Goal: Task Accomplishment & Management: Complete application form

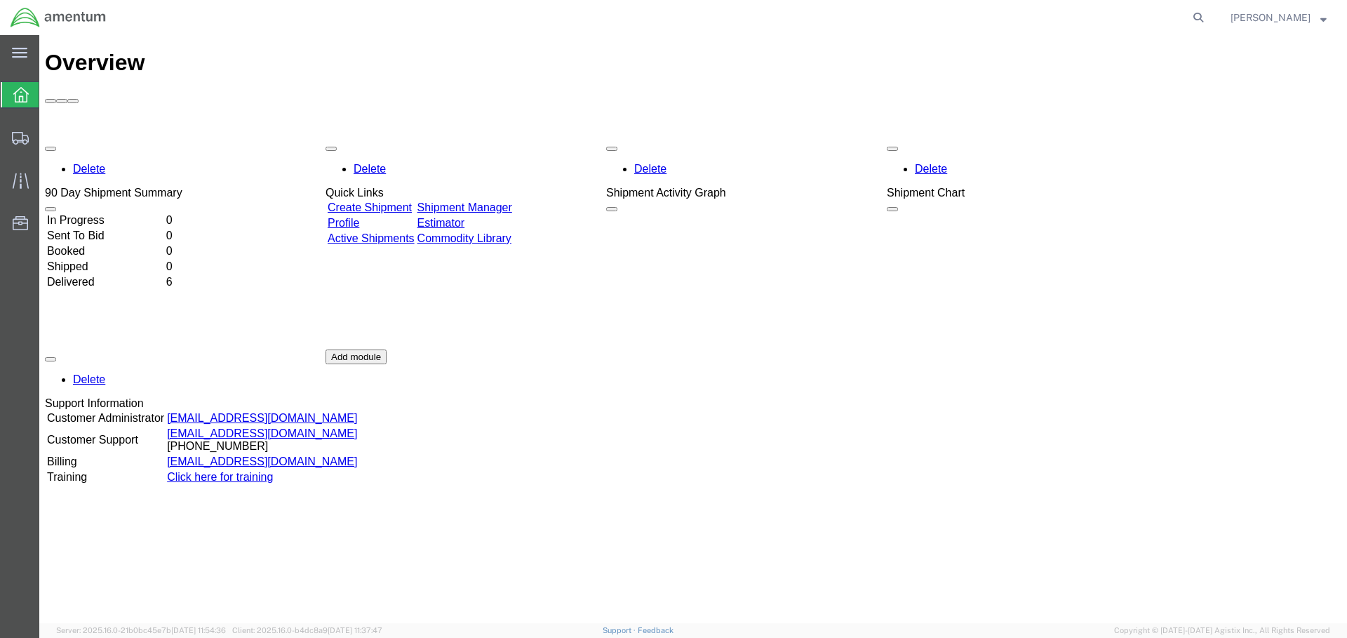
click at [412, 201] on link "Create Shipment" at bounding box center [370, 207] width 84 height 12
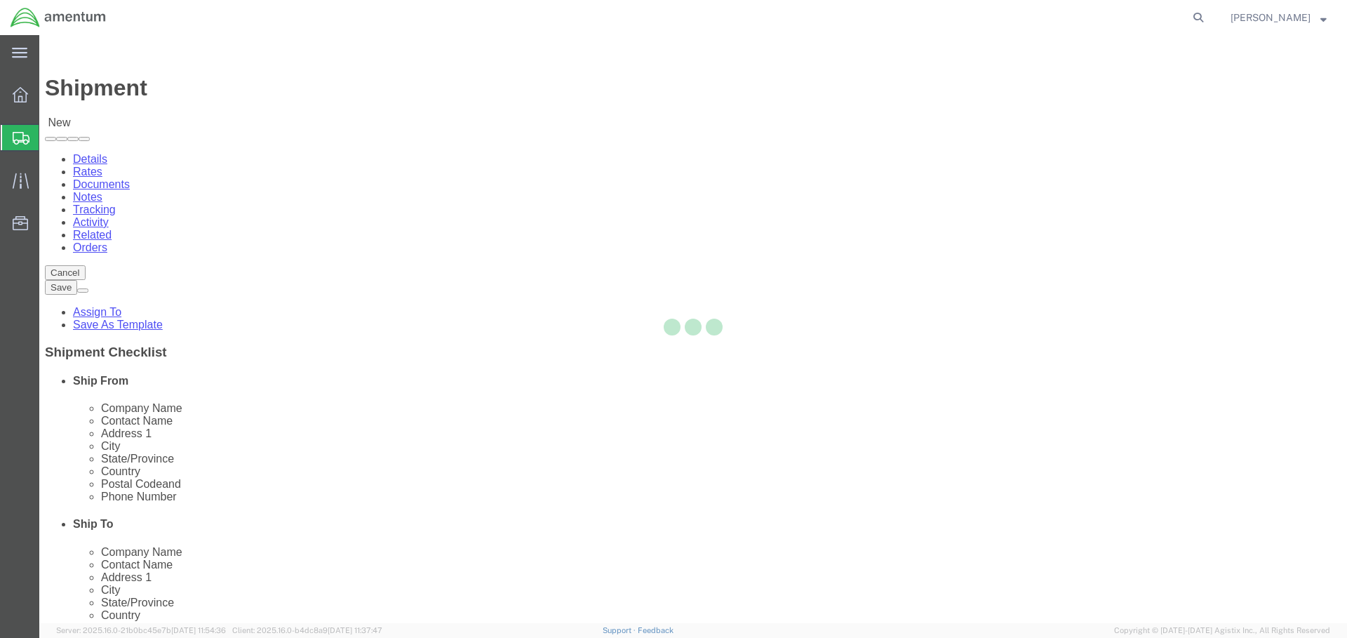
select select
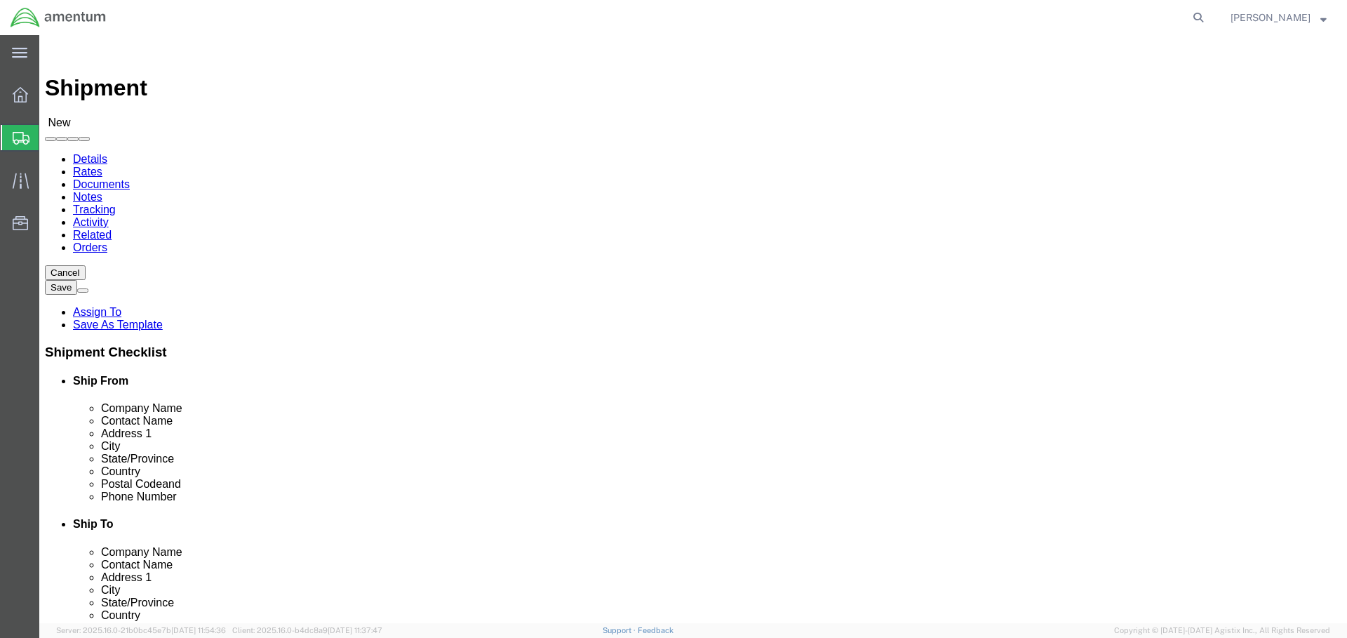
click input "text"
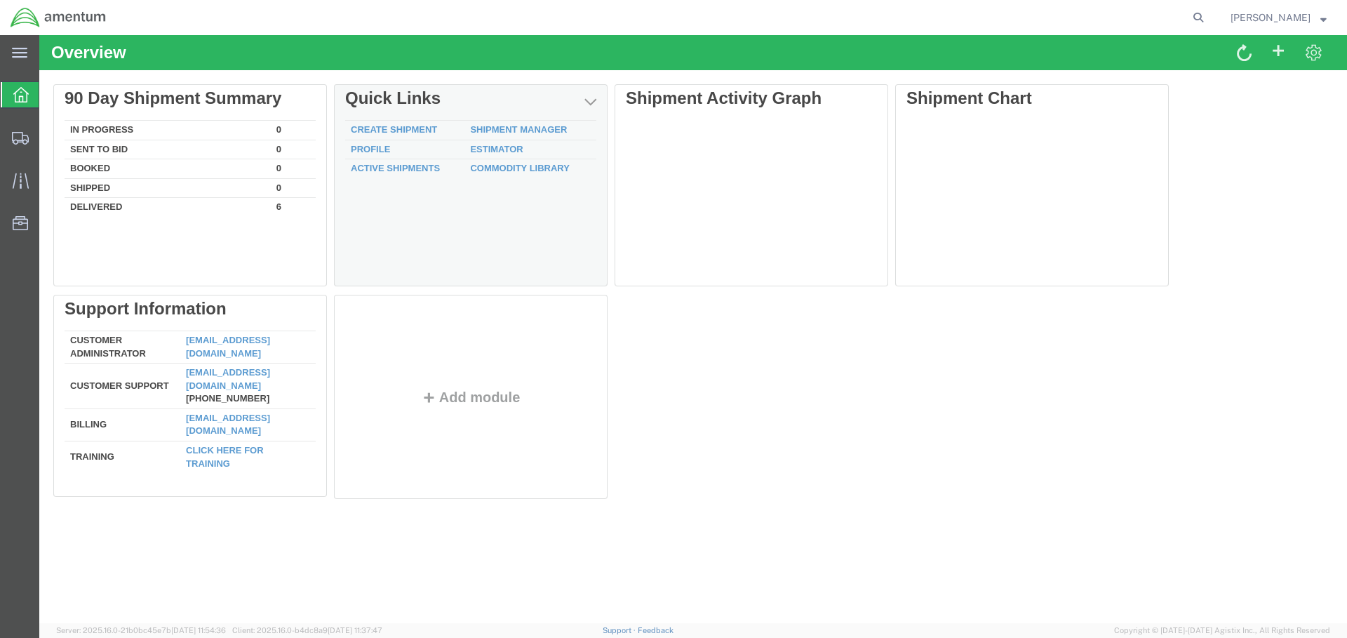
click at [406, 123] on td "Create Shipment" at bounding box center [404, 131] width 119 height 20
click at [409, 128] on link "Create Shipment" at bounding box center [394, 129] width 86 height 11
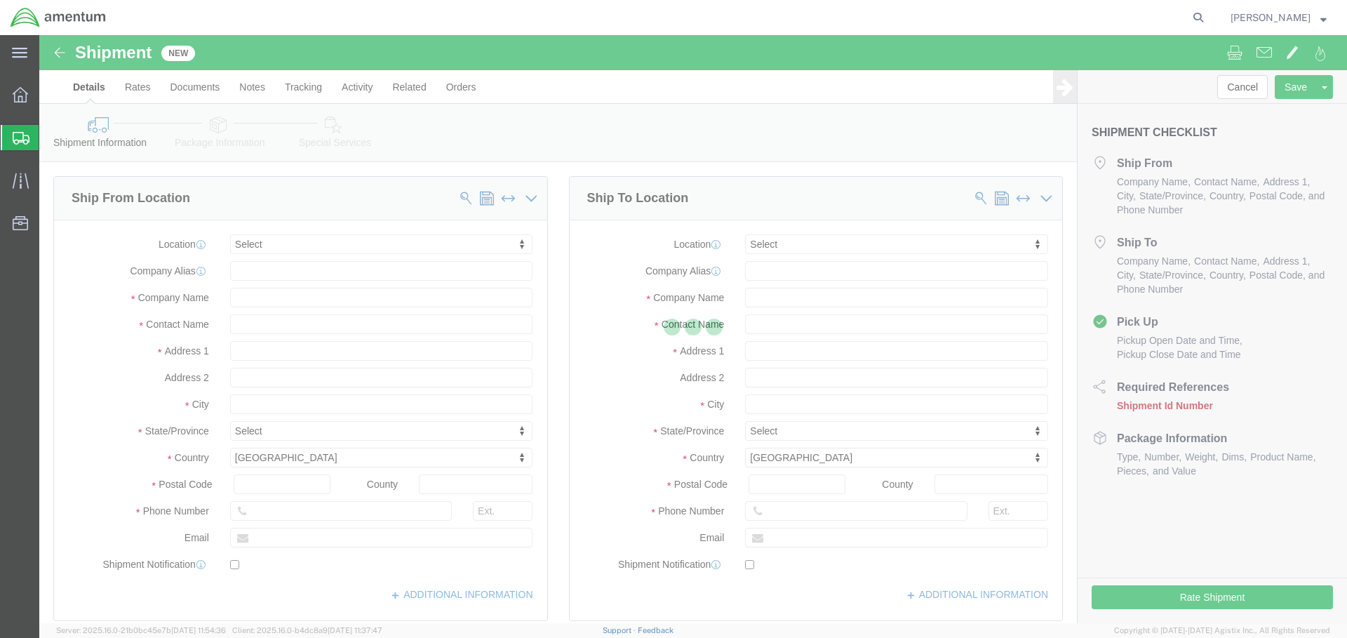
select select
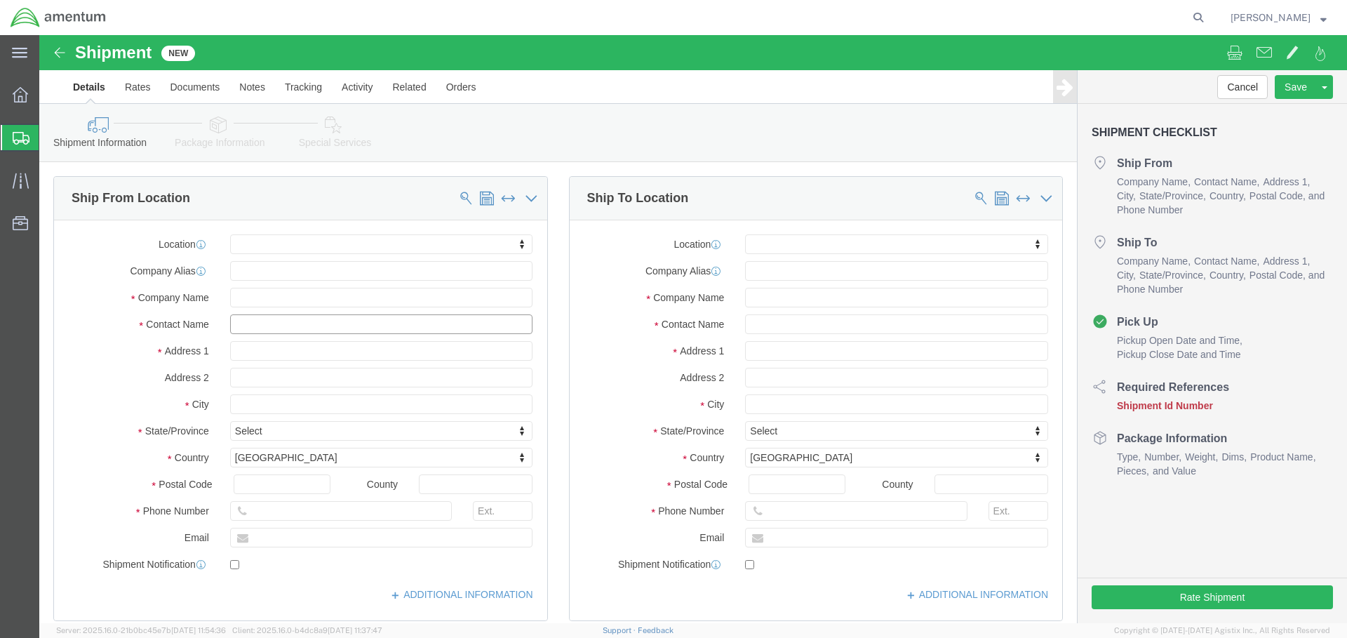
click input "text"
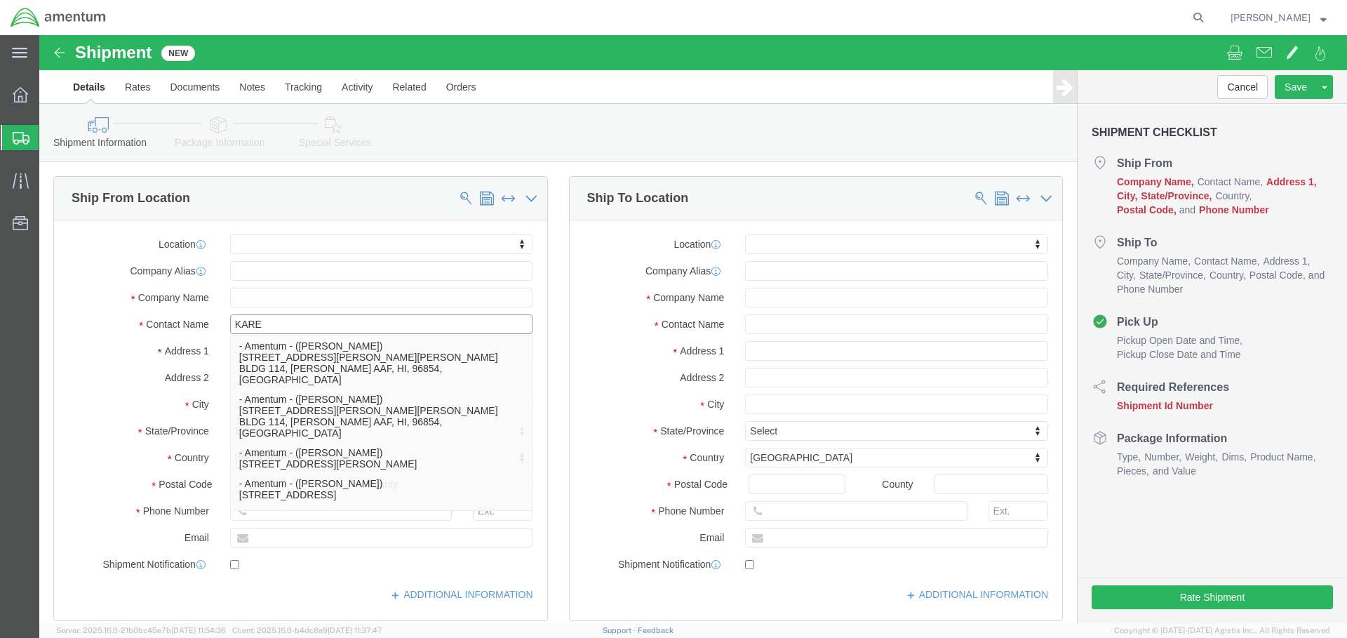
type input "KAREN"
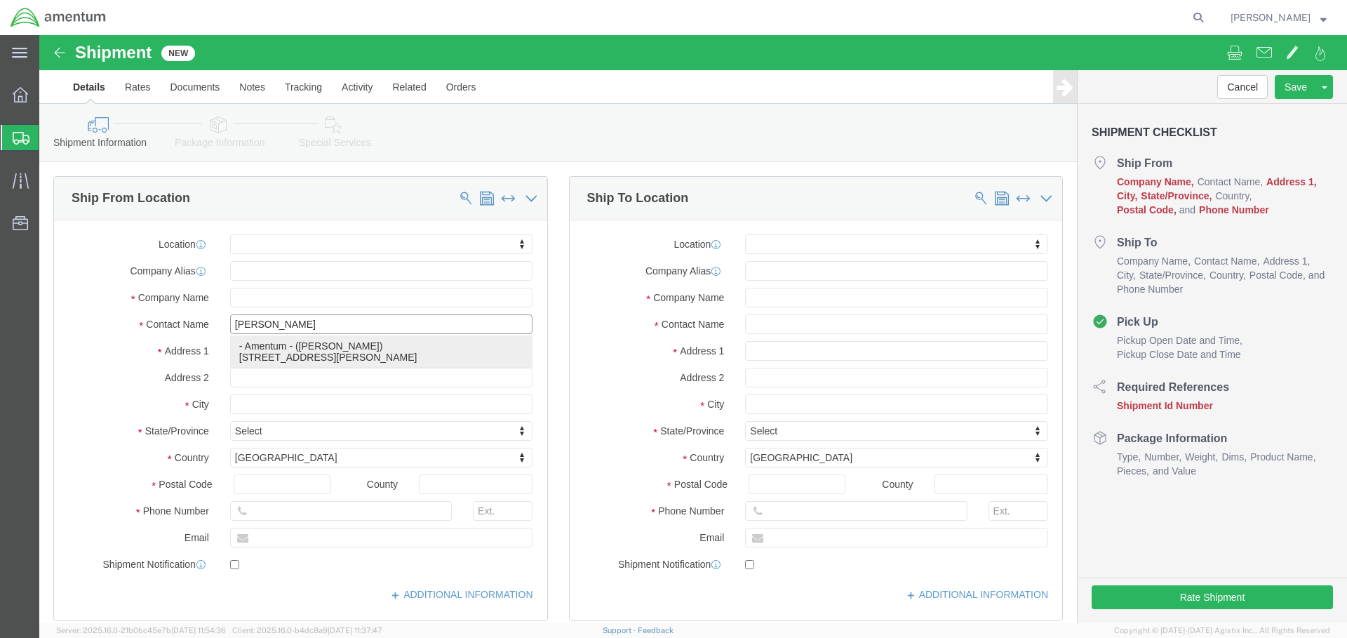
click p "- Amentum - ([PERSON_NAME]) [STREET_ADDRESS][PERSON_NAME][PERSON_NAME]"
select select
type input "Amentum"
type input "[PERSON_NAME]"
type input "[STREET_ADDRESS]"
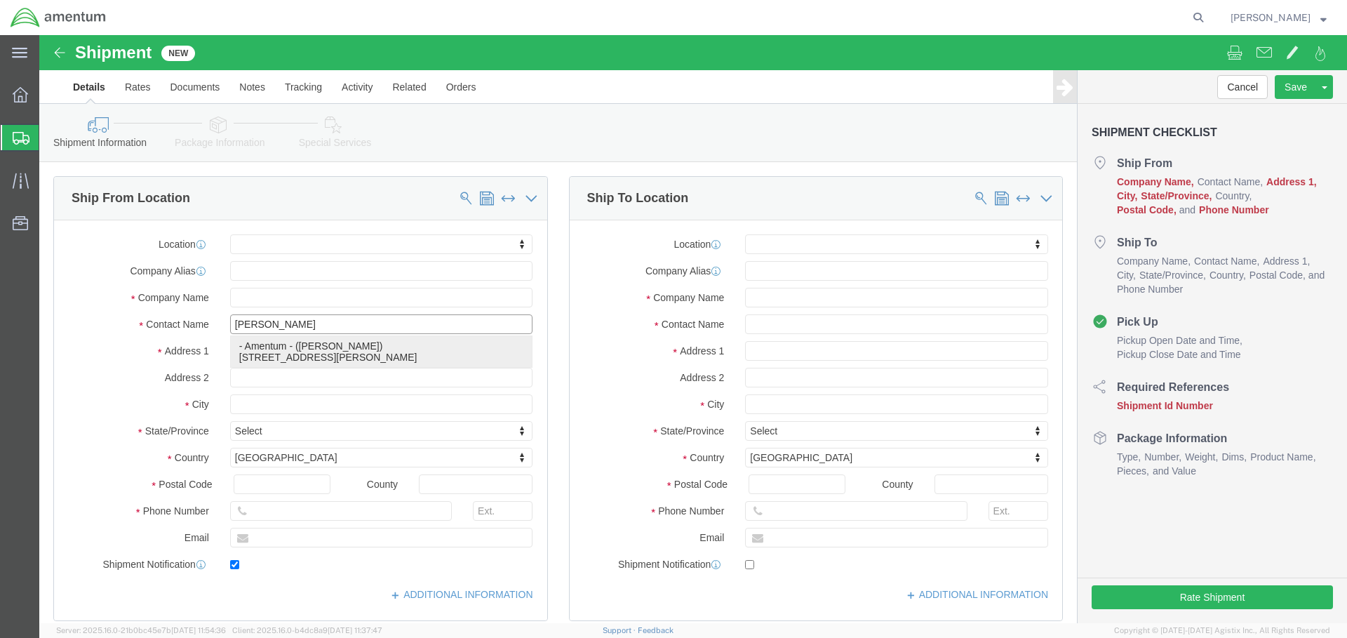
type input "RM 116"
type input "FORT RILEY"
type input "66442"
type input "(785) 239-1569"
type input "karen.bowman3.ctr@army.mil"
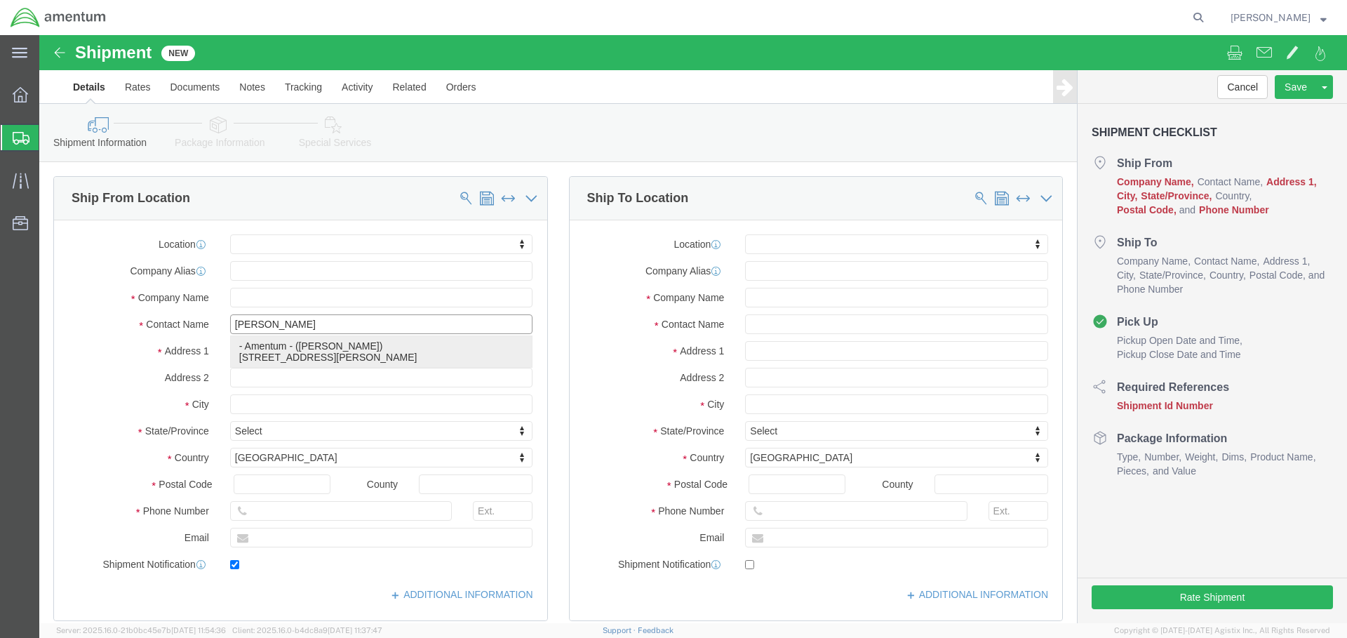
checkbox input "true"
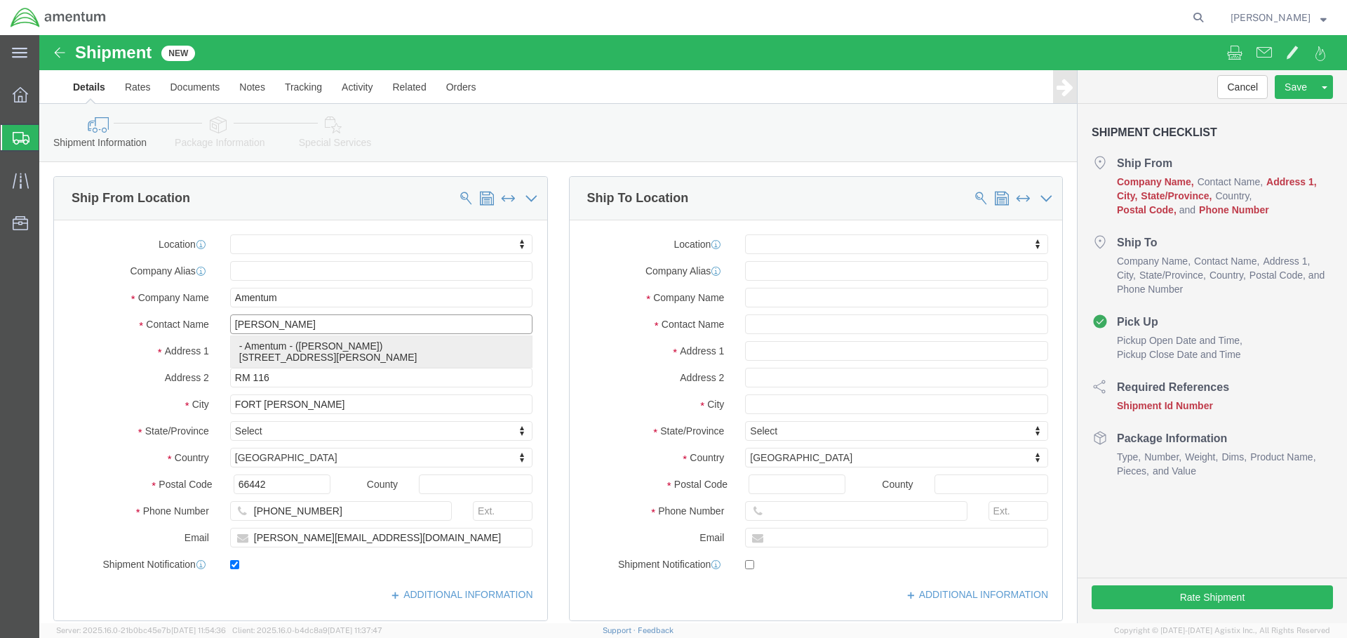
select select "KS"
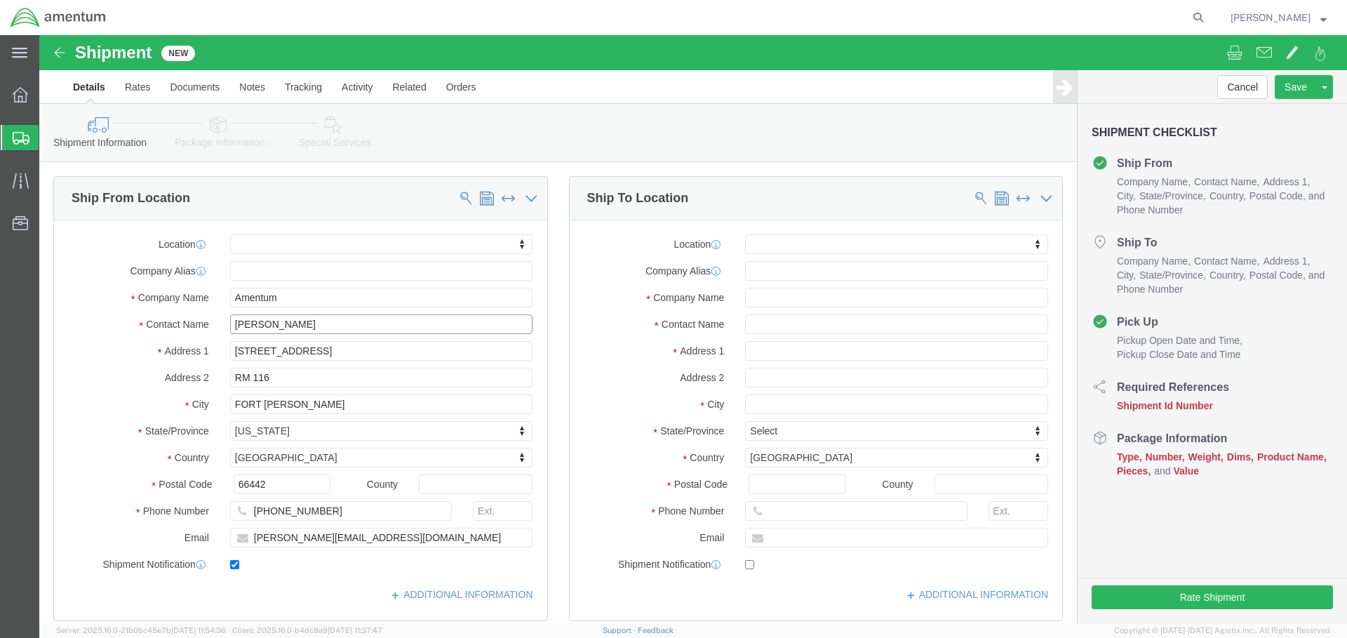
type input "KAREN BOWMAN"
click input "text"
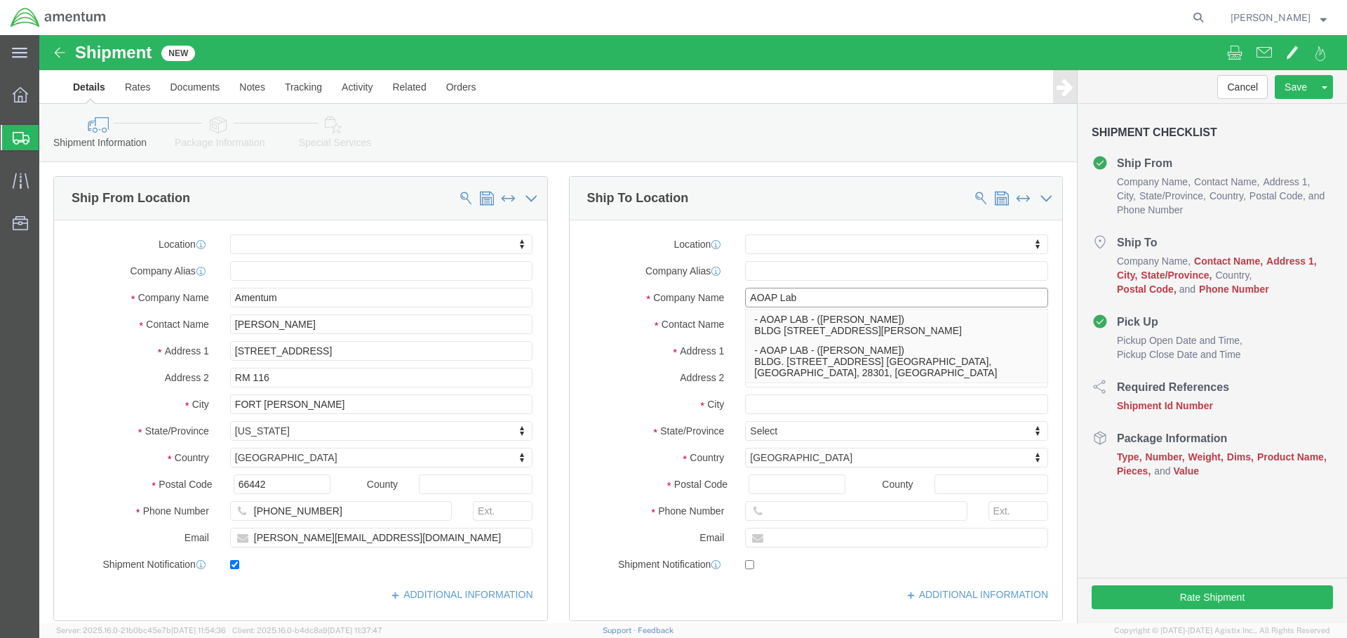
type input "AOAP Lab"
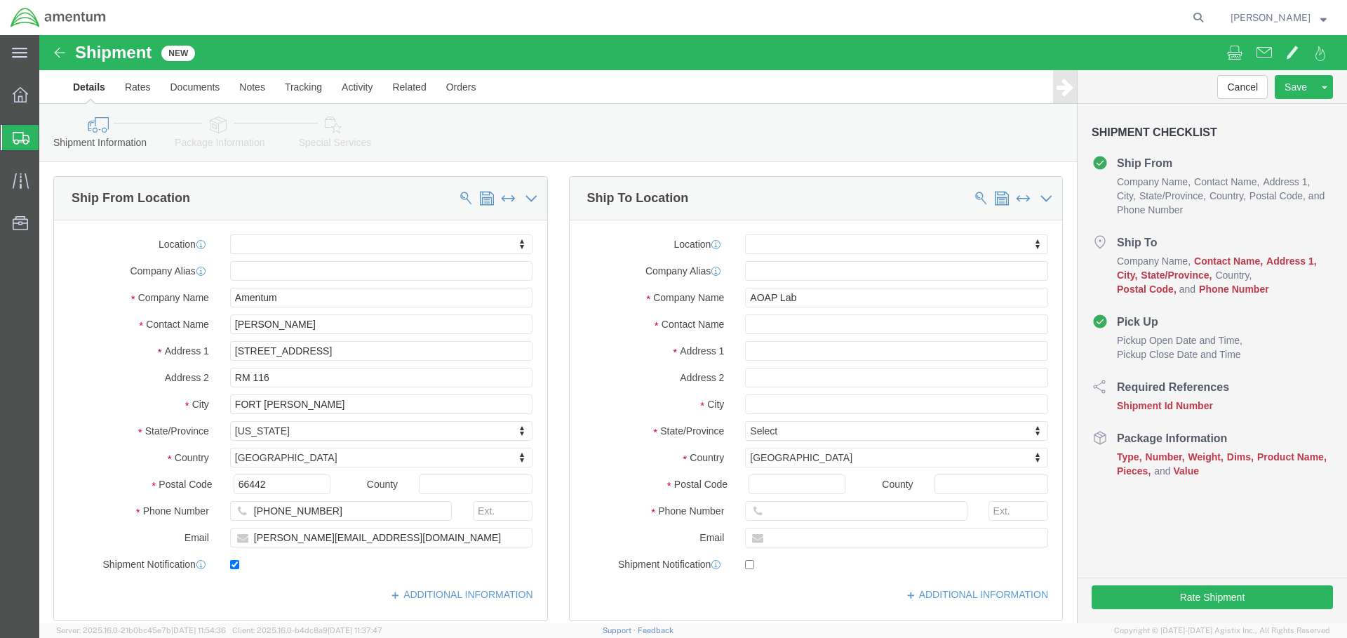
click label "Contact Name"
click input "text"
type input "Dr. Brad Scates"
click input "text"
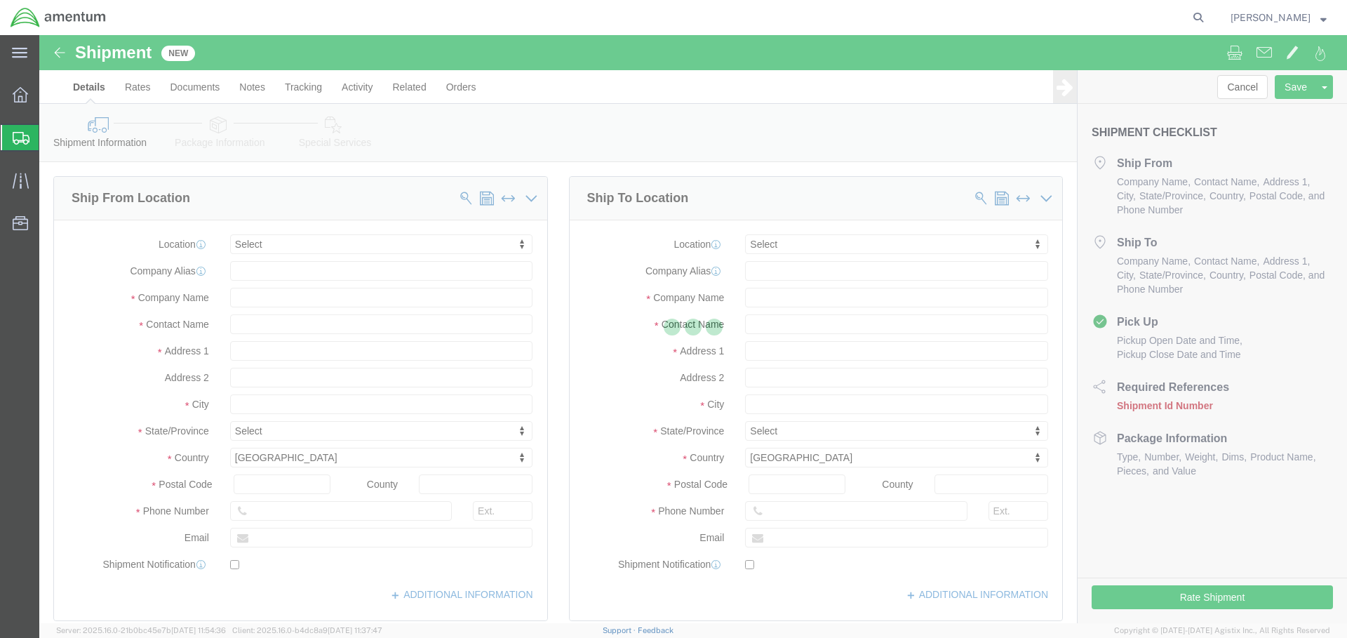
select select
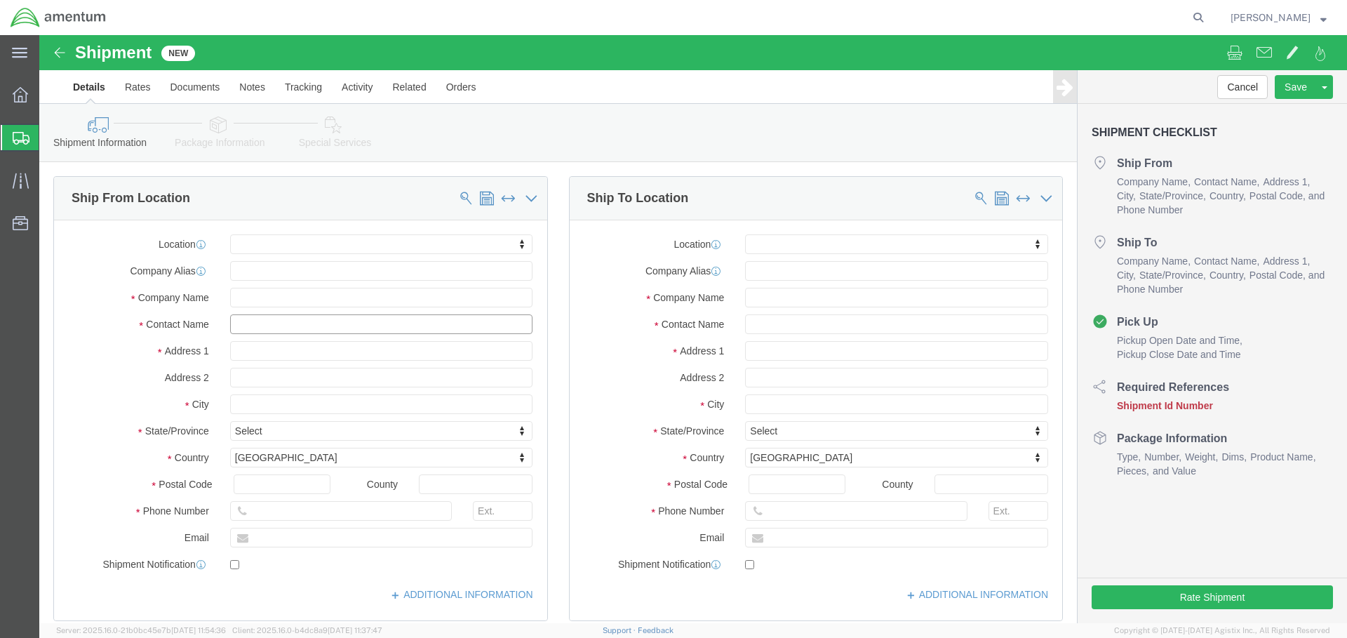
click input "text"
type input "kare"
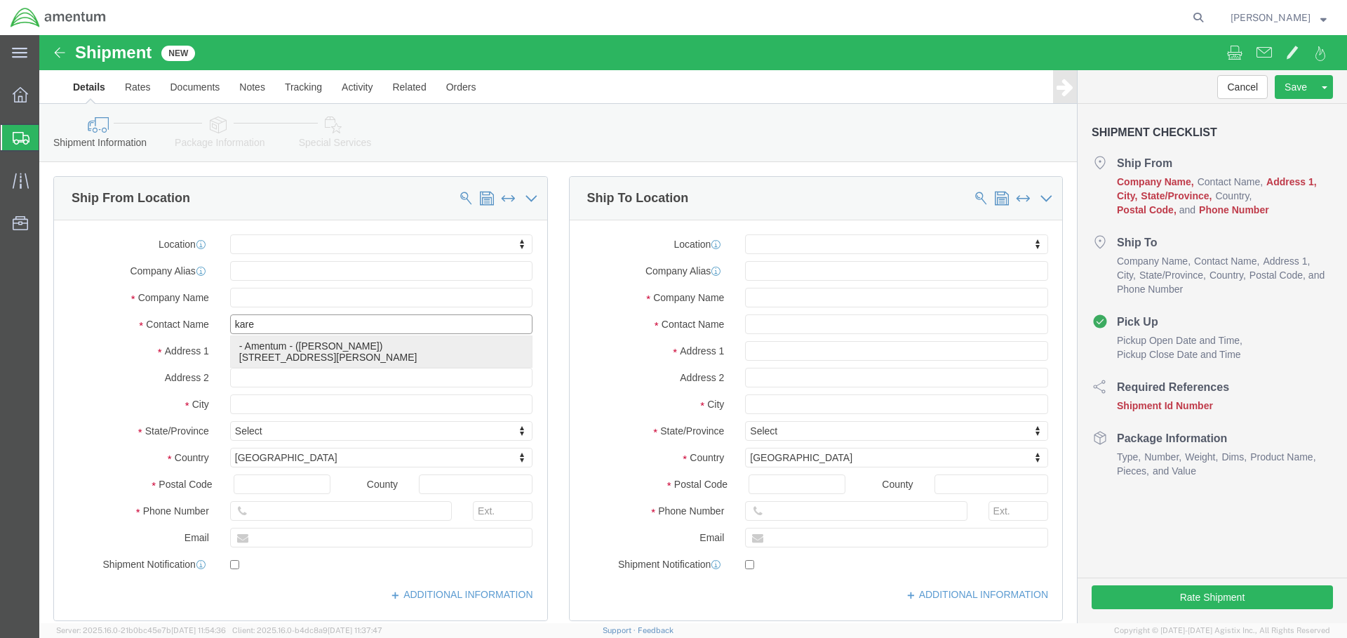
click p "- Amentum - (KAREN BOWMAN) 727 Ray Road, RM 116, FORT RILEY, KS, 66442, US"
select select "KS"
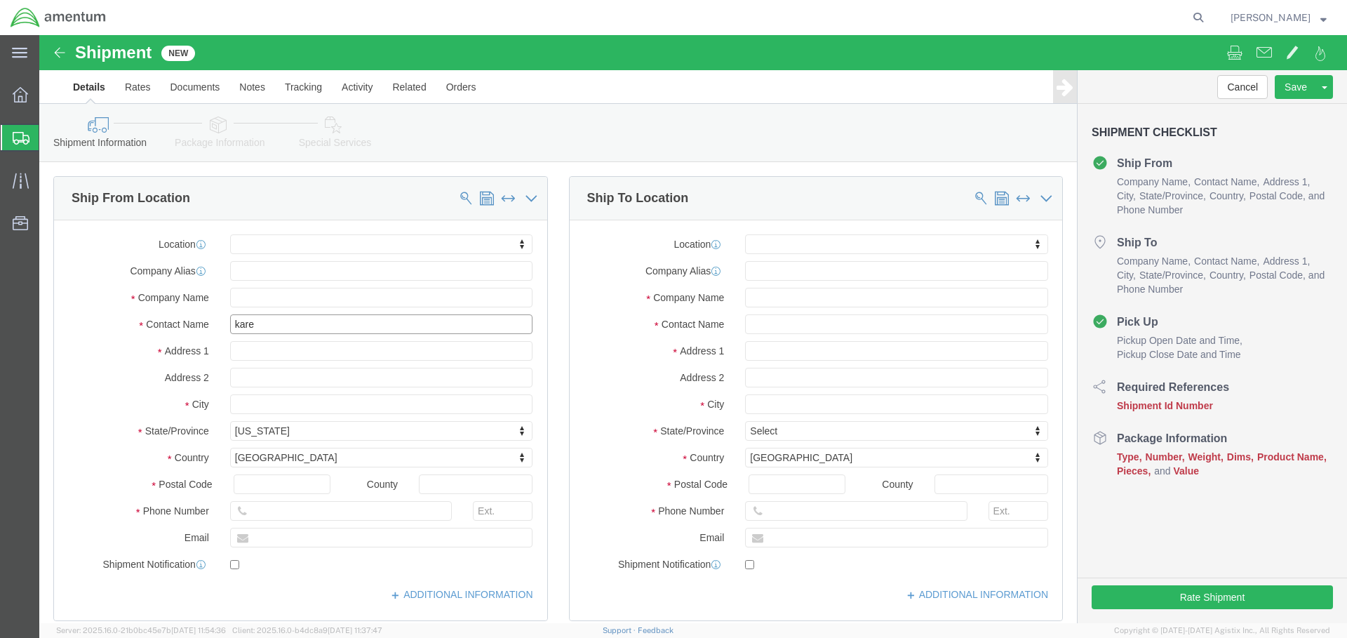
type input "[PERSON_NAME]"
click input "text"
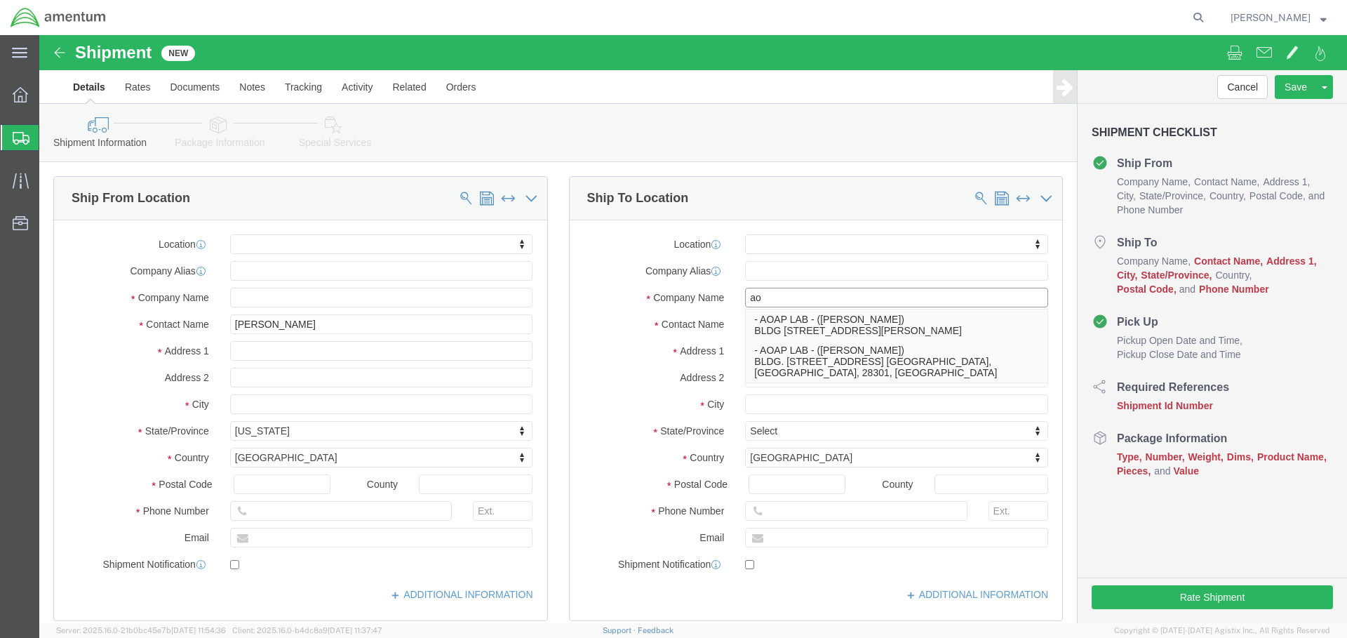
type input "a"
type input "AOAP"
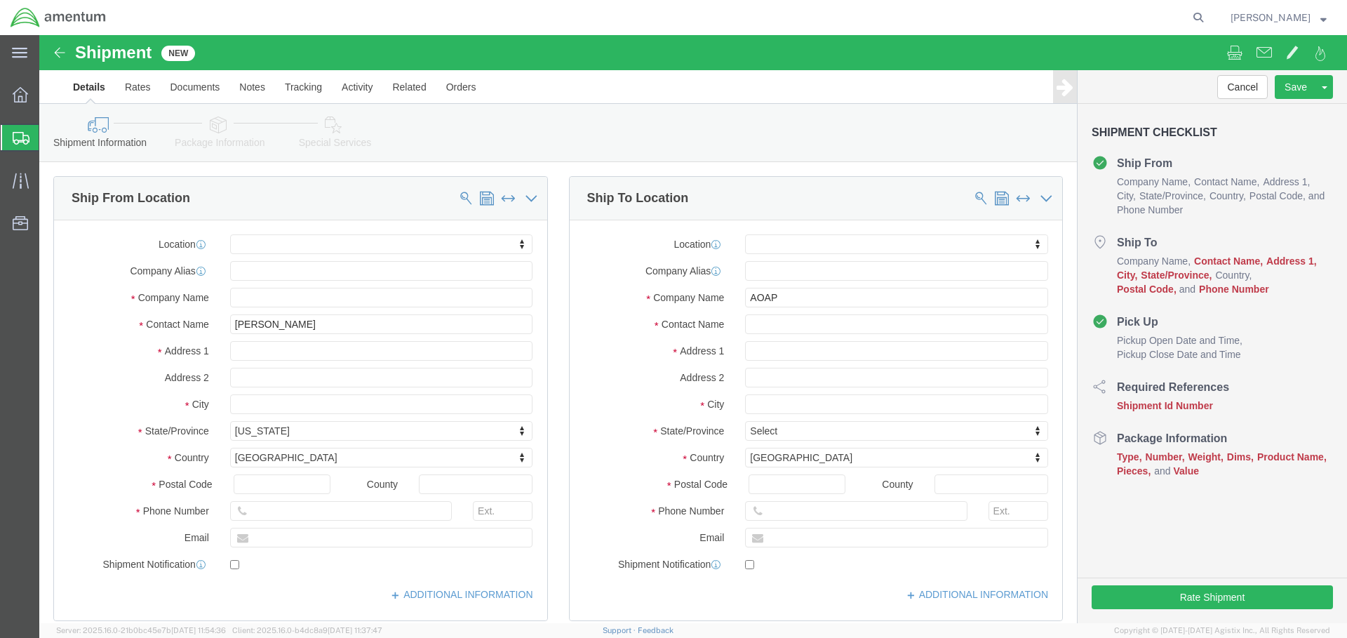
click div "Address 1"
click input "text"
type input "d"
type input "Dr. Brad Scates"
click input "text"
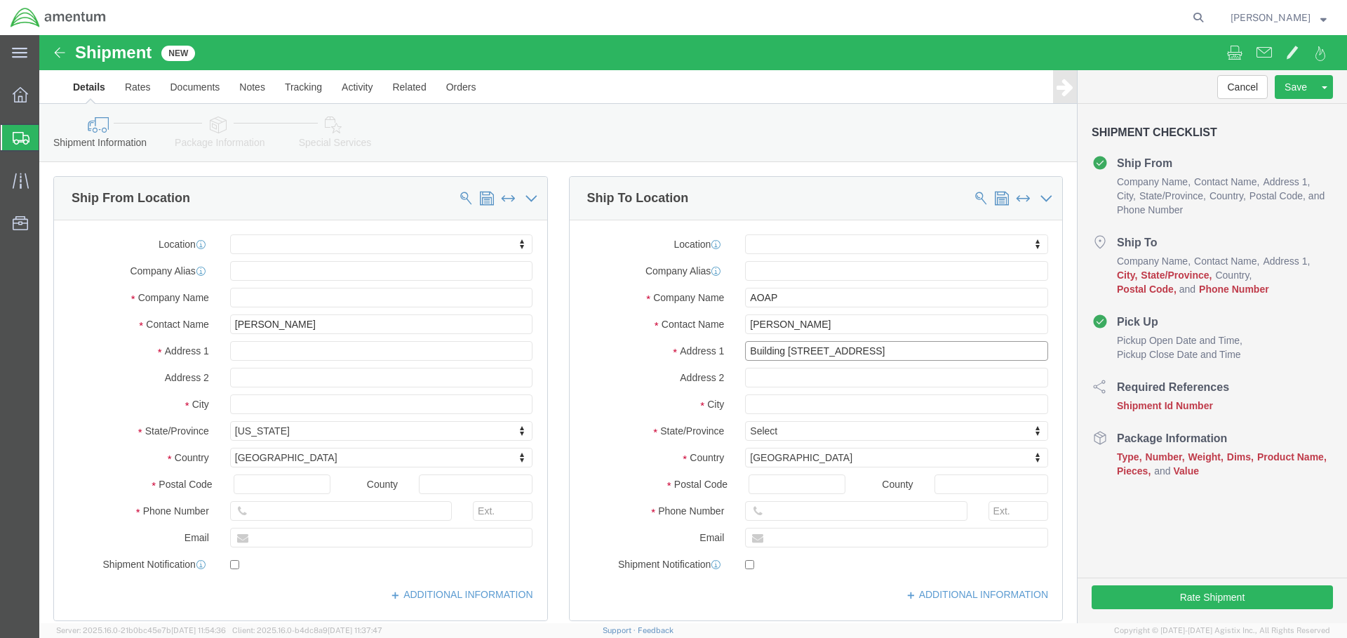
type input "Building 3661 Ajax Road"
click input "text"
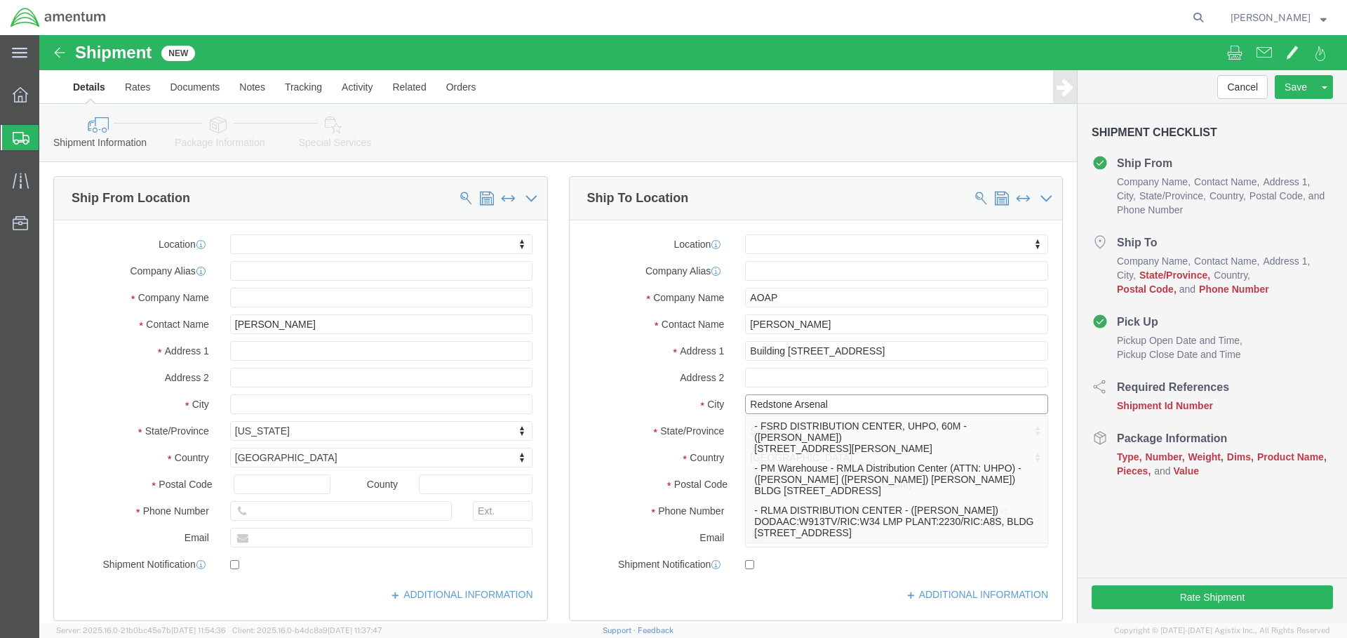
click input "Redstone Arsenal"
type input "Redstone Arsenal"
click label "State/Province"
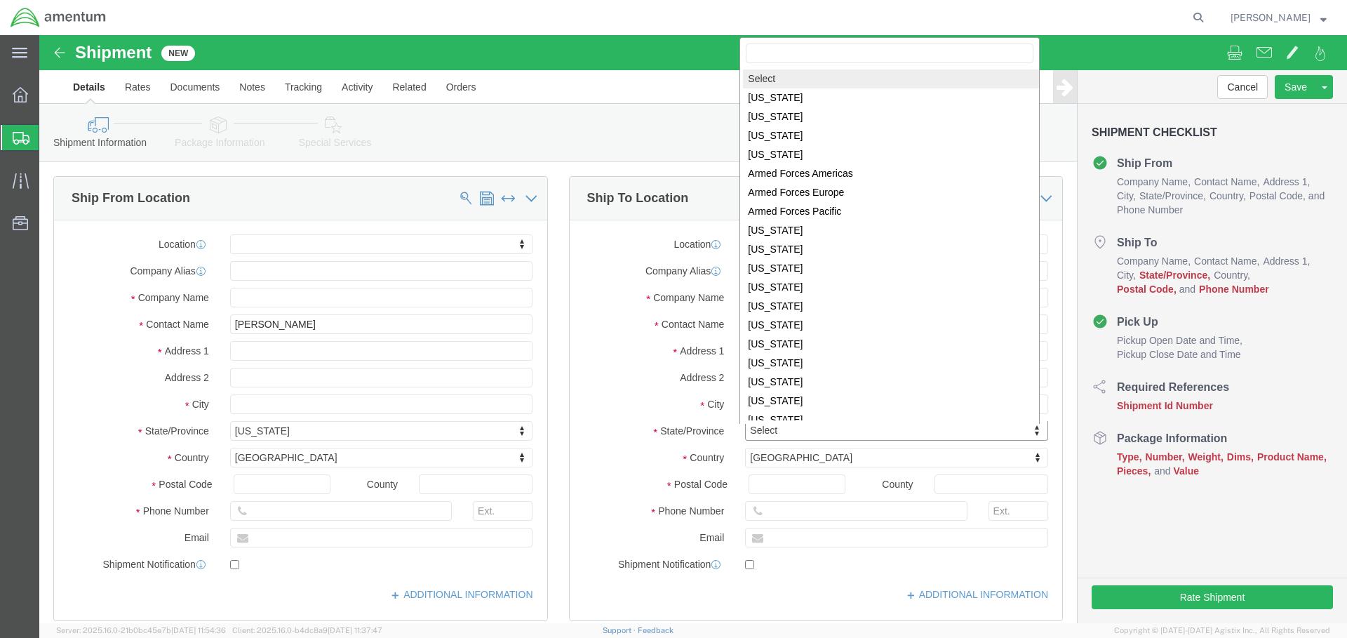
click body "Shipment New Details Rates Documents Notes Tracking Activity Related Orders Can…"
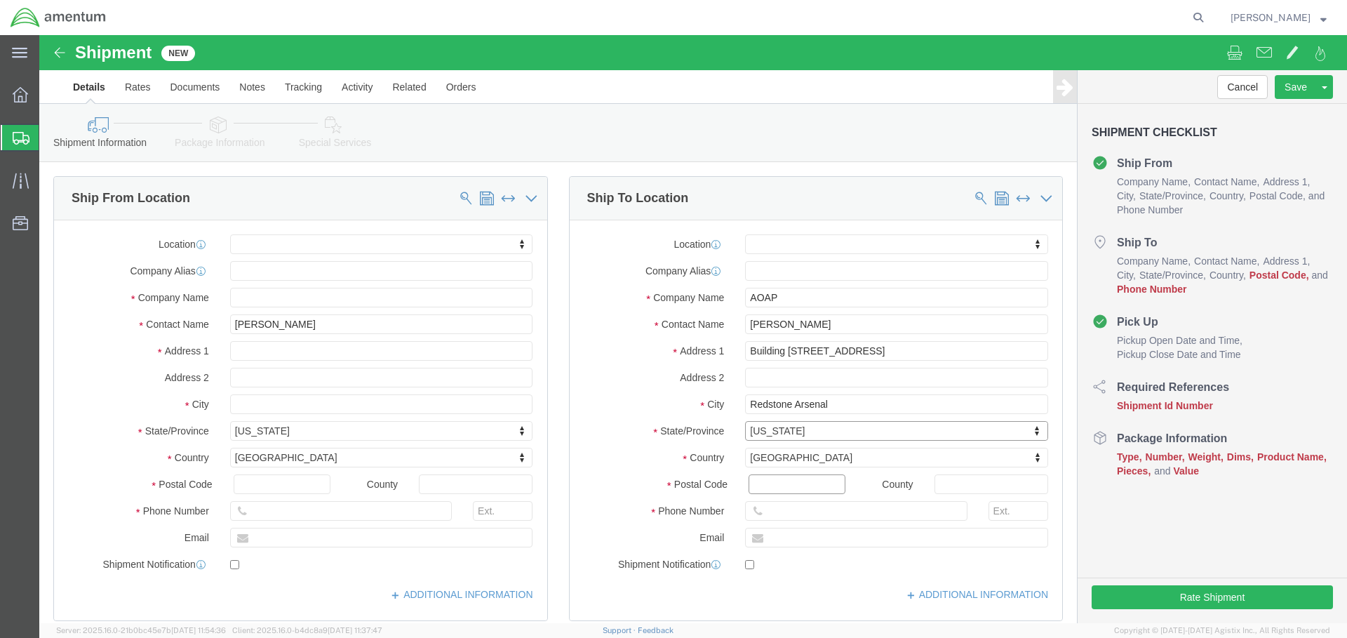
click input "Postal Code"
type input "35898"
click input "text"
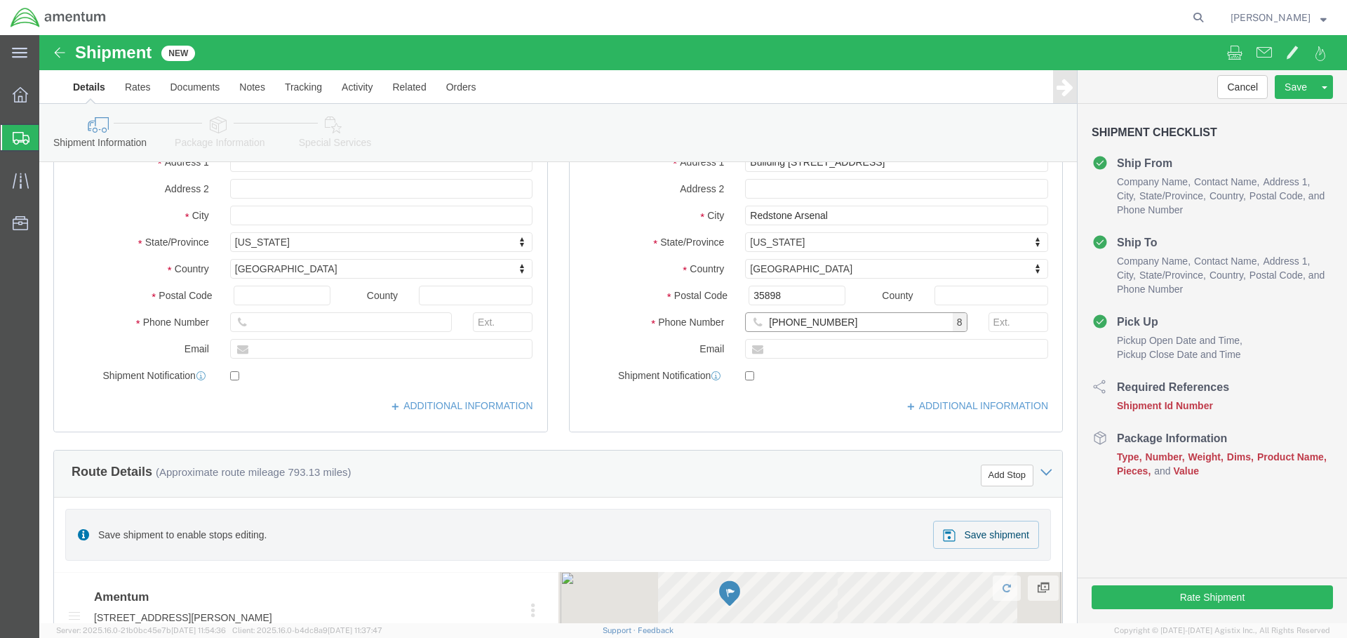
scroll to position [210, 0]
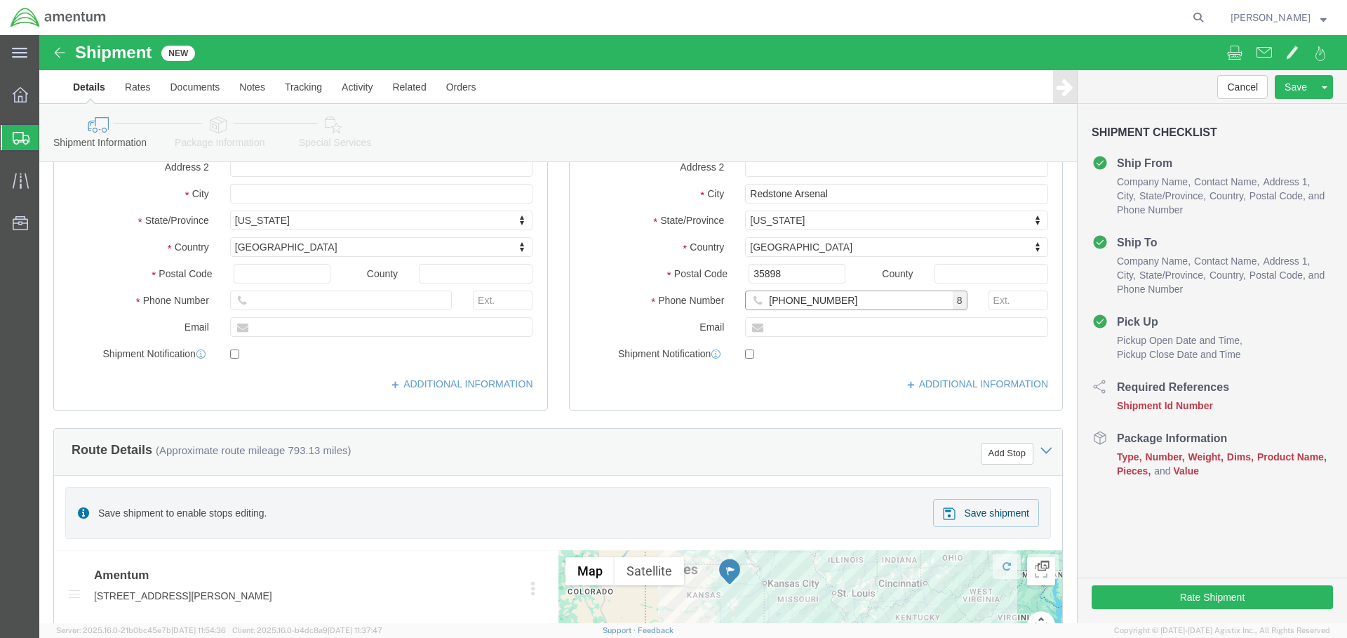
type input "256-955-9038"
click input "checkbox"
checkbox input "true"
click input "text"
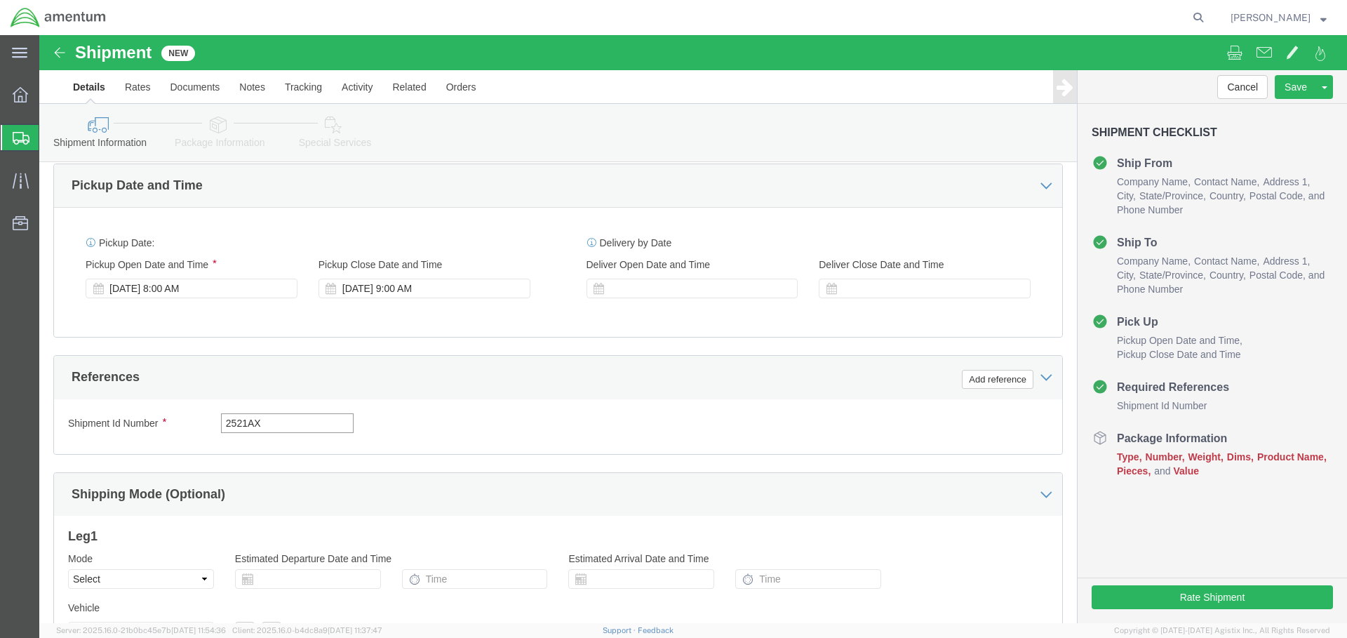
scroll to position [913, 0]
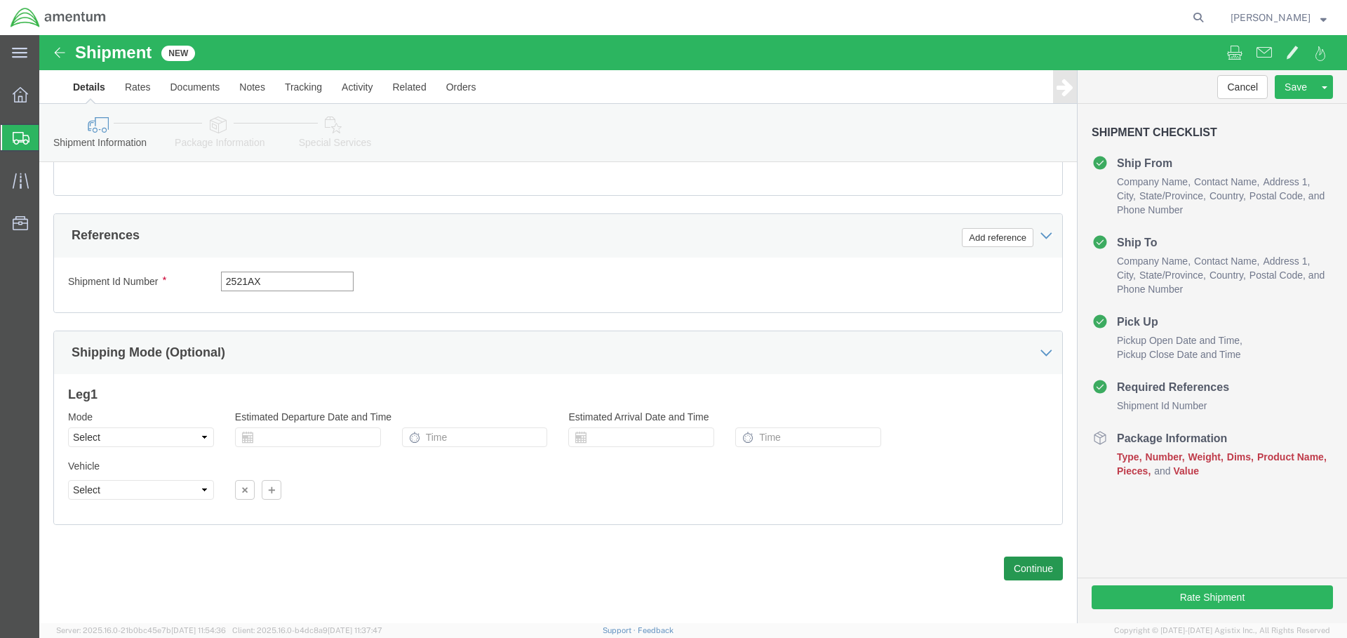
type input "2521AX"
click button "Continue"
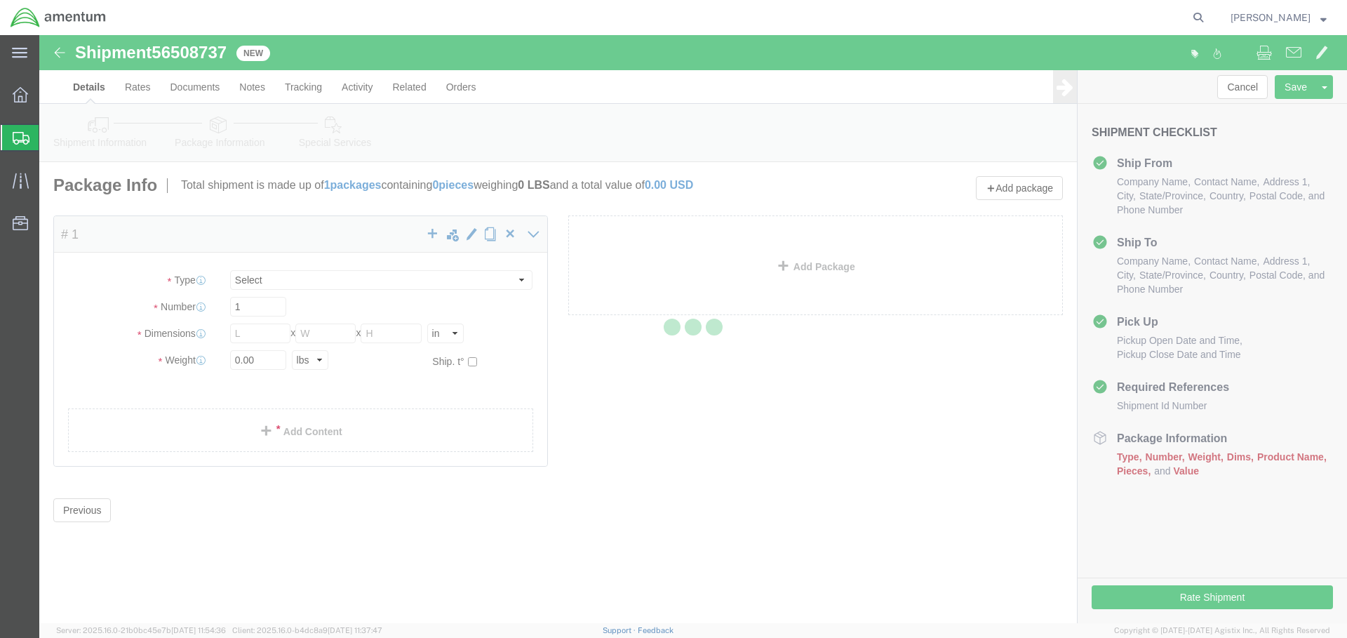
select select "CBOX"
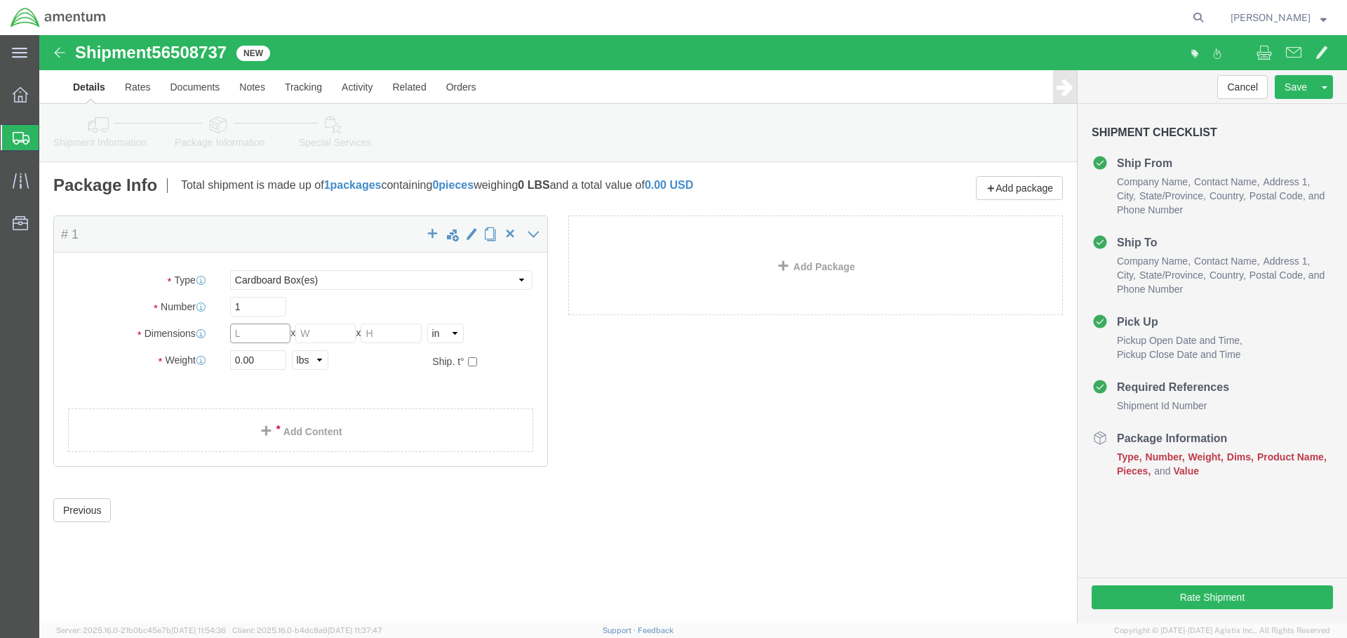
click input "text"
type input "6"
click input "text"
type input "6"
click input "text"
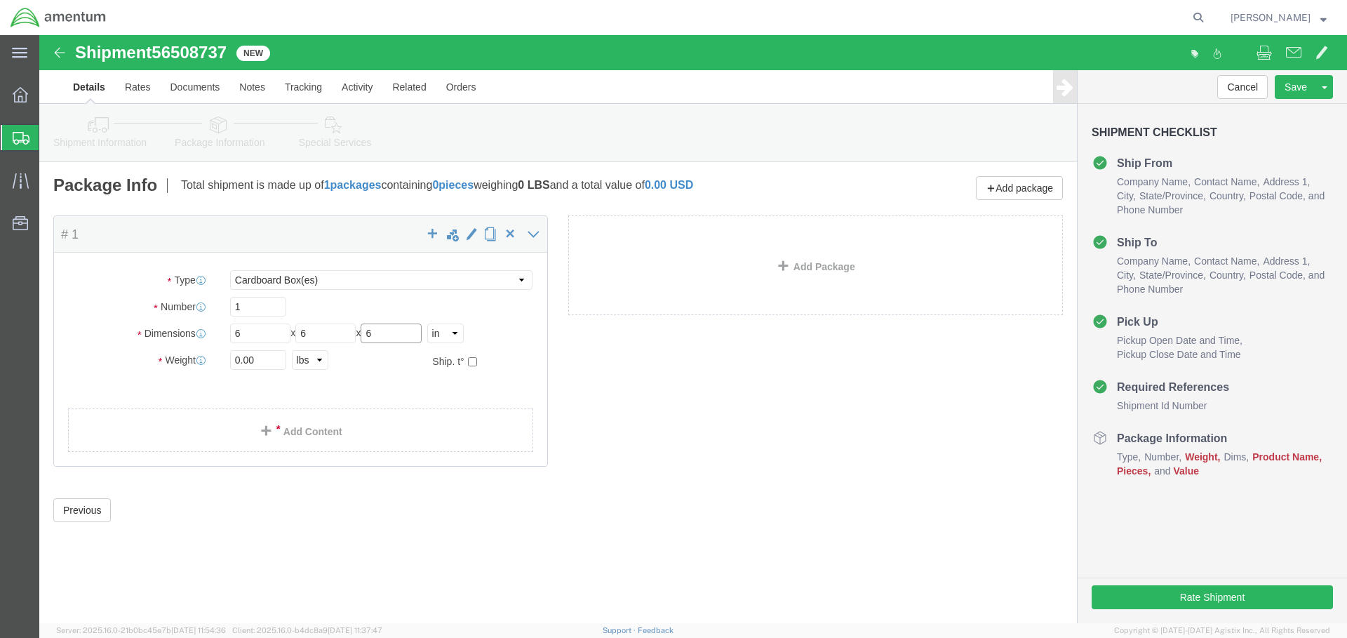
type input "6"
click input "0.00"
type input "0"
type input "1.00"
click link "Add Content"
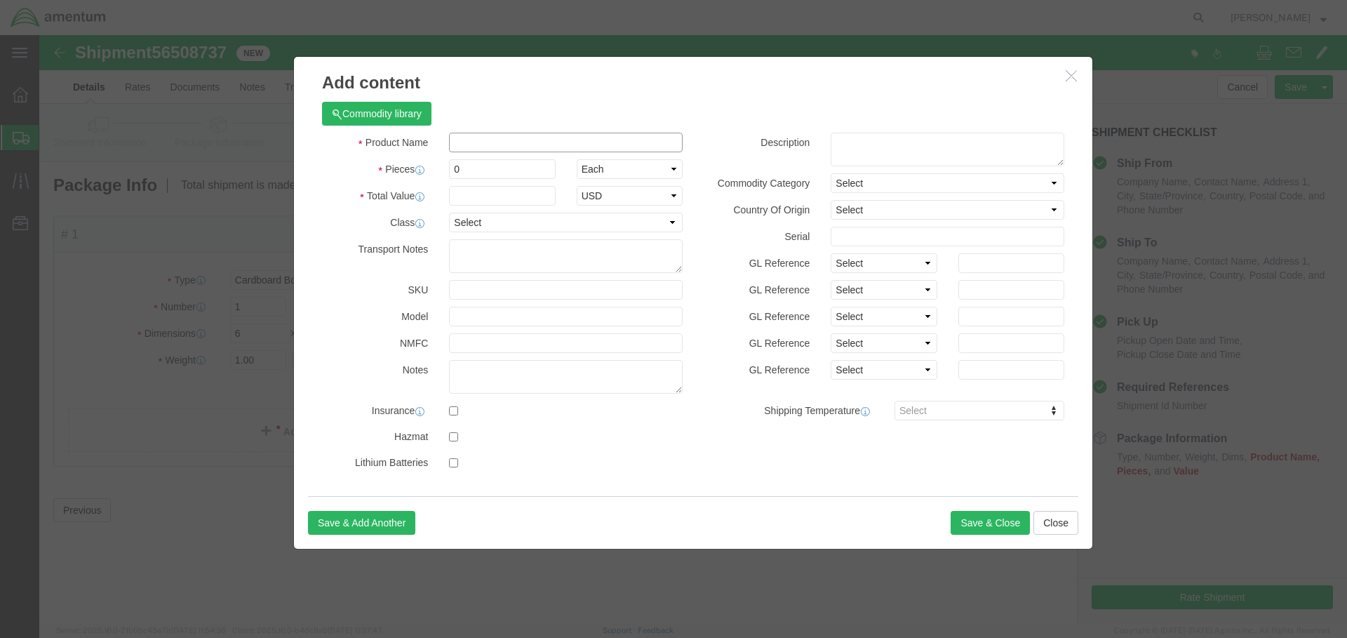
click input "text"
type input "AGPU SAMPLE"
click input "0"
type input "1"
click input "text"
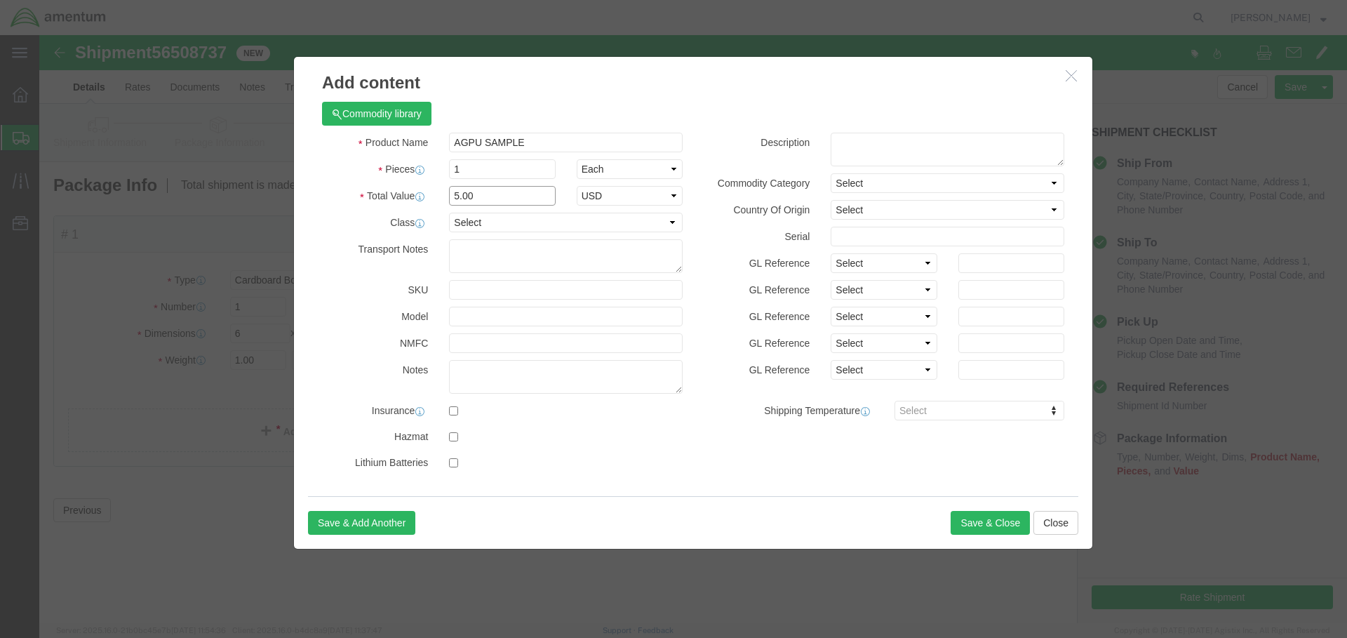
type input "5.00"
click textarea
click button "Save & Close"
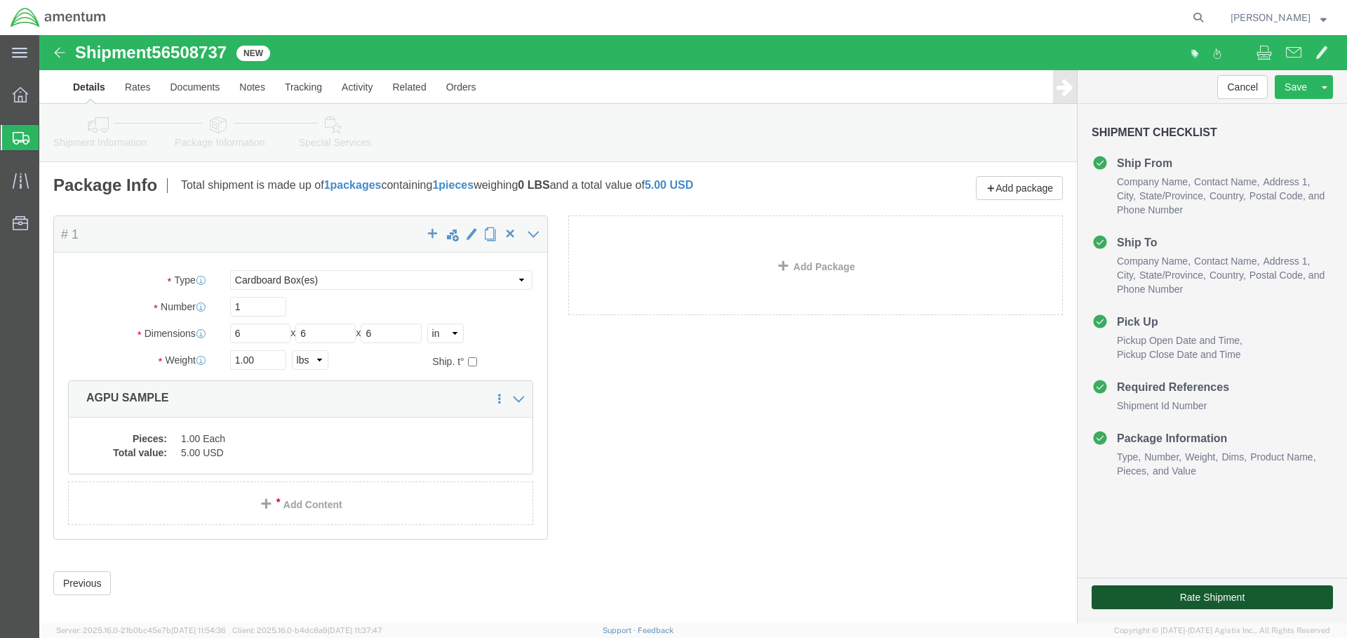
click button "Rate Shipment"
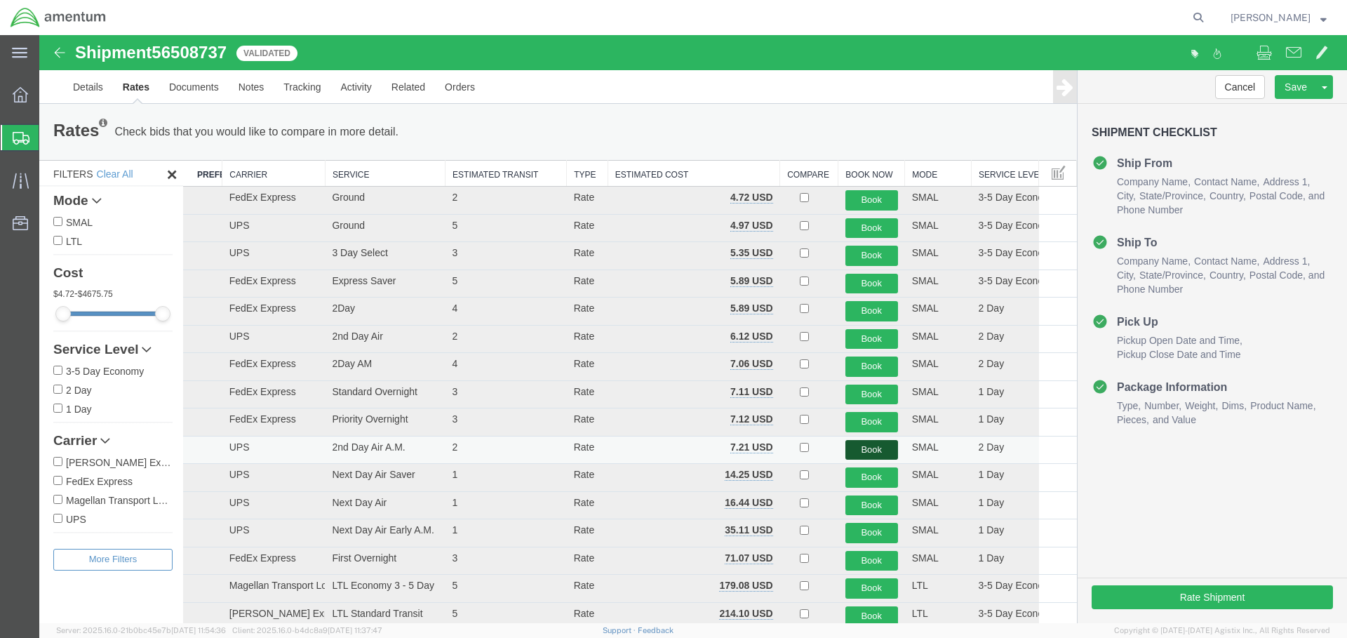
click at [858, 450] on button "Book" at bounding box center [871, 450] width 53 height 20
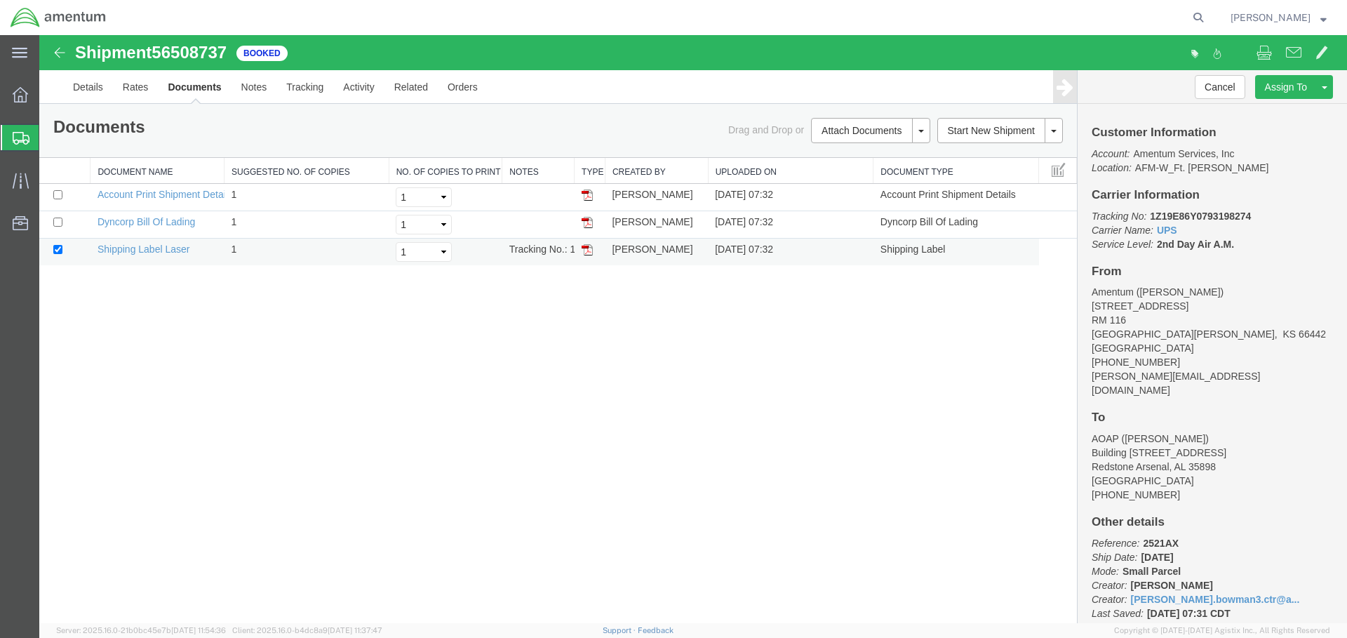
click at [586, 248] on img at bounding box center [586, 249] width 11 height 11
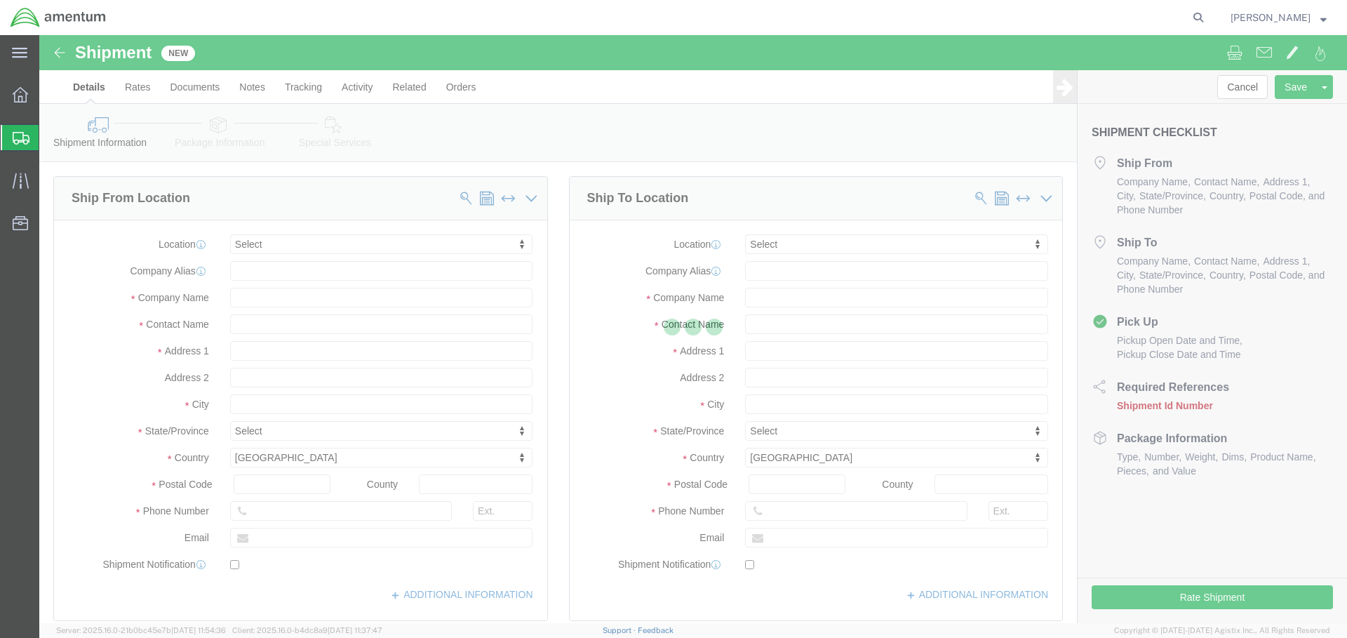
select select
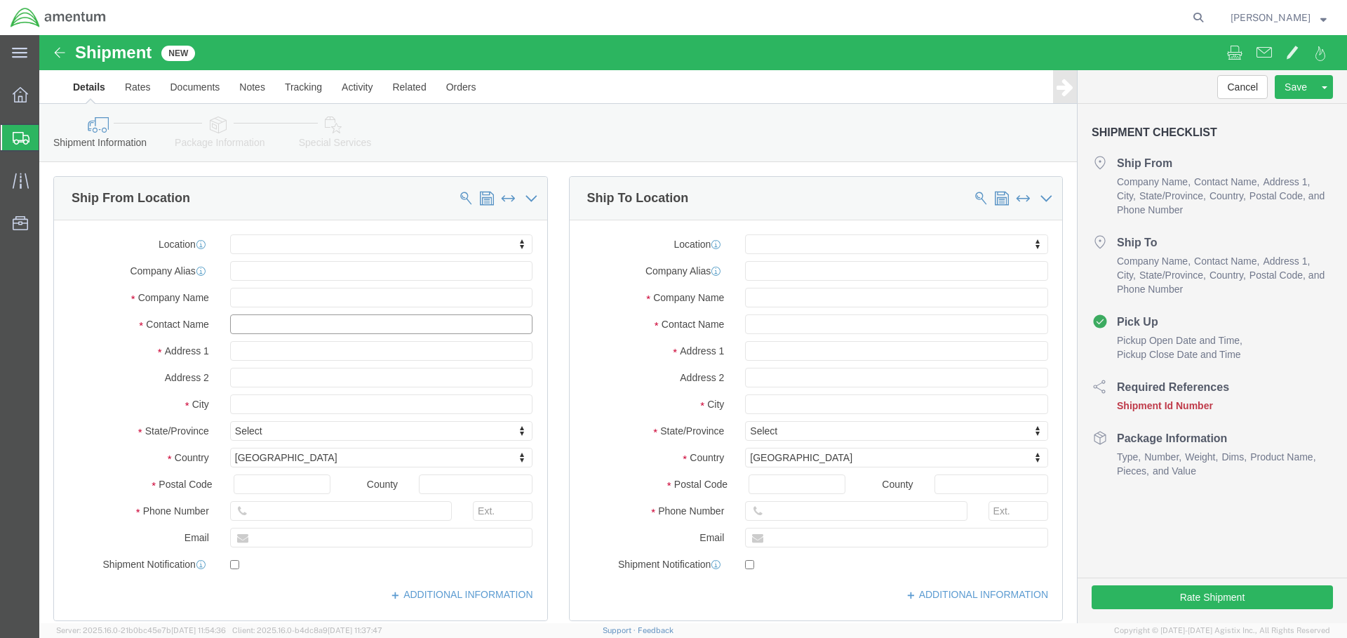
drag, startPoint x: 241, startPoint y: 328, endPoint x: 211, endPoint y: 292, distance: 46.3
click input "text"
type input "karen"
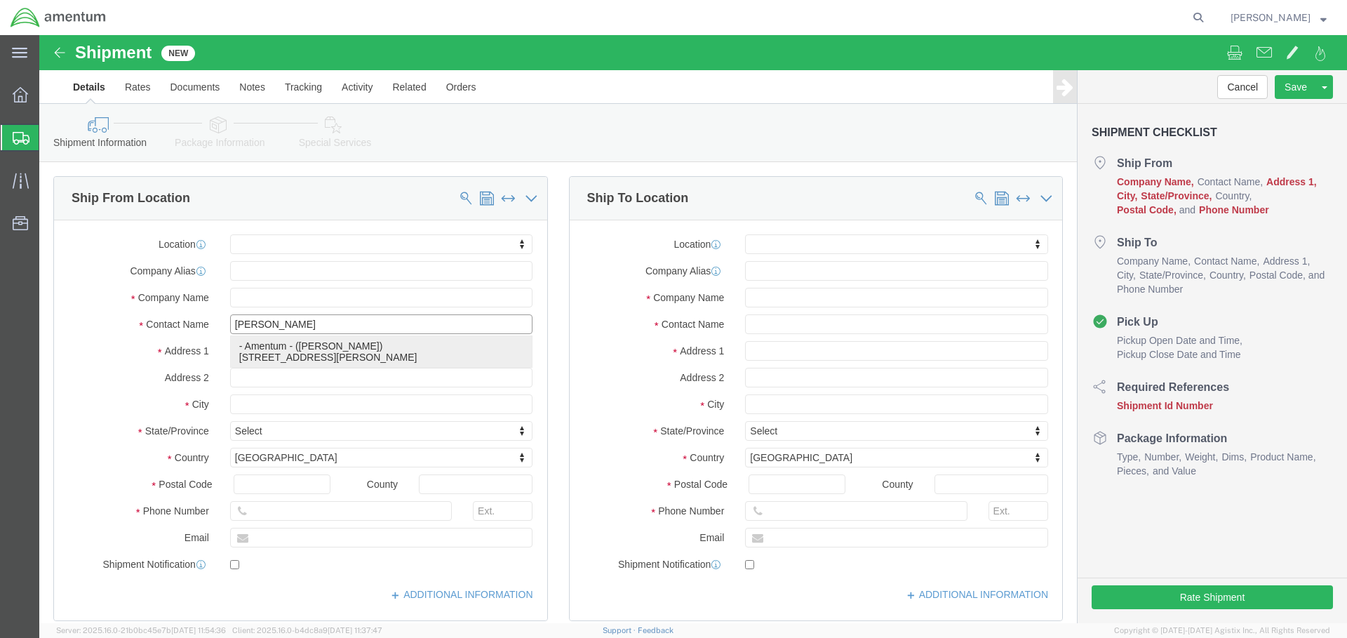
click p "- Amentum - (KAREN BOWMAN) 727 Ray Road, RM 116, FORT RILEY, KS, 66442, US"
select select "KS"
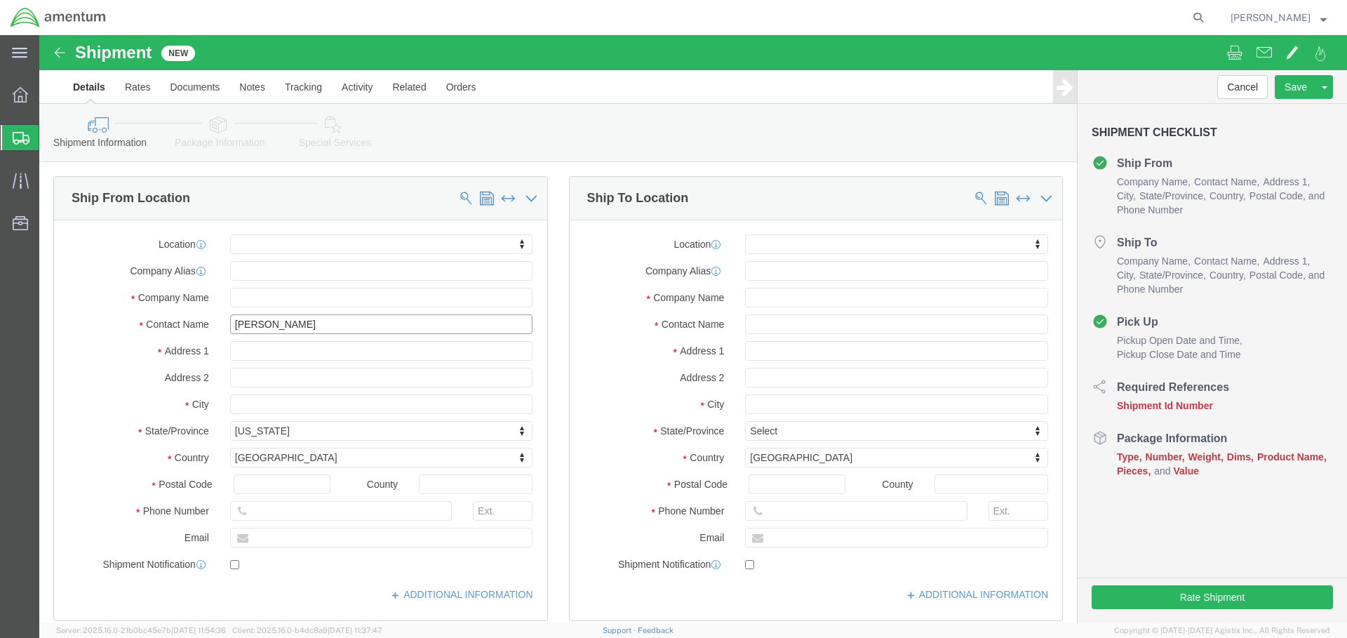
type input "KAREN BOWMAN"
click input "text"
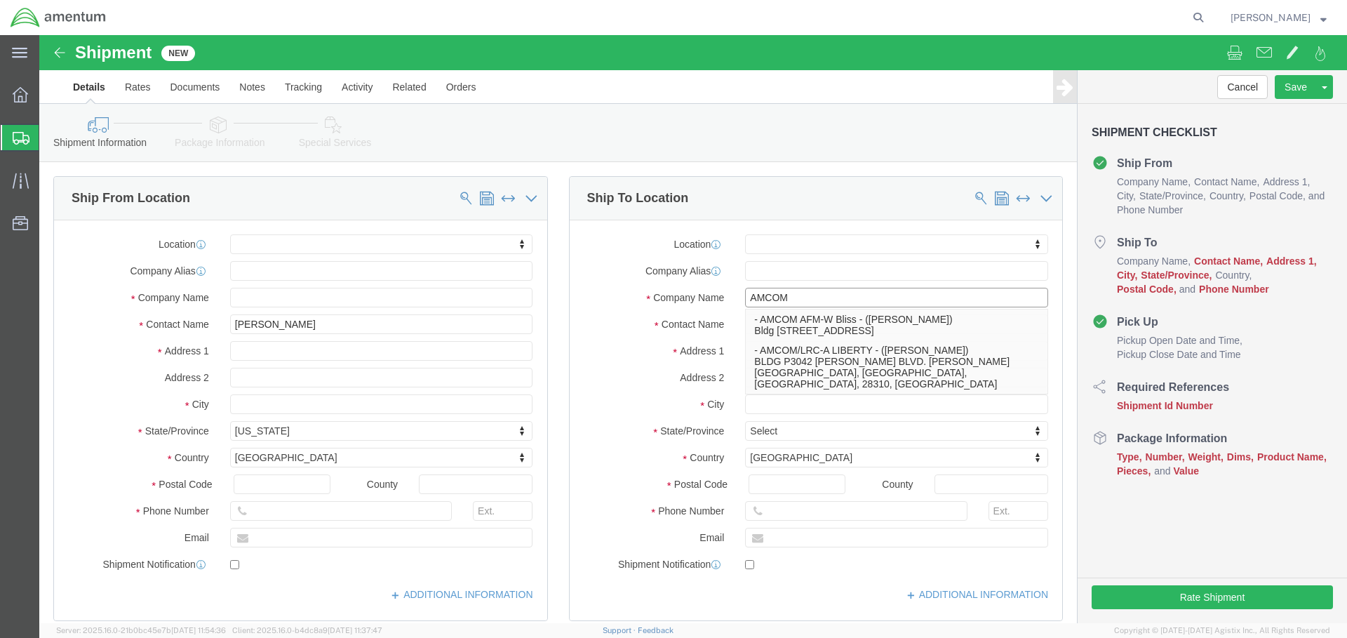
type input "AMCOM"
click label "Address 1"
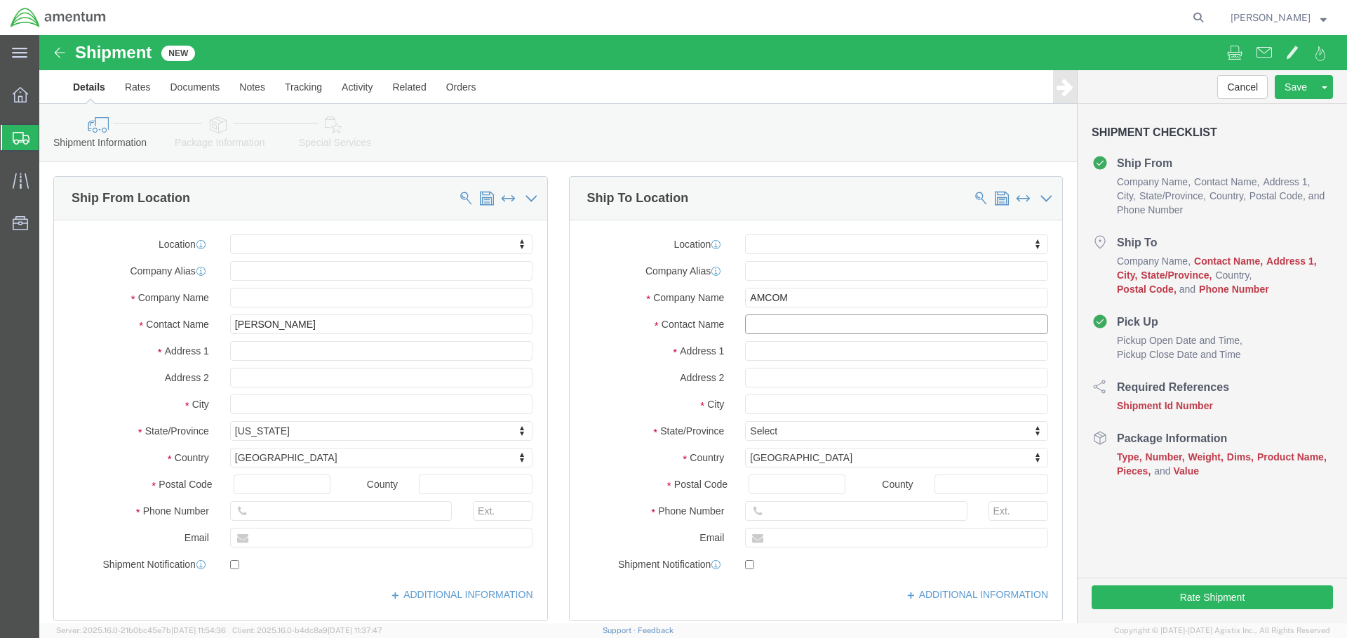
click input "text"
type input "[PERSON_NAME]"
click input "text"
type input "AMCOM ALC, BLDG 3777"
click input "text"
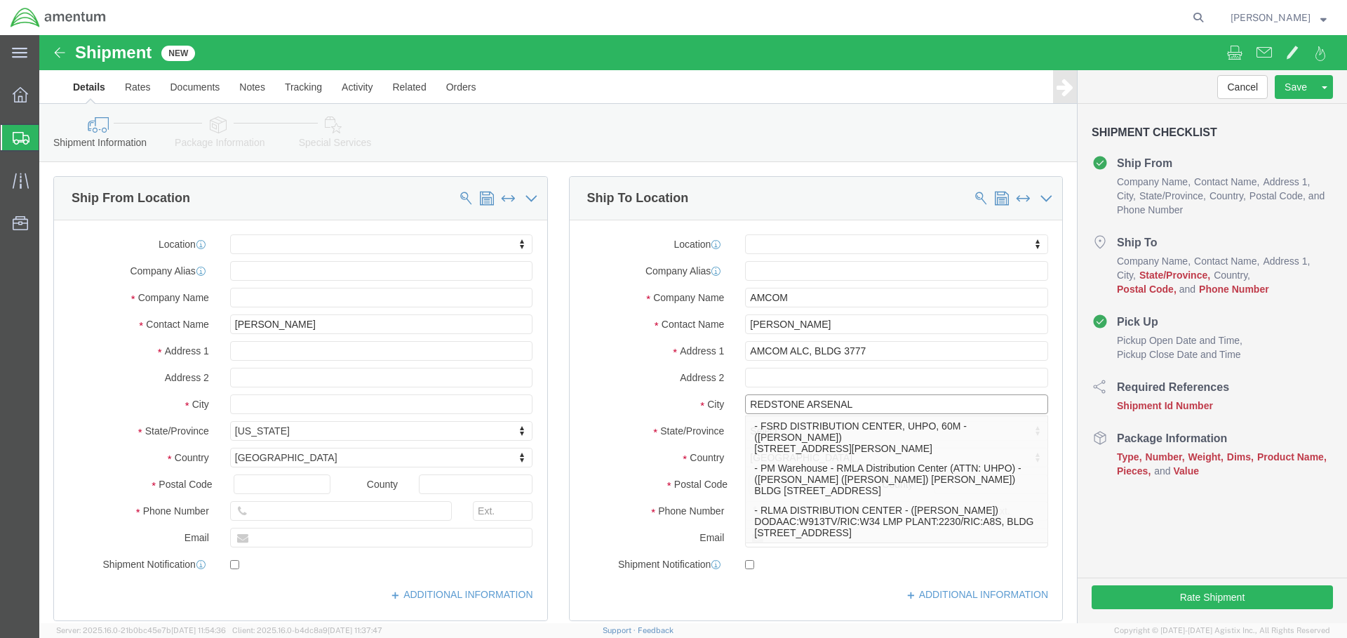
type input "REDSTONE ARSENAL"
click div "Location My Profile Location 1002-4122-6 1006-5256-0 1026-8910-0 1281-0560-3 13…"
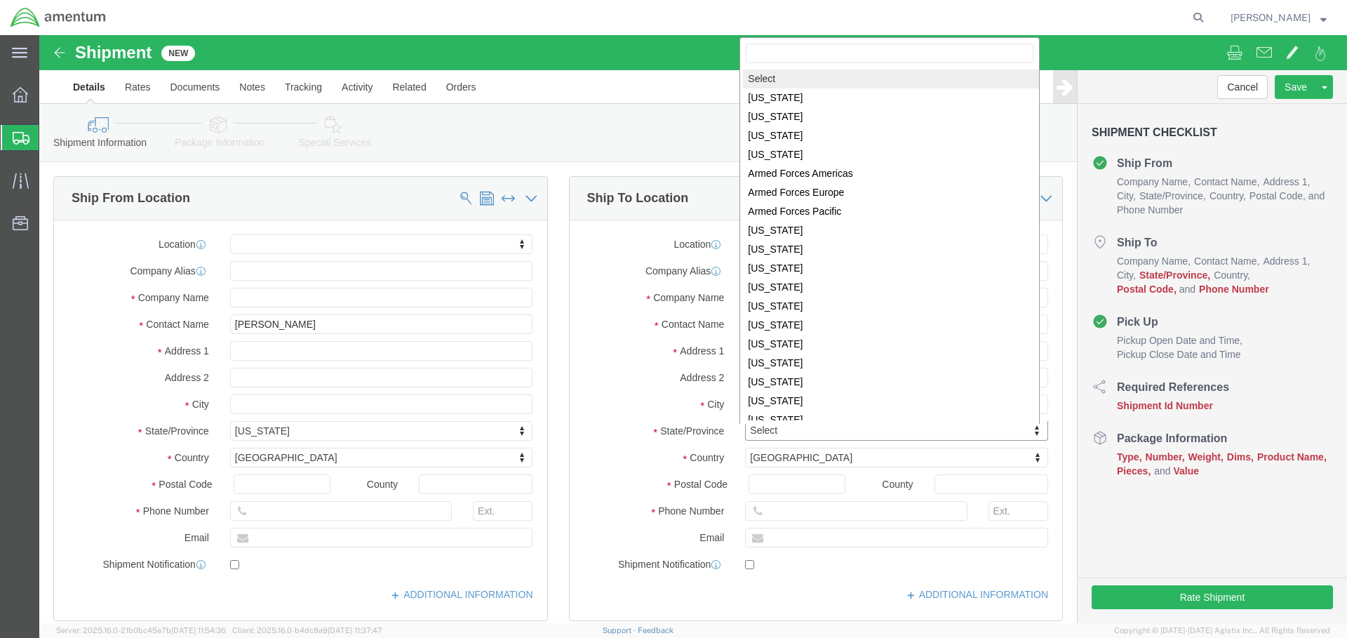
click body "Shipment New Details Rates Documents Notes Tracking Activity Related Orders Can…"
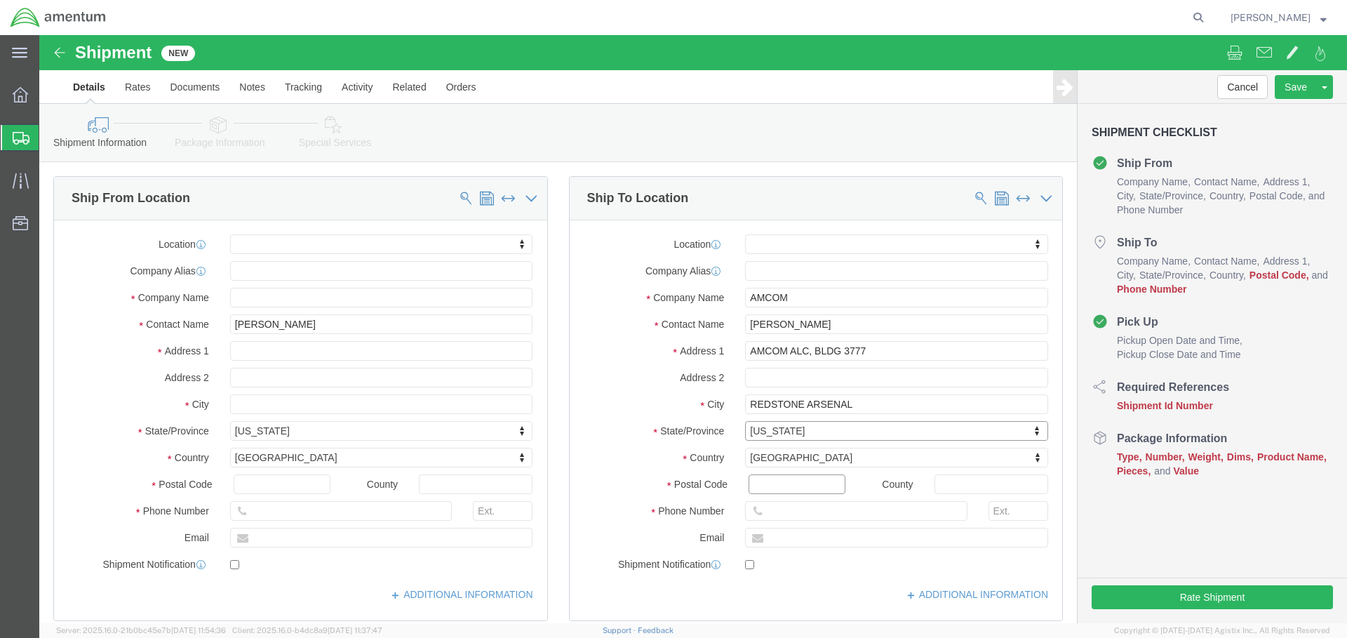
click input "Postal Code"
type input "35898-8052"
click input "text"
type input "520-692-9720"
click input "text"
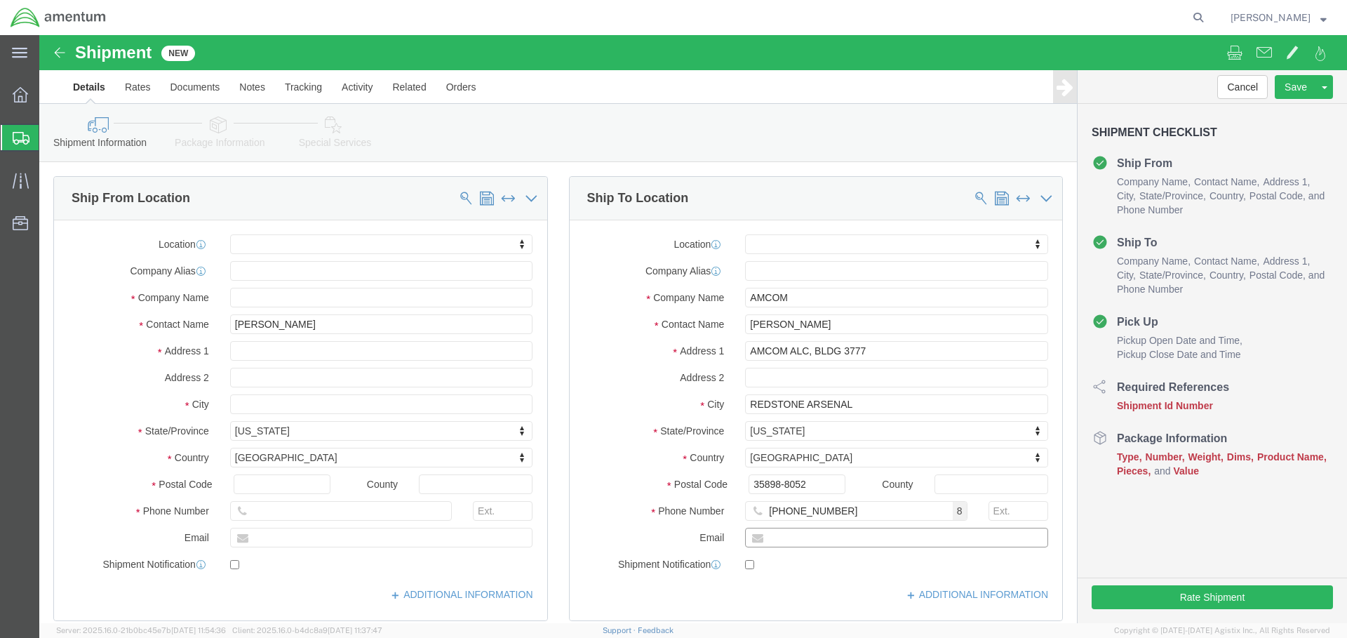
click input "text"
paste input "eric.j.duskie.civ@army.mil"
type input "eric.j.duskie.civ@army.mil"
click div
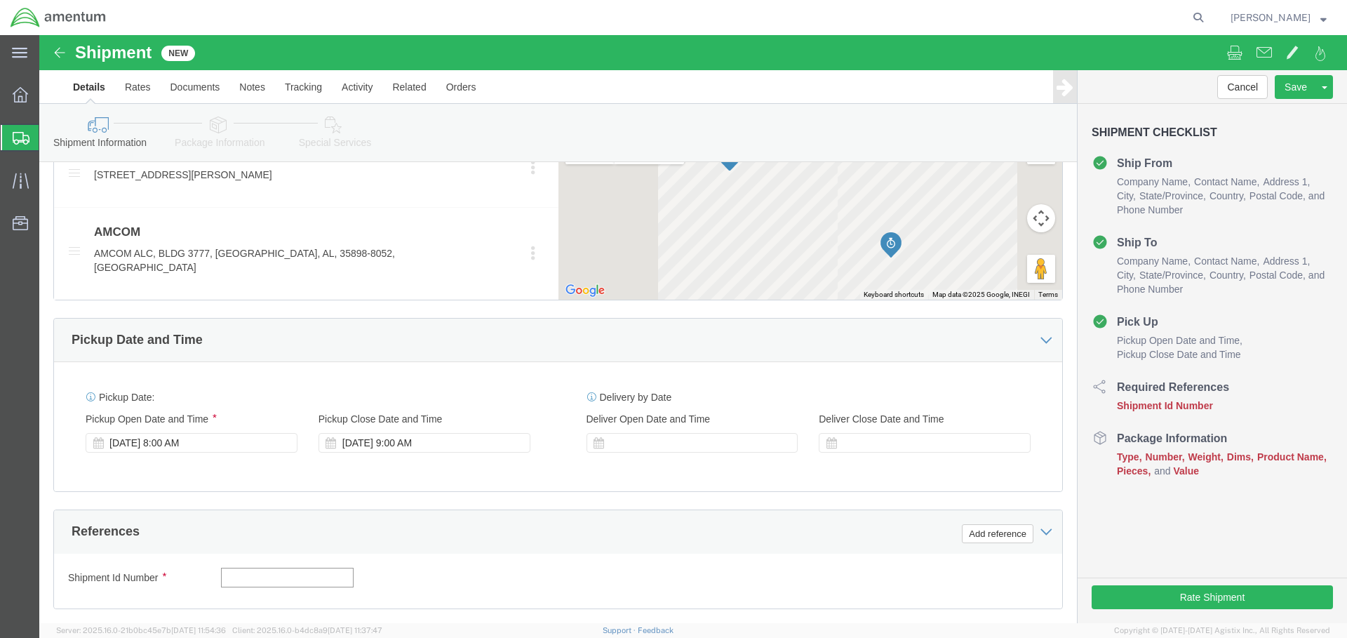
click input "text"
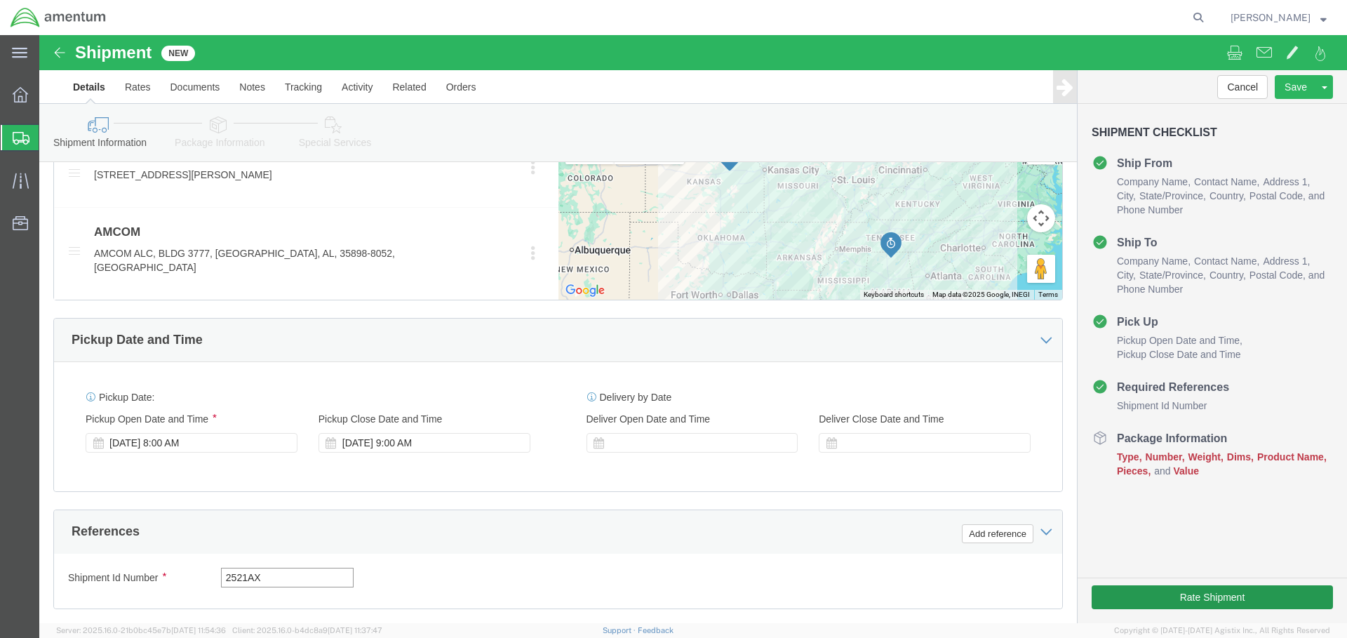
type input "2521AX"
click button "Rate Shipment"
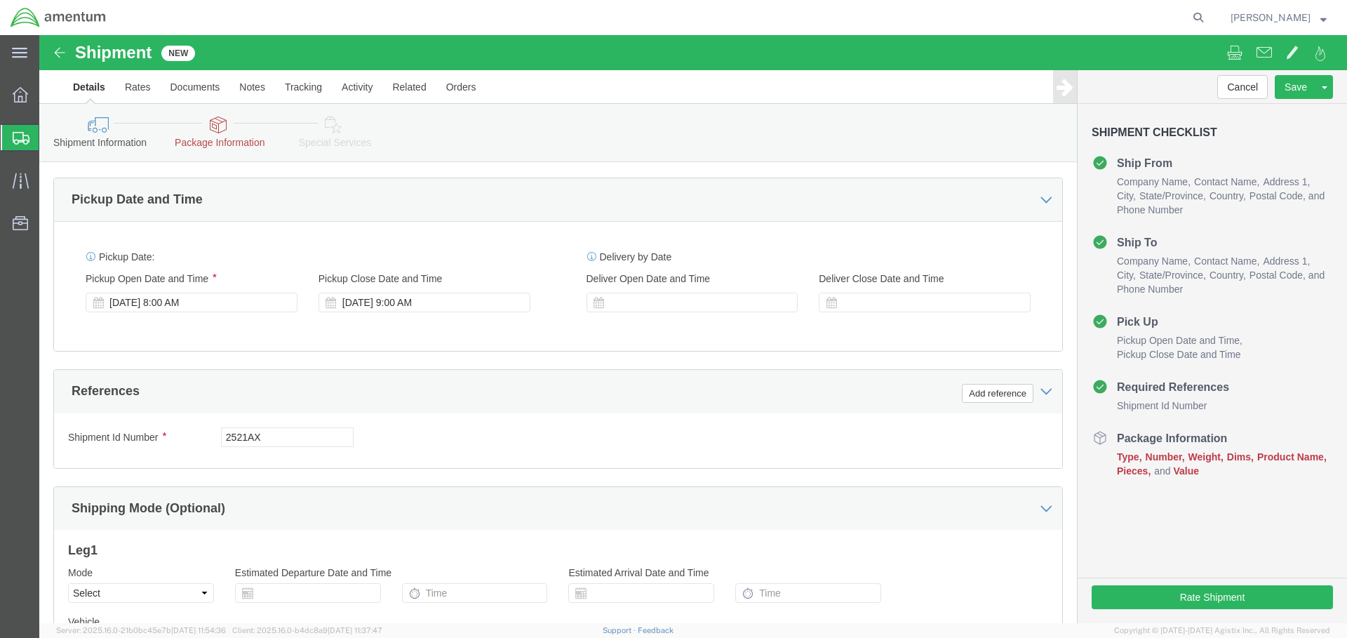
click icon
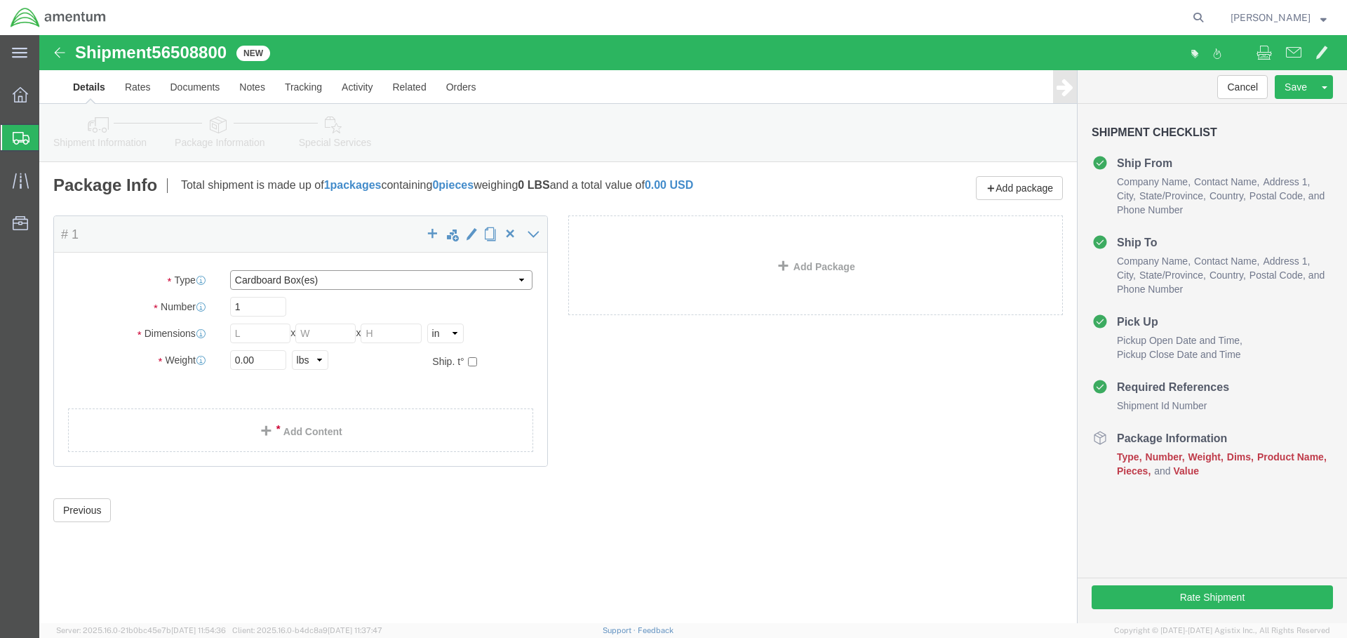
select select "ENV"
type input "9.50"
type input "12.50"
type input "0.25"
type input "1"
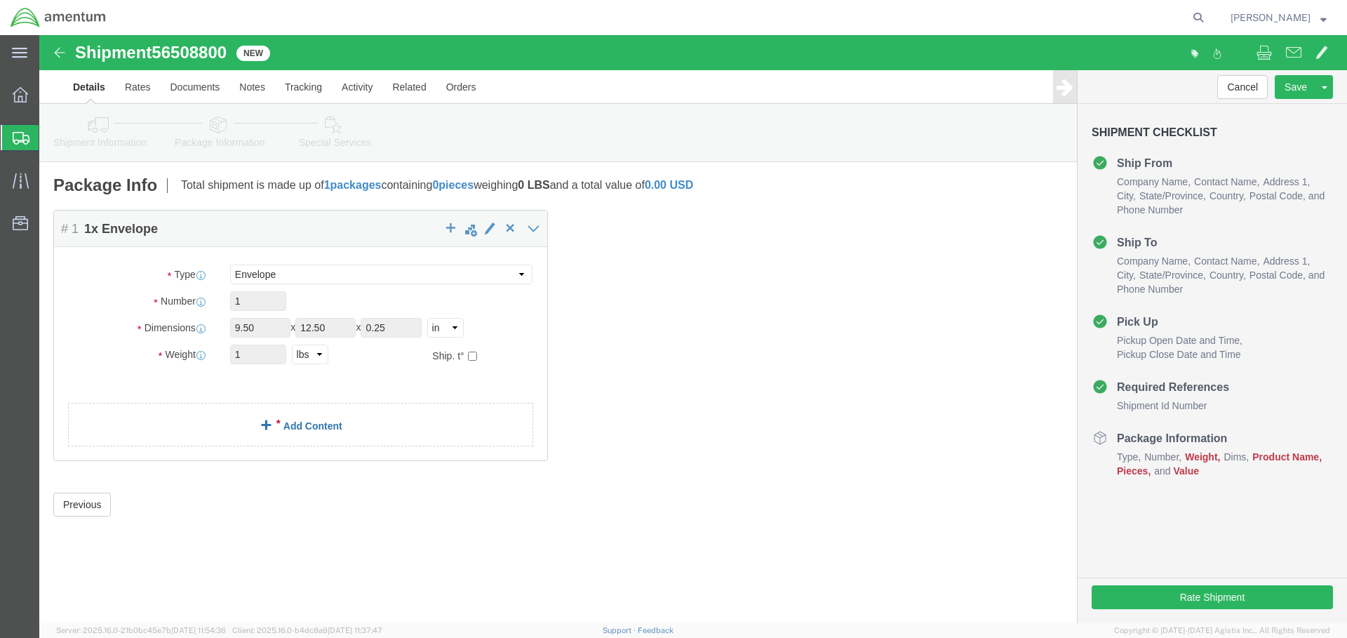
click link "Add Content"
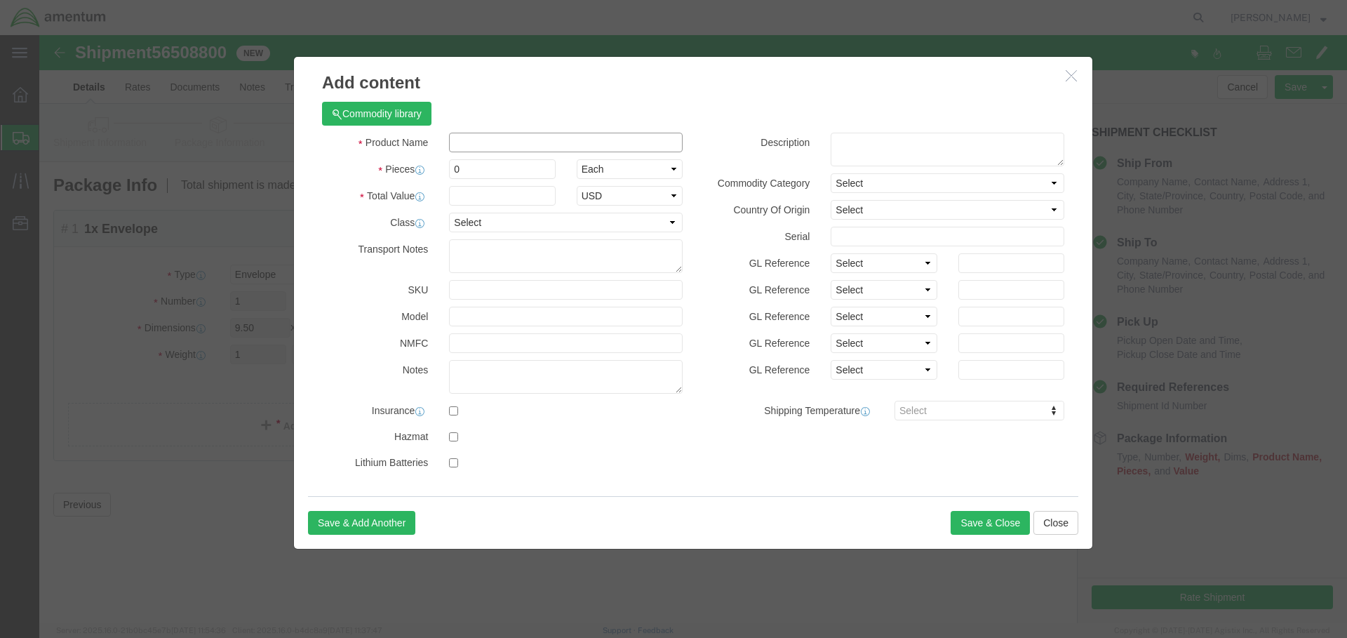
click input "text"
type input "COINS"
click input "0"
type input "2"
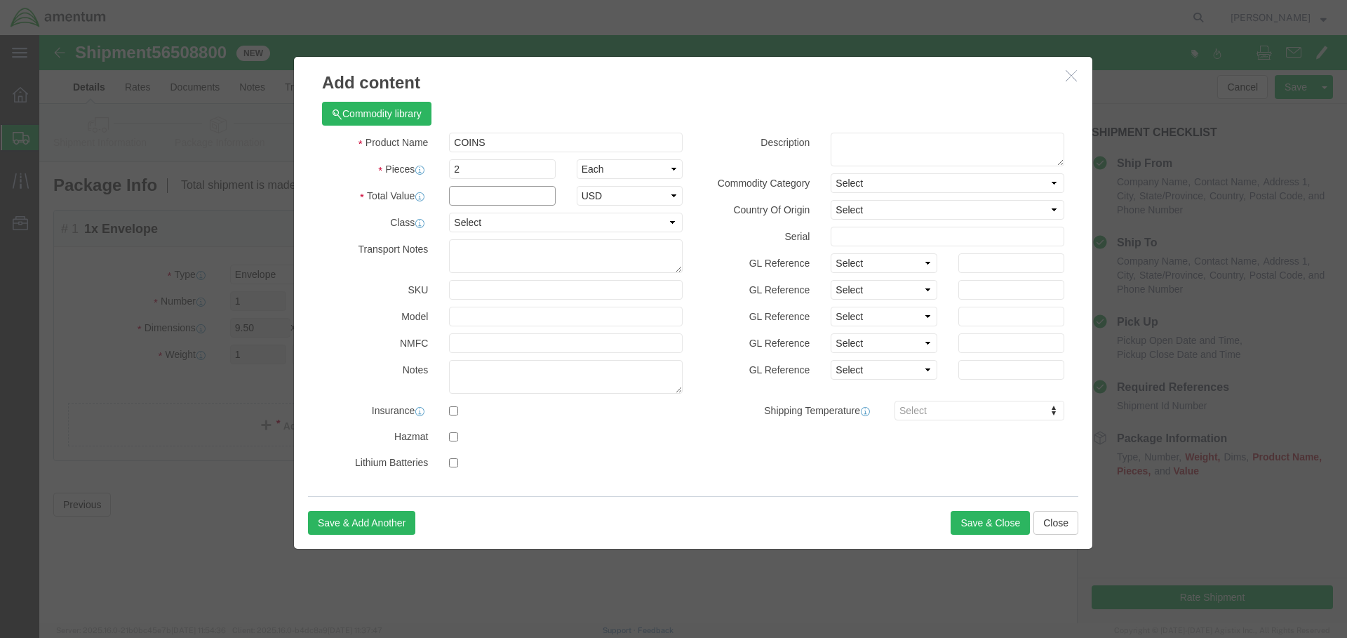
click input "text"
type input "10.00"
click button "Save & Close"
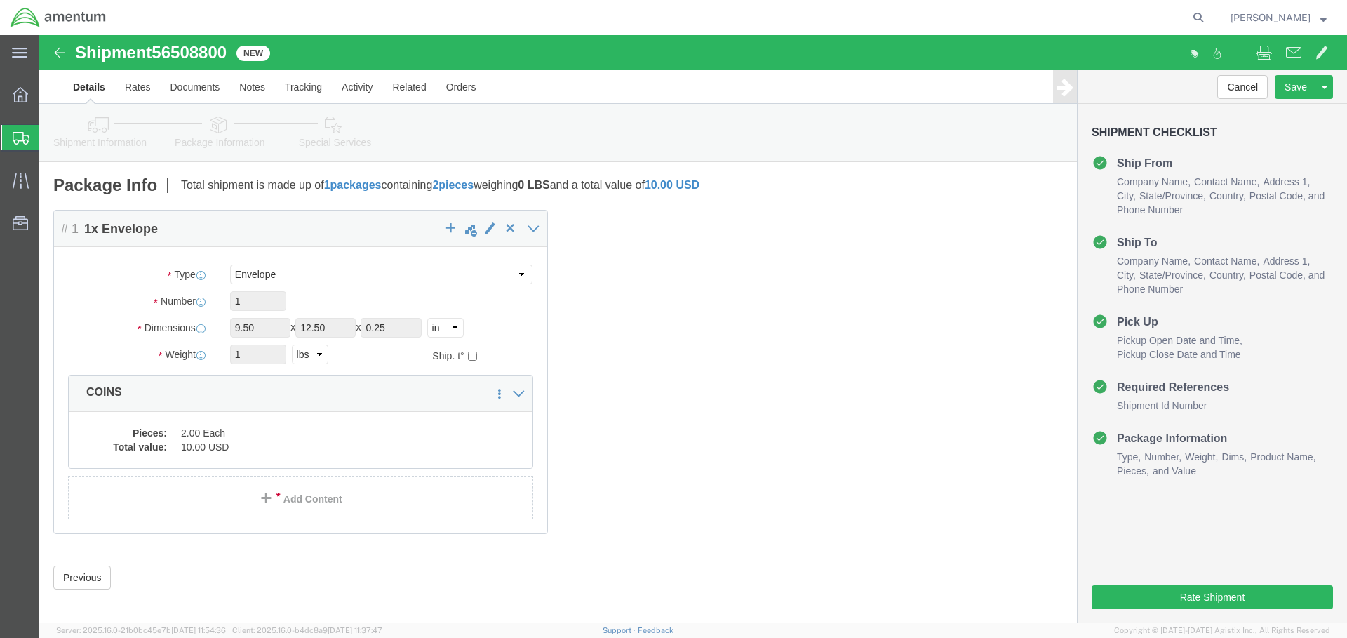
scroll to position [9, 0]
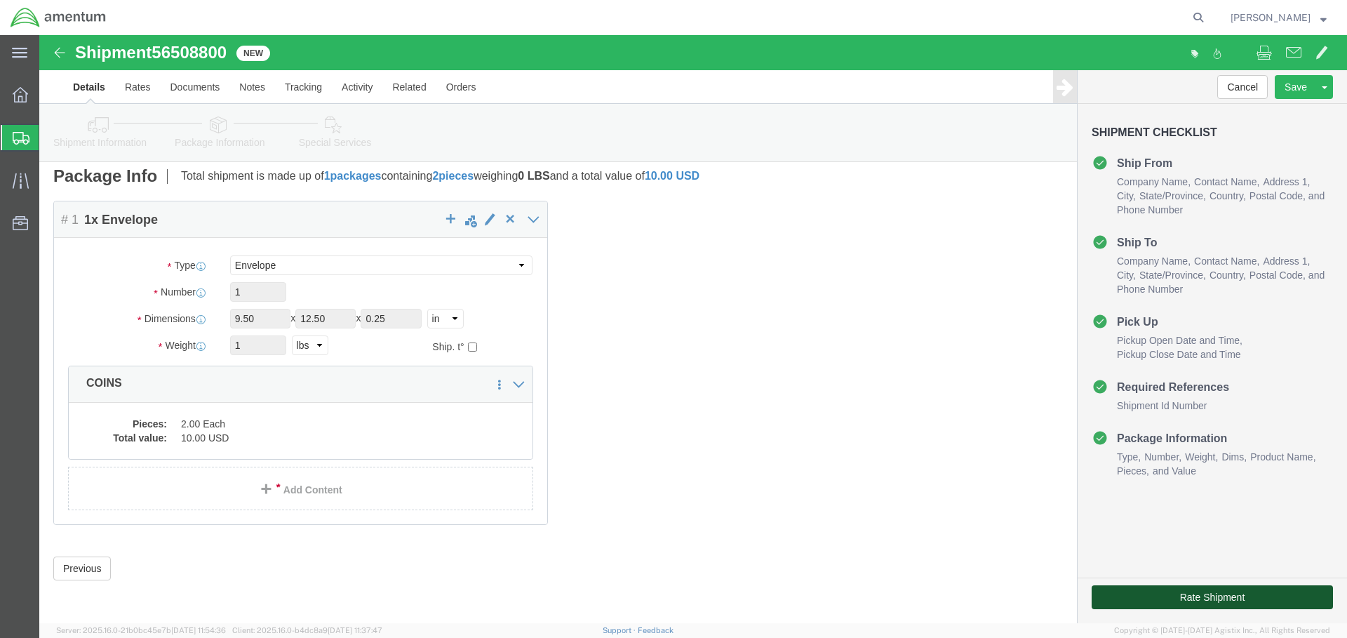
click button "Rate Shipment"
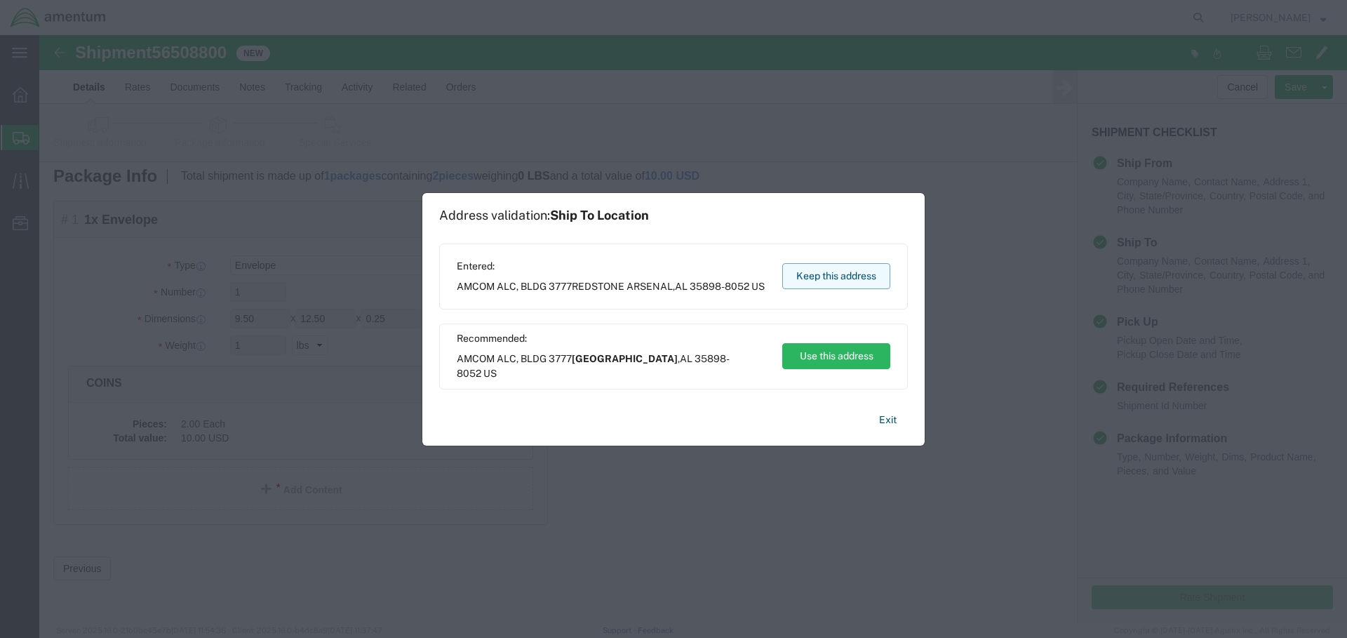
click at [854, 266] on button "Keep this address" at bounding box center [836, 276] width 108 height 26
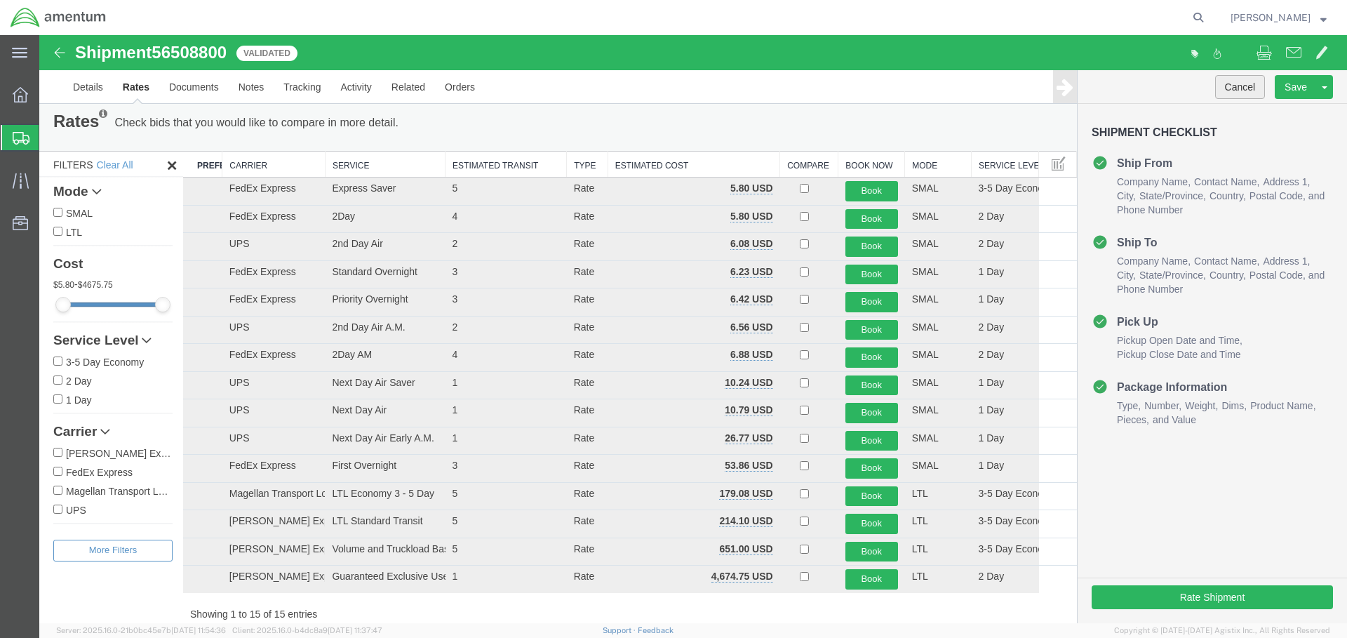
click at [1231, 85] on button "Cancel" at bounding box center [1240, 87] width 50 height 24
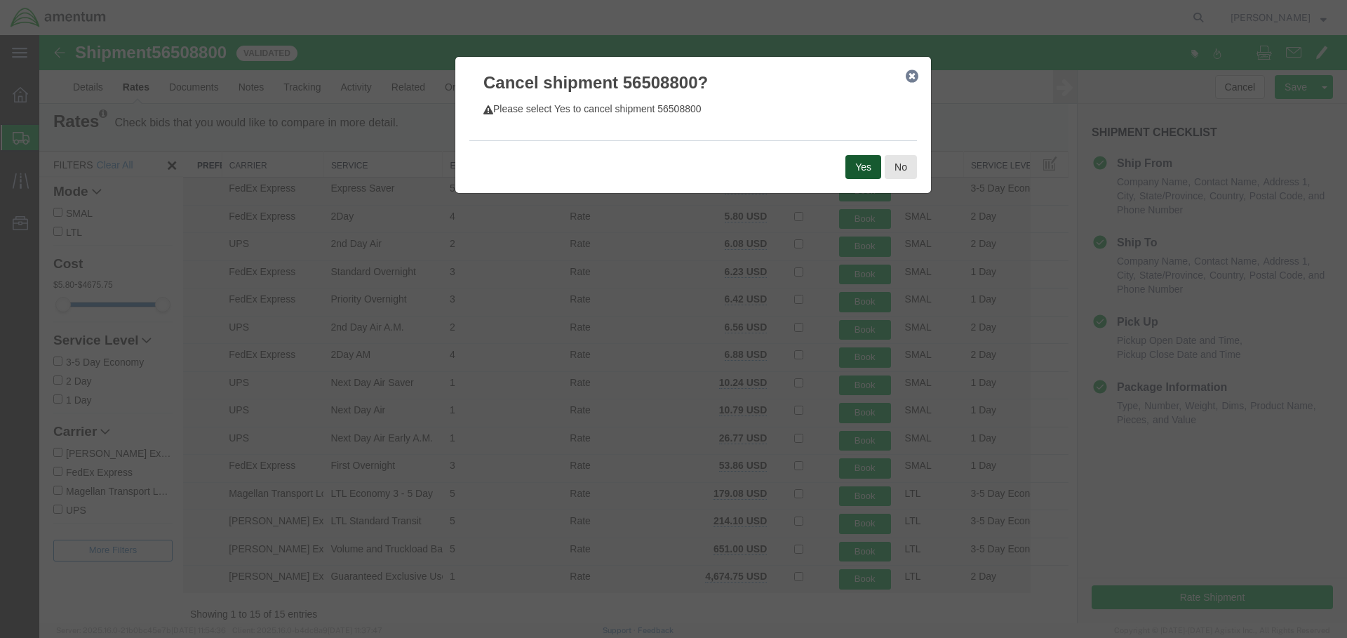
click at [845, 159] on button "Yes" at bounding box center [863, 167] width 36 height 24
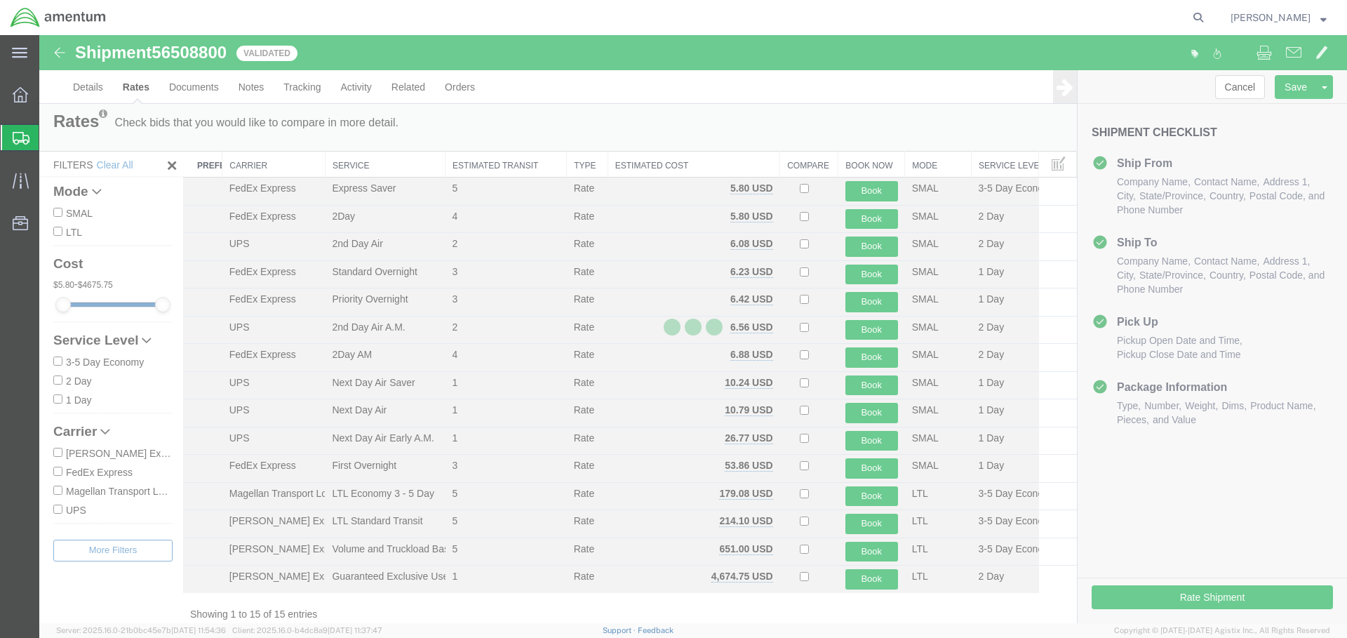
scroll to position [0, 0]
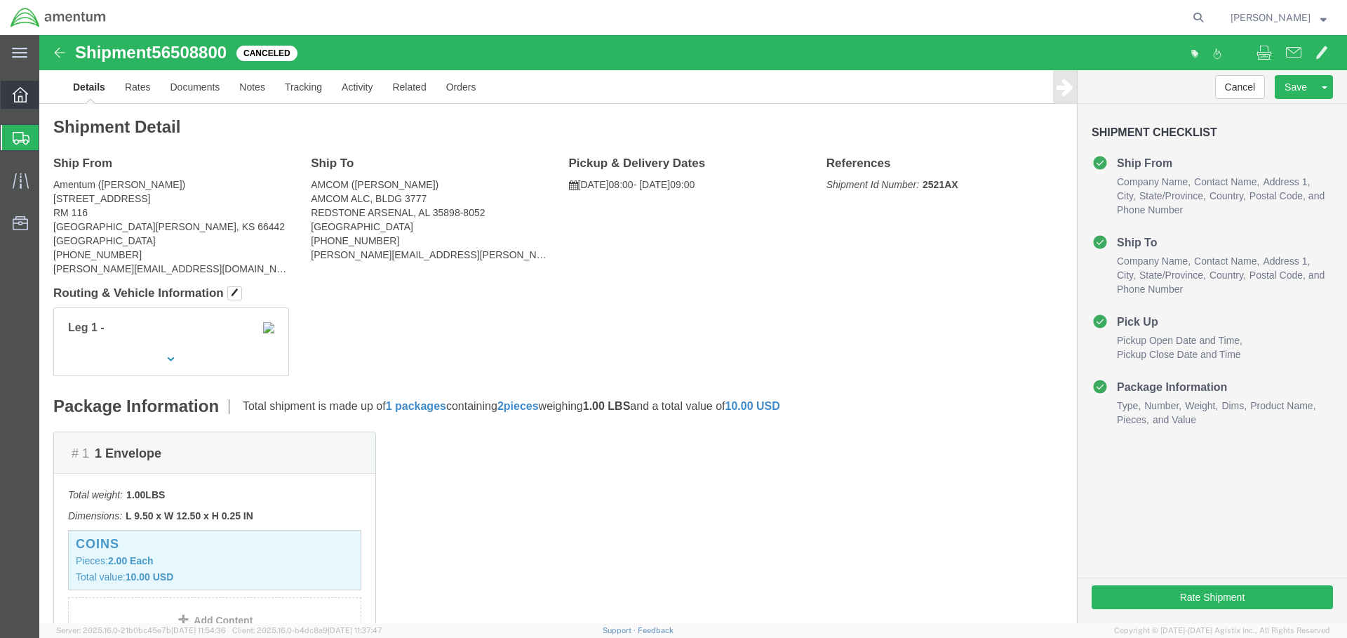
click at [21, 100] on icon at bounding box center [20, 94] width 15 height 15
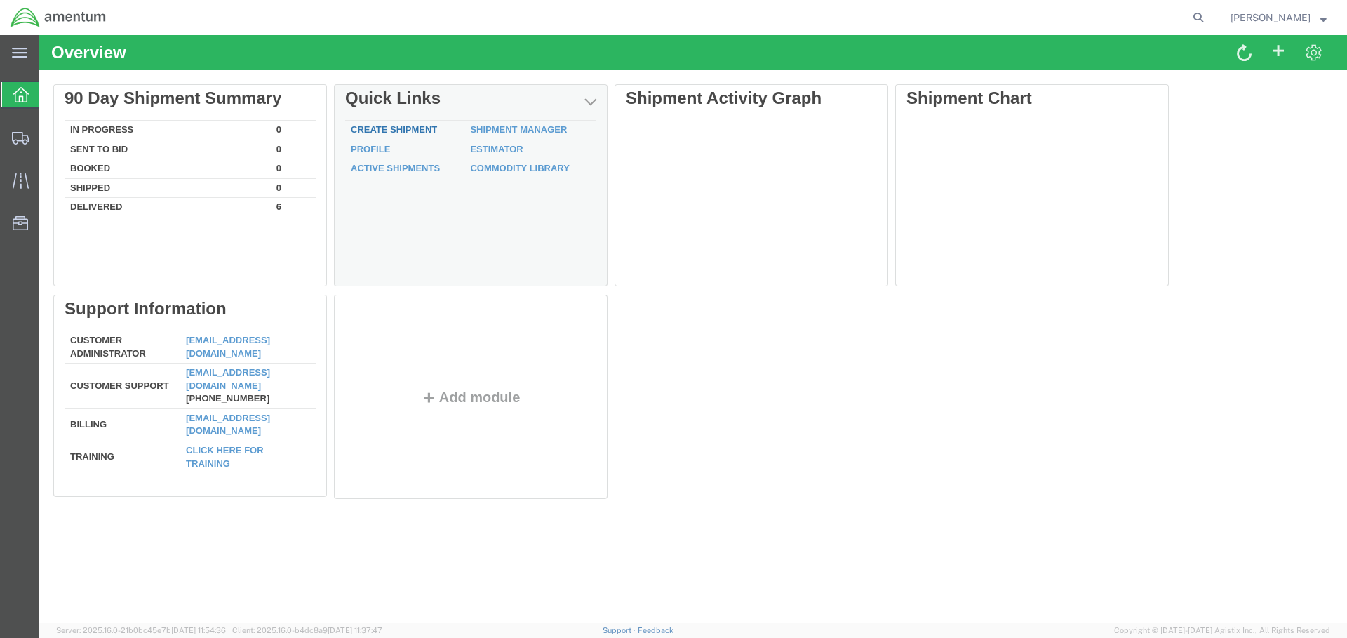
click at [434, 129] on link "Create Shipment" at bounding box center [394, 129] width 86 height 11
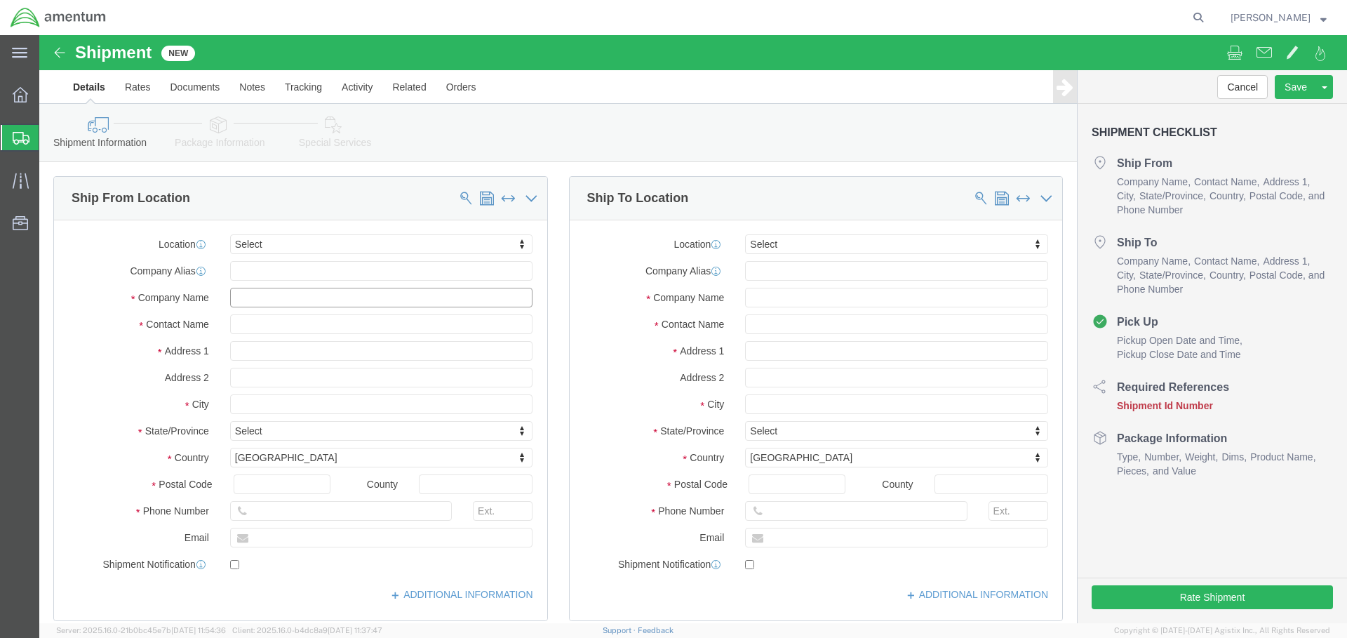
click input "text"
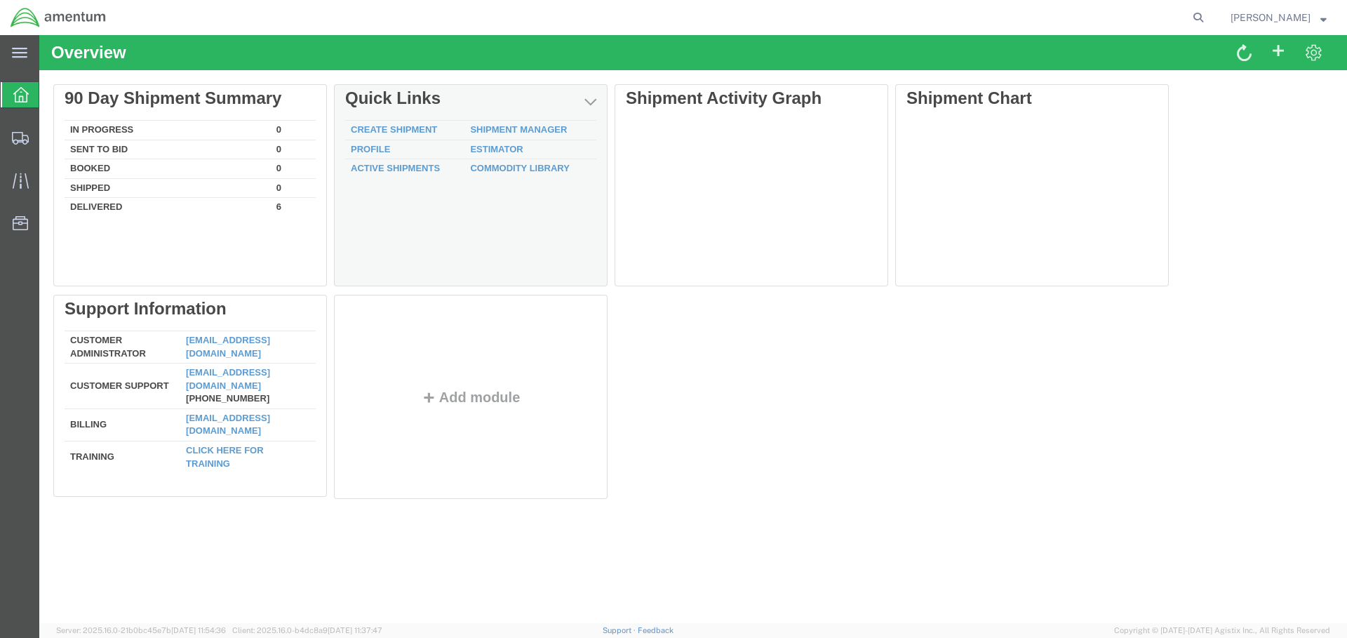
click at [372, 123] on td "Create Shipment" at bounding box center [404, 131] width 119 height 20
click at [372, 130] on link "Create Shipment" at bounding box center [394, 129] width 86 height 11
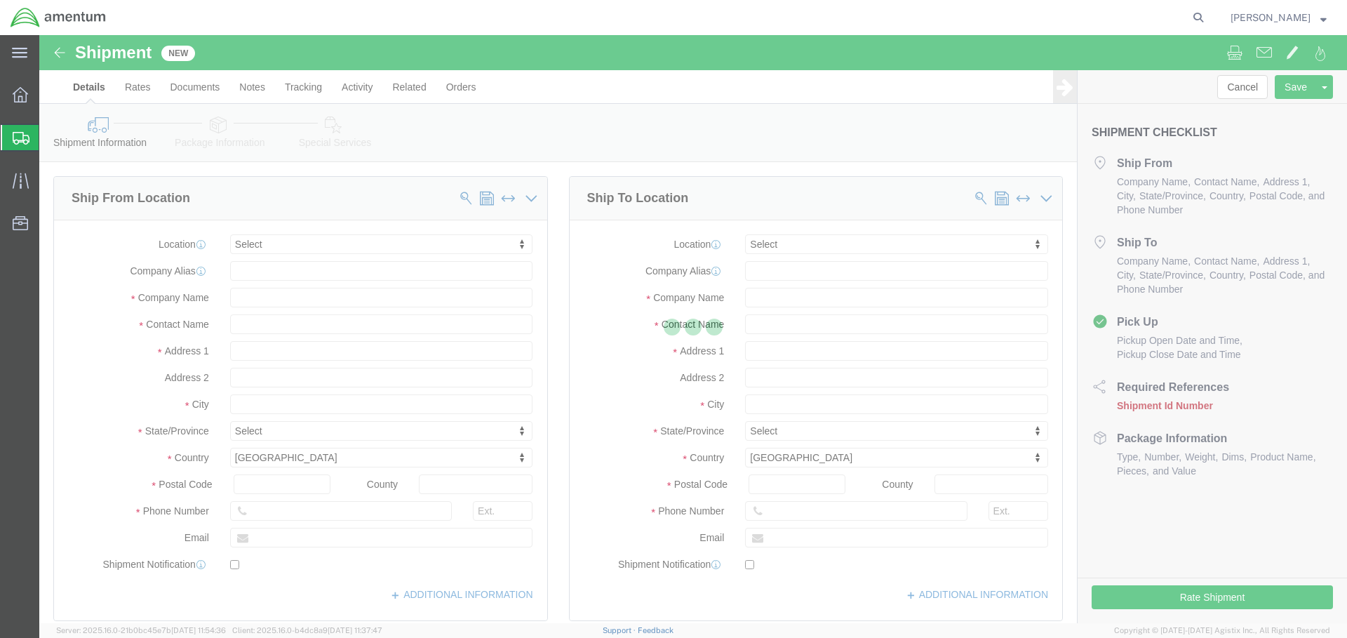
select select
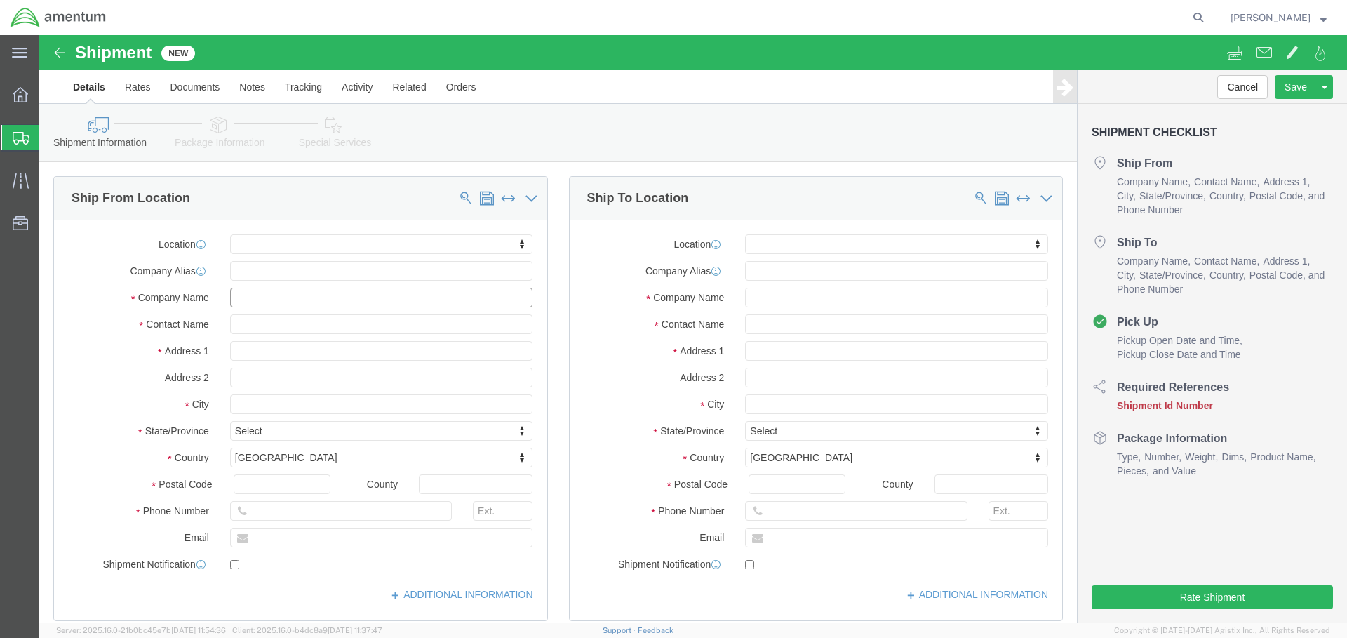
click input "text"
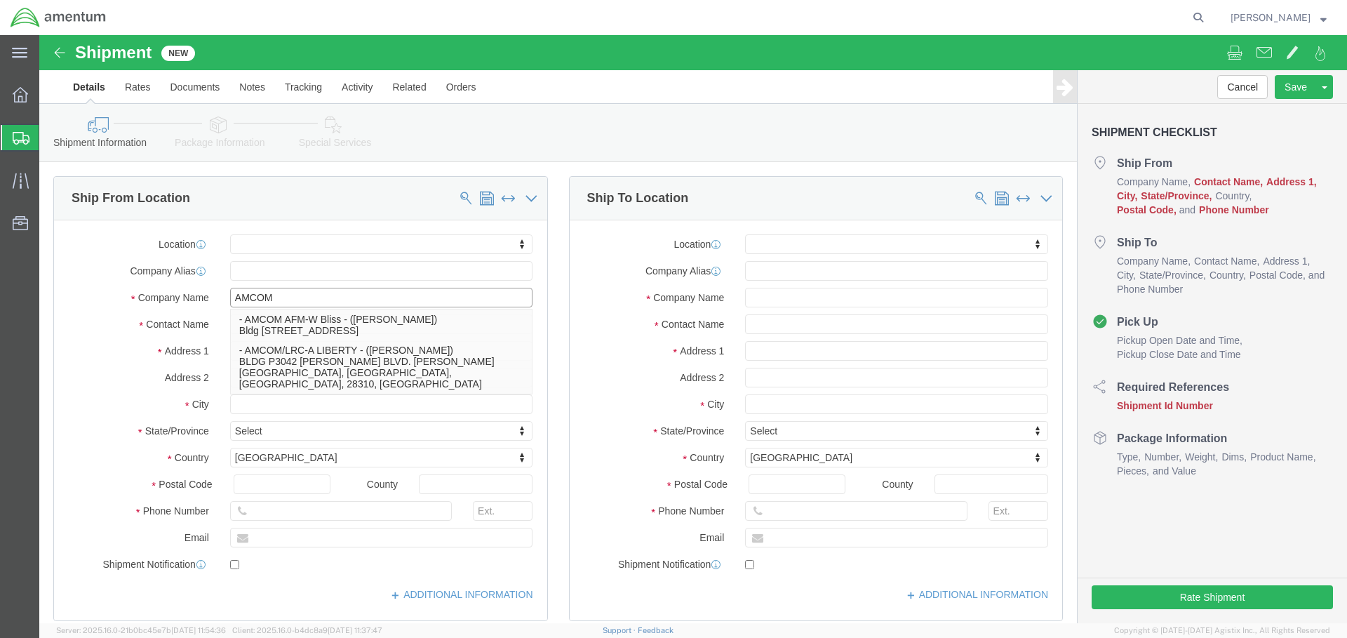
type input "AMCOM"
click div
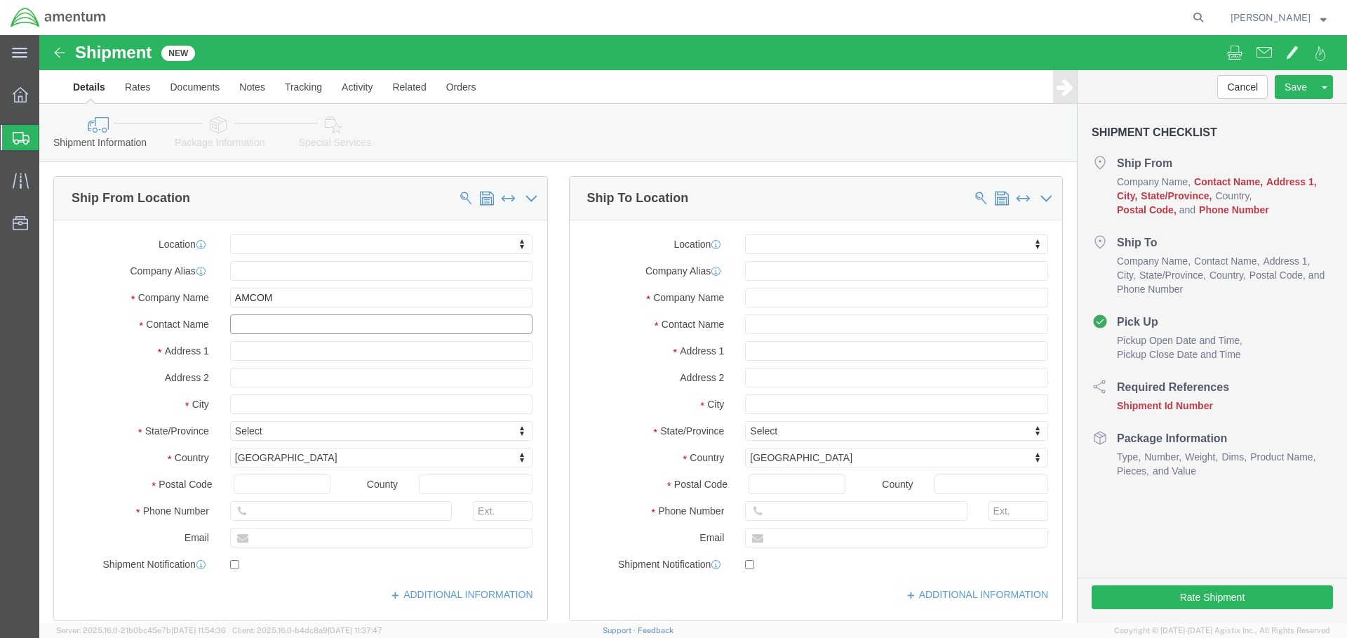
click input "text"
type input "ERIC J DUSKIE"
click div "Location My Profile Location 1002-4122-6 1006-5256-0 1026-8910-0 1281-0560-3 13…"
click input "text"
type input "AMCOM ALC, BLDG 3777"
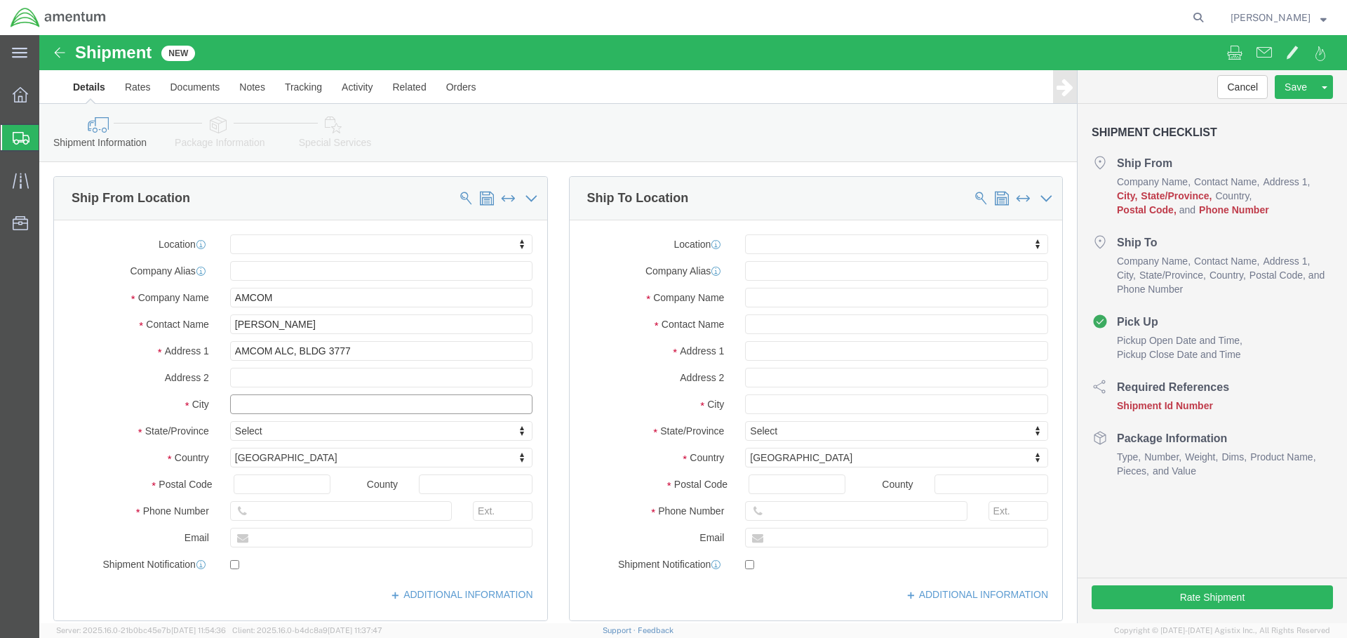
select select
click input "text"
select select
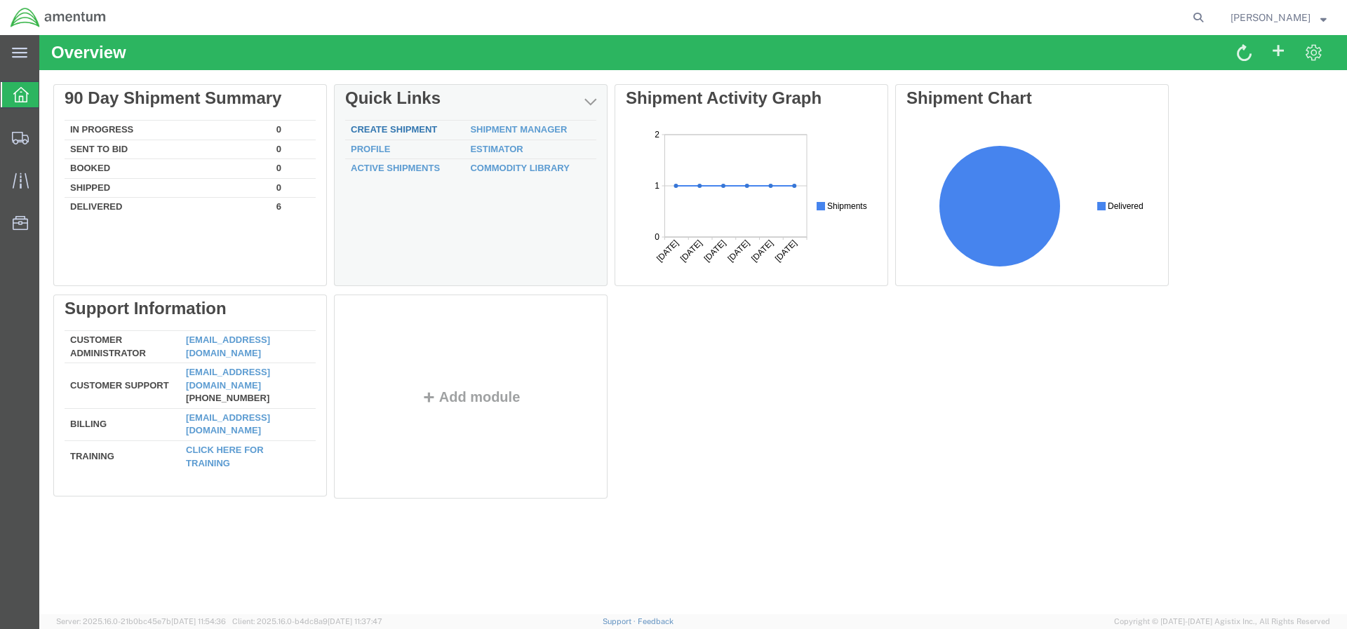
click at [425, 134] on link "Create Shipment" at bounding box center [394, 129] width 86 height 11
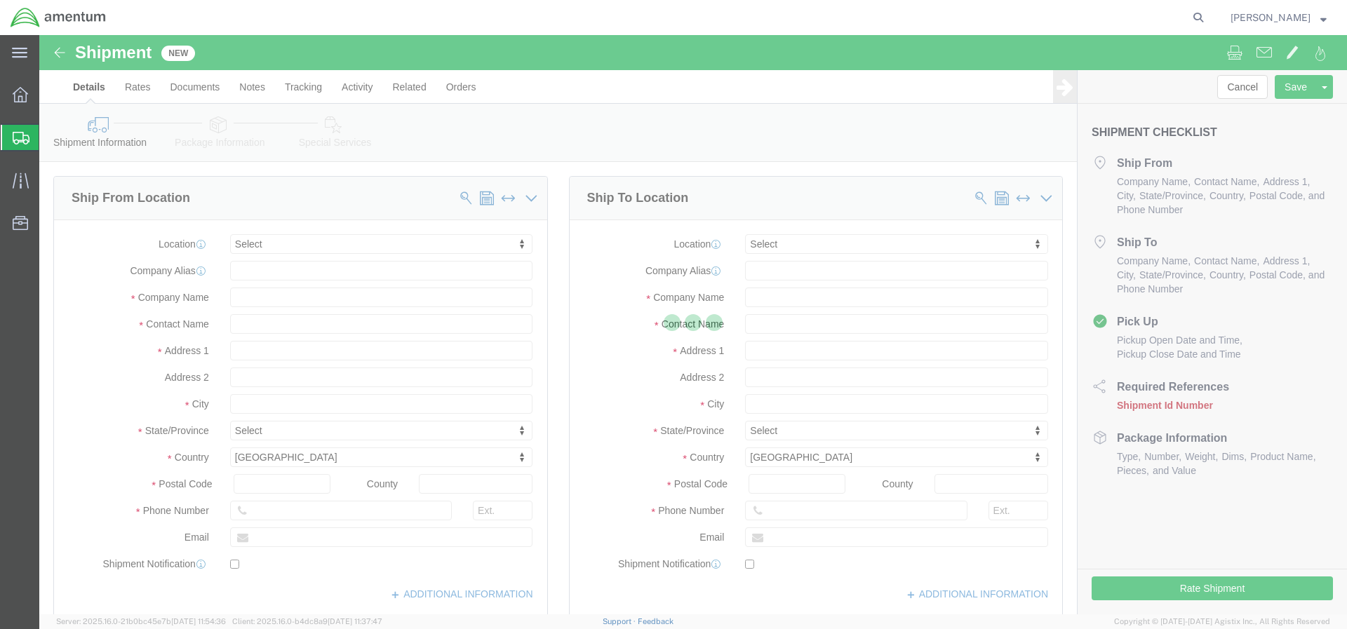
select select
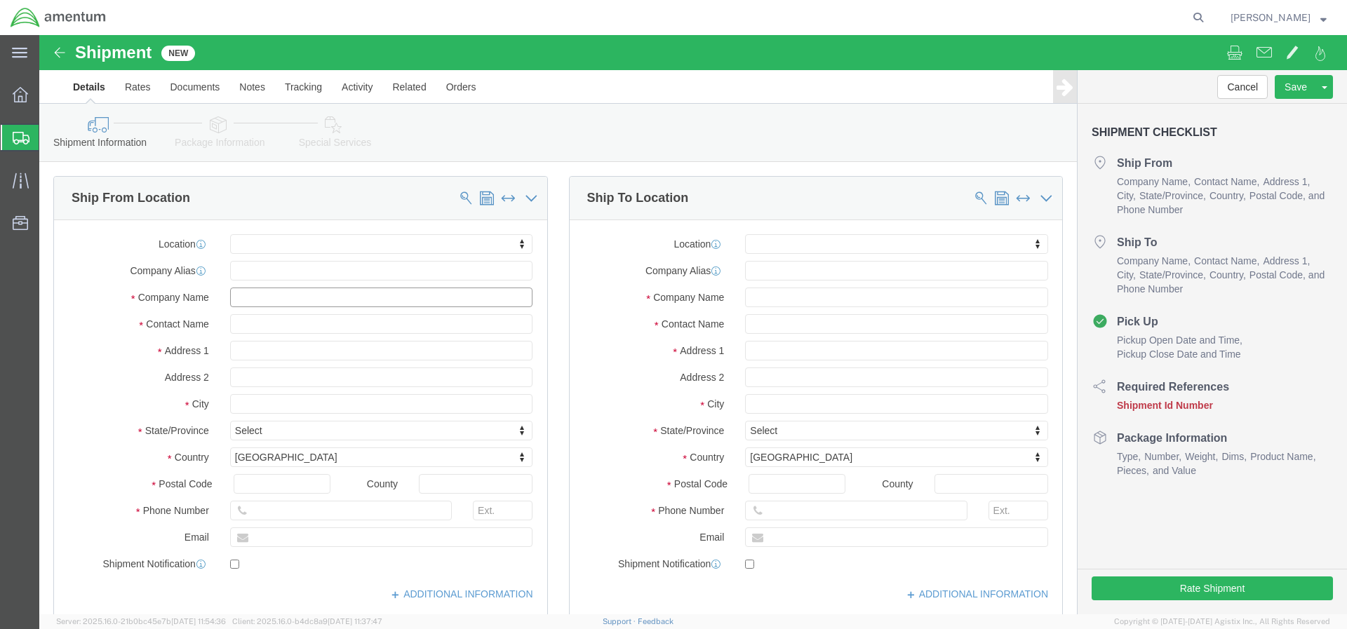
click input "text"
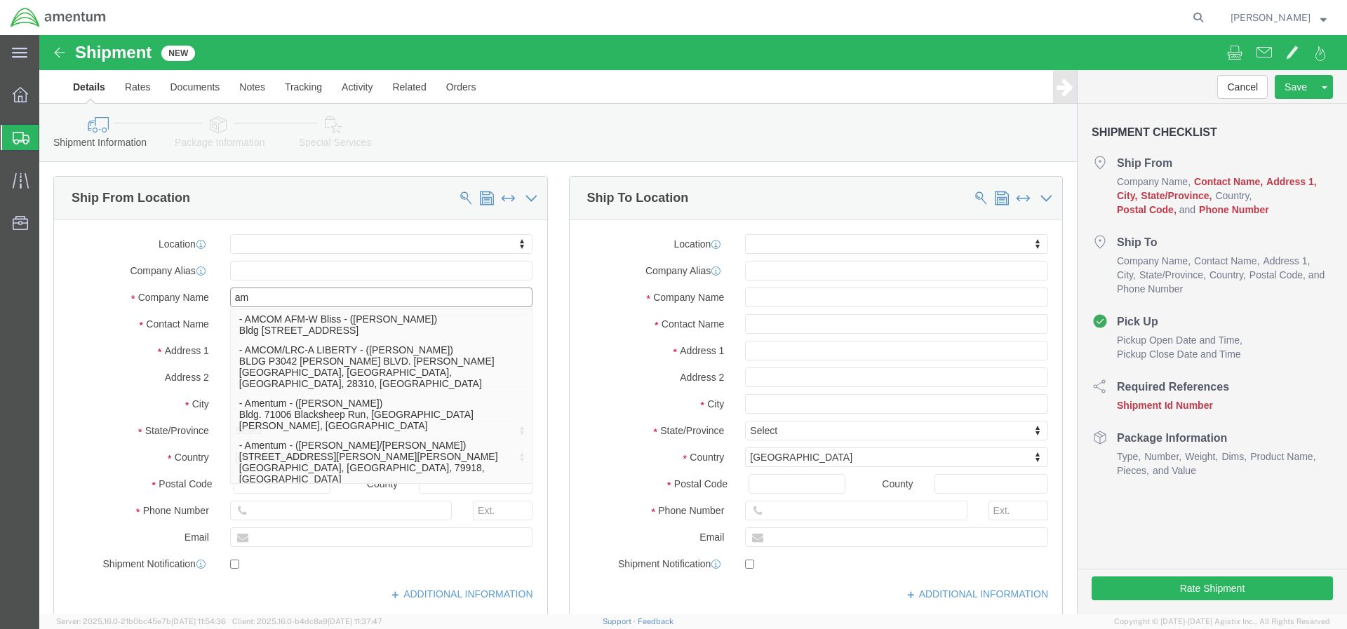
type input "a"
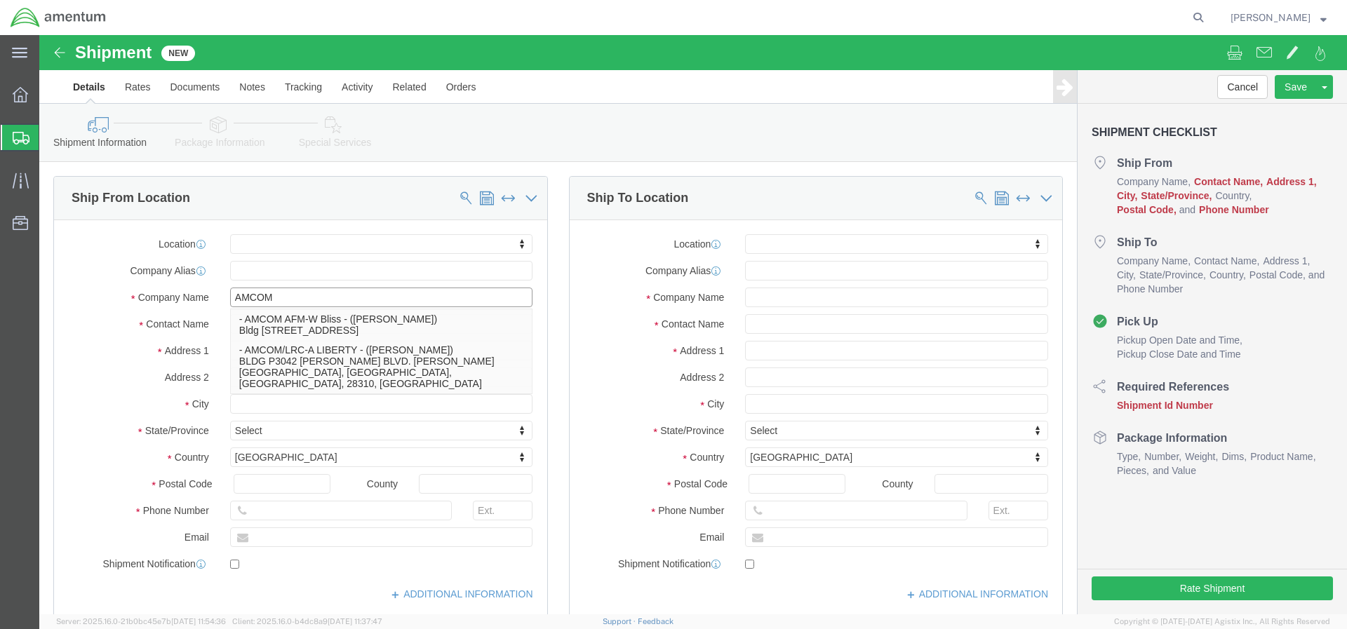
type input "AMCOM"
click div "Contact Name"
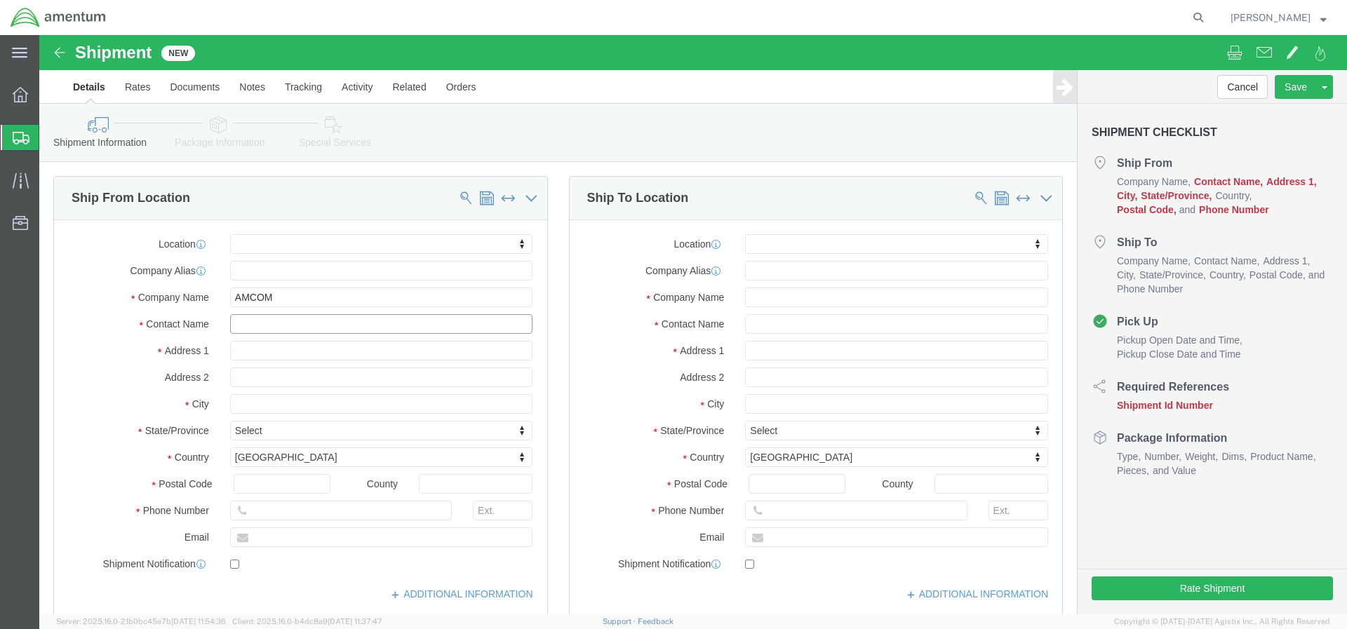
click input "text"
type input "[PERSON_NAME]"
click input "text"
type input "AMCOM ALC, BLDG 3777"
select select
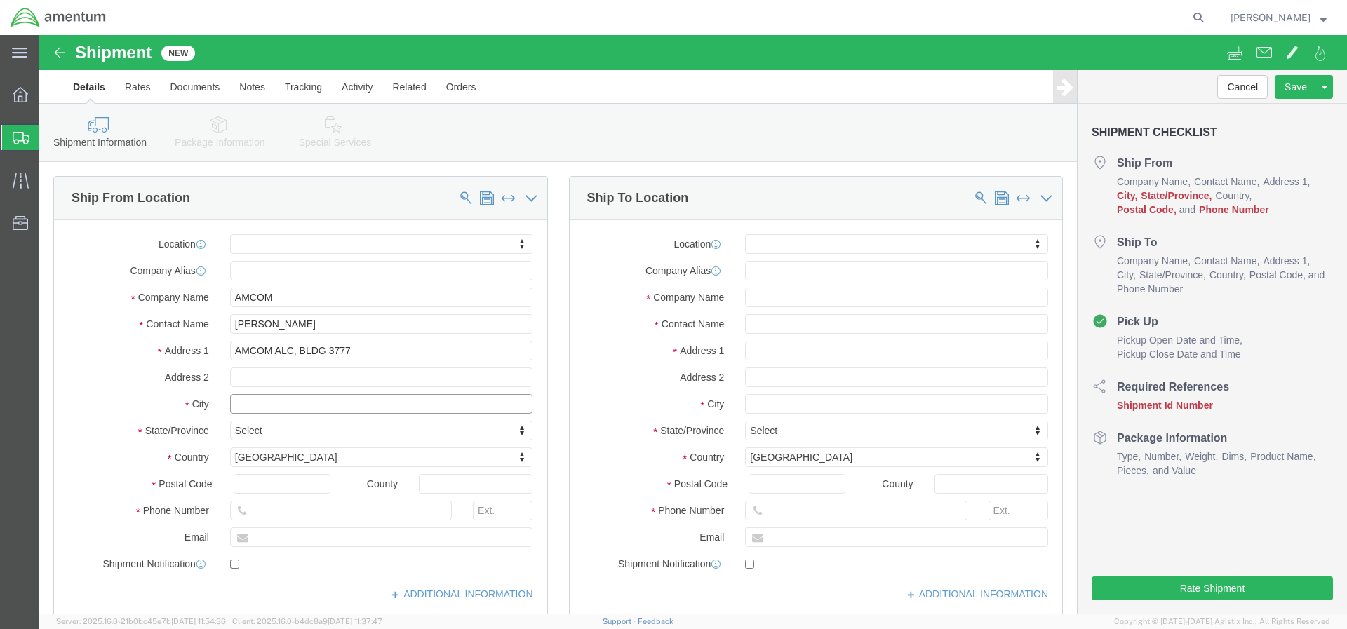
click input "text"
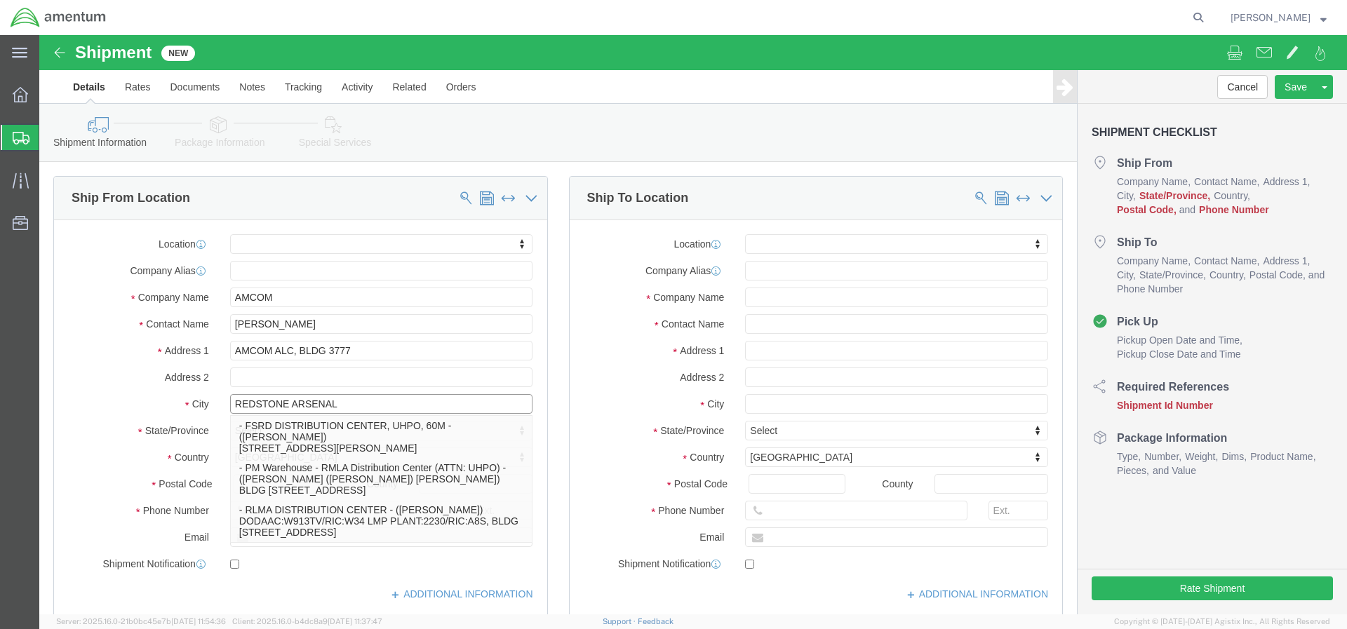
type input "REDSTONE ARSENAL"
click label "State/Province"
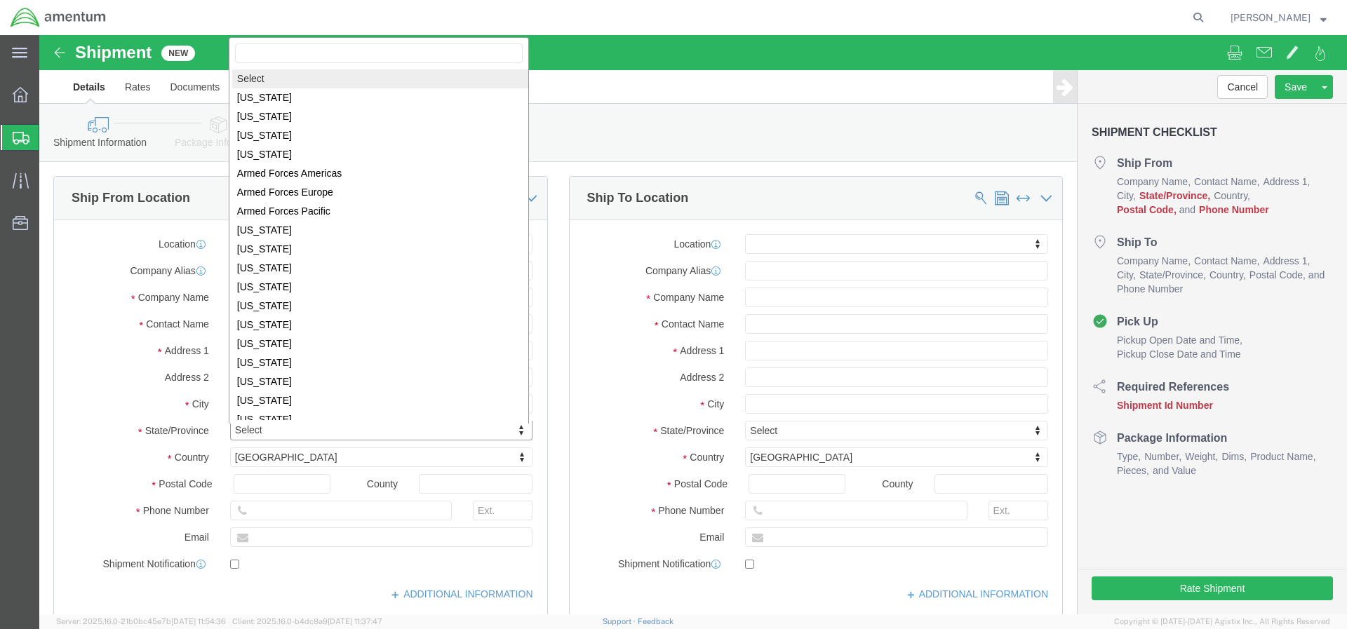
click body "Shipment New Details Rates Documents Notes Tracking Activity Related Orders Can…"
select select
select select "AL"
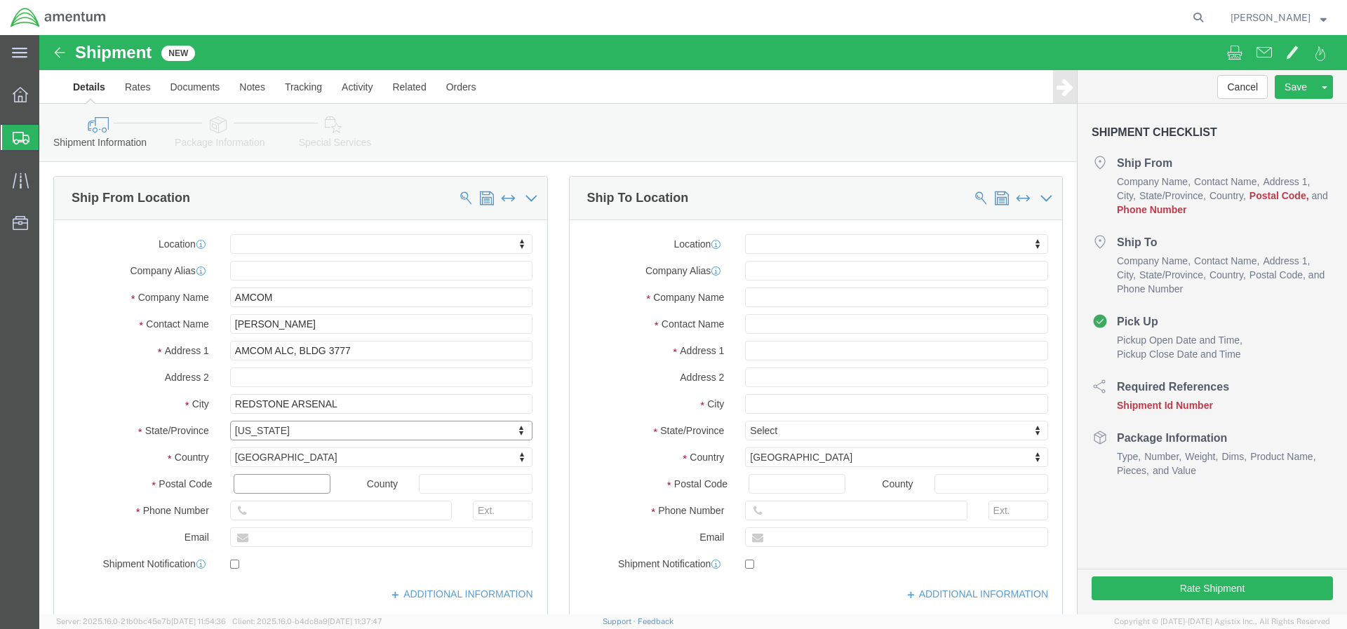
click input "text"
type input "35898-8052"
click input "text"
select select
type input "[PHONE_NUMBER]"
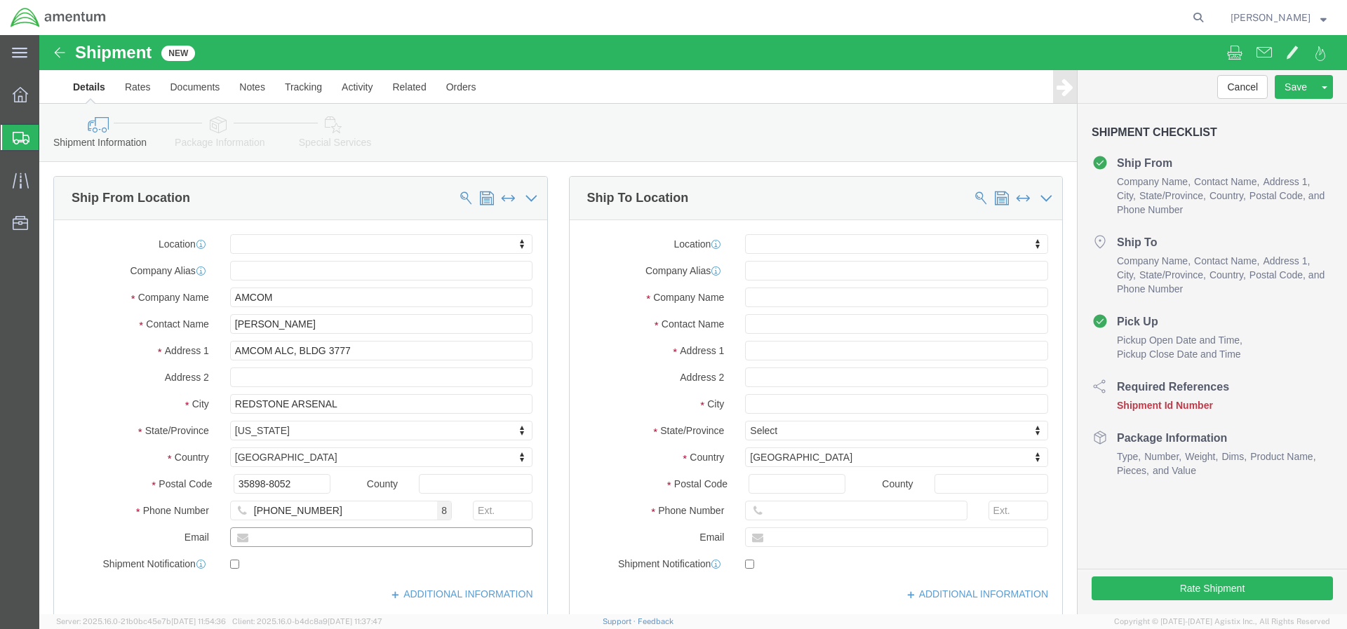
click input "text"
type input "[PERSON_NAME][EMAIL_ADDRESS][PERSON_NAME][DOMAIN_NAME]"
click input "checkbox"
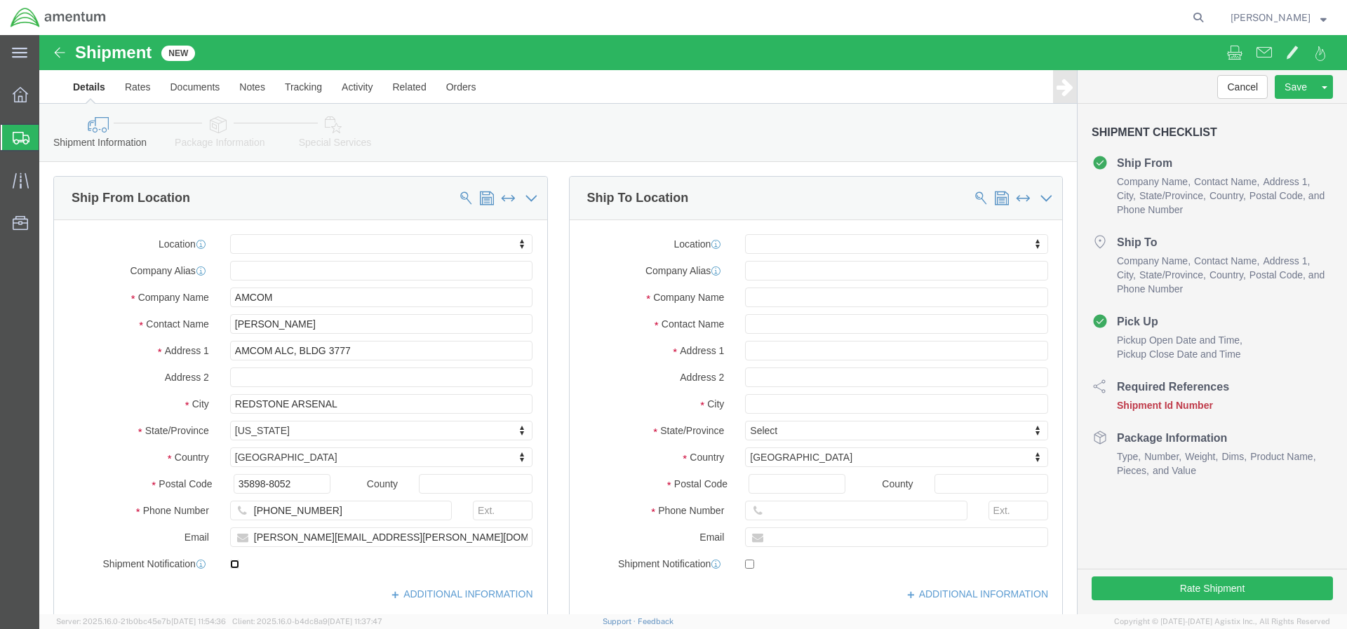
checkbox input "true"
click input "text"
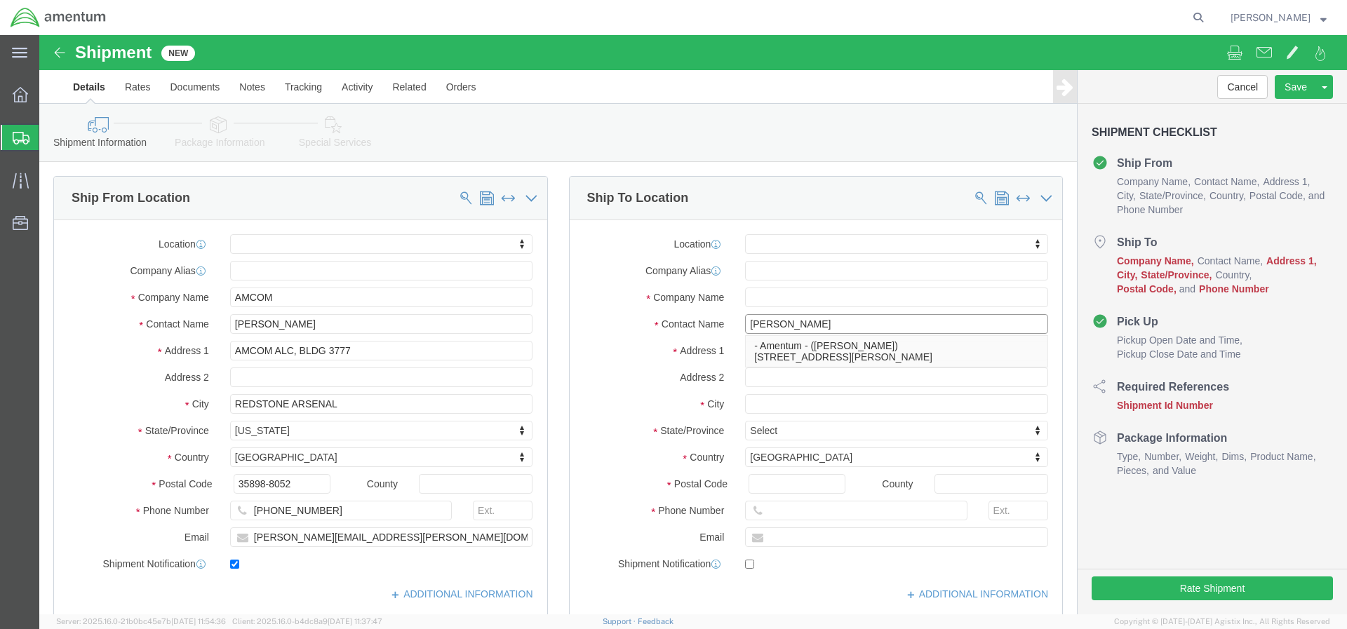
type input "[PERSON_NAME]"
click p "- Amentum - ([PERSON_NAME]) [STREET_ADDRESS][PERSON_NAME][PERSON_NAME]"
select select
type input "Amentum"
type input "[PERSON_NAME]"
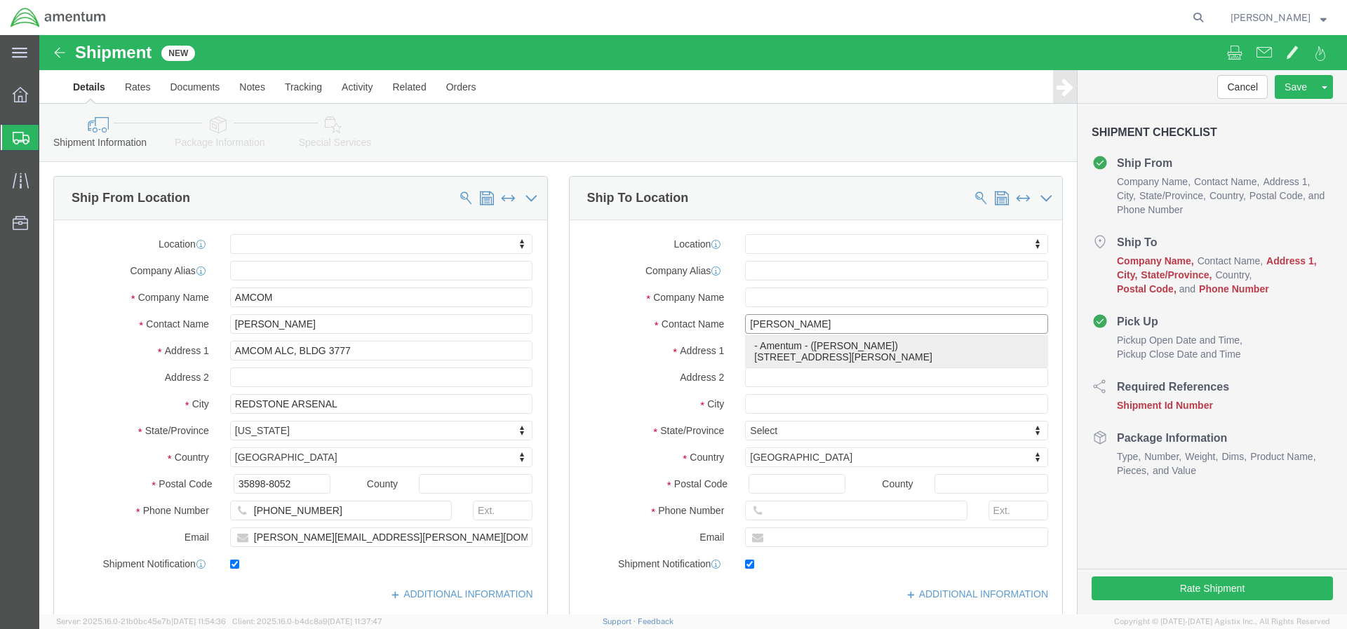
type input "[STREET_ADDRESS]"
type input "RM 116"
type input "FORT [PERSON_NAME]"
type input "66442"
type input "[PHONE_NUMBER]"
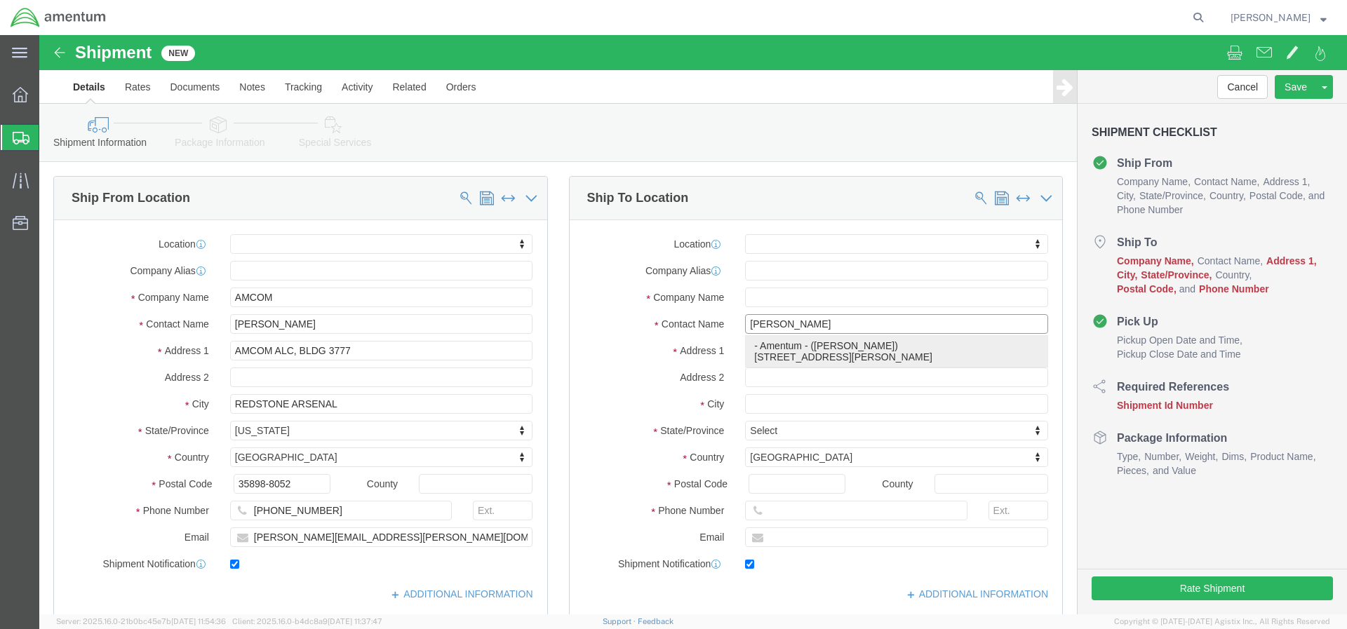
type input "[PERSON_NAME][EMAIL_ADDRESS][DOMAIN_NAME]"
checkbox input "true"
select select "KS"
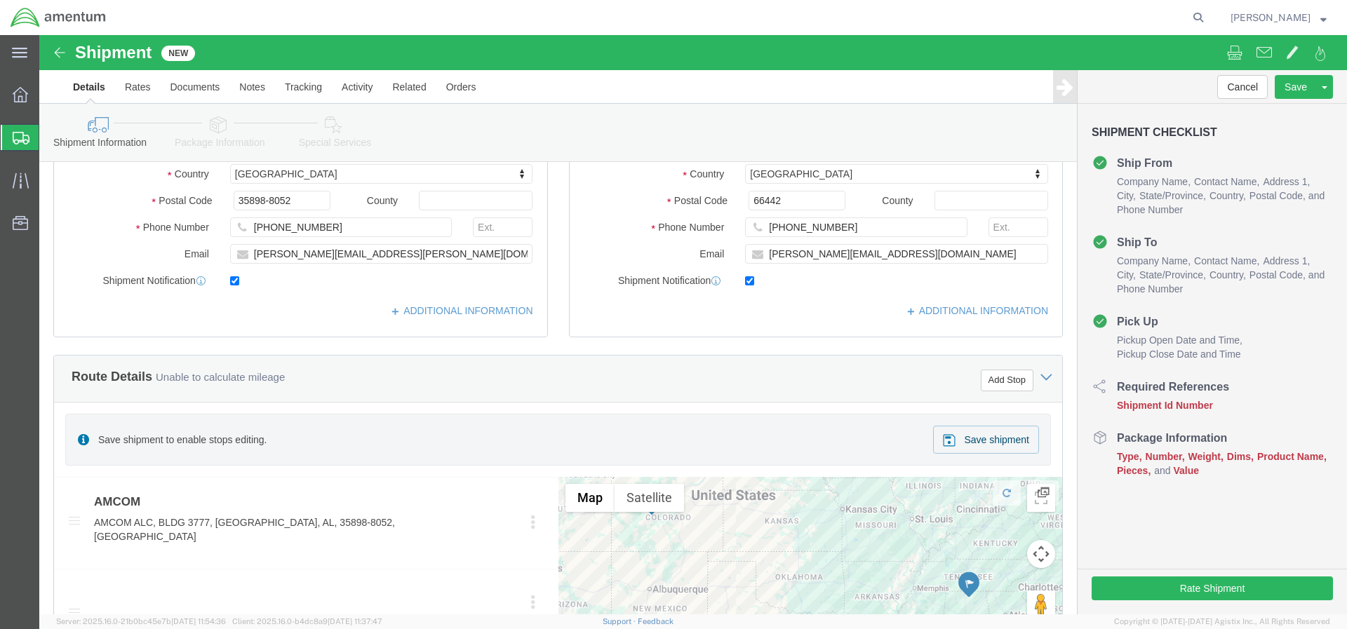
scroll to position [424, 0]
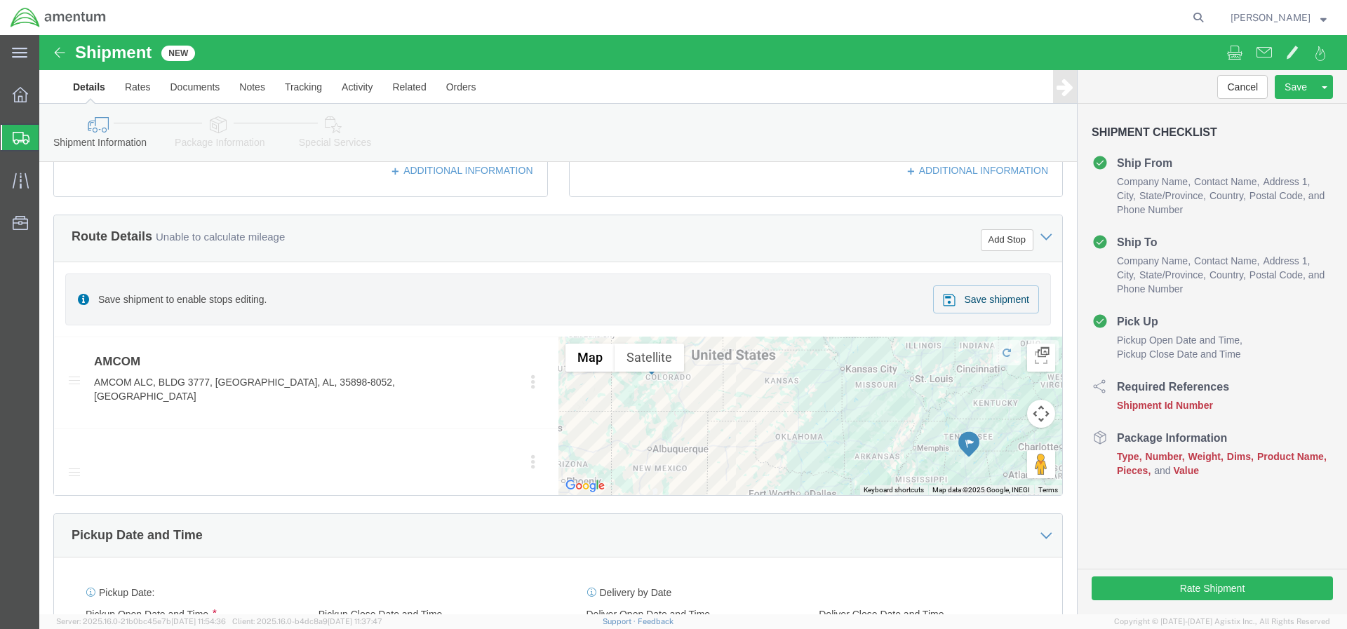
type input "[PERSON_NAME] BOWMAN2521AZ"
click input "text"
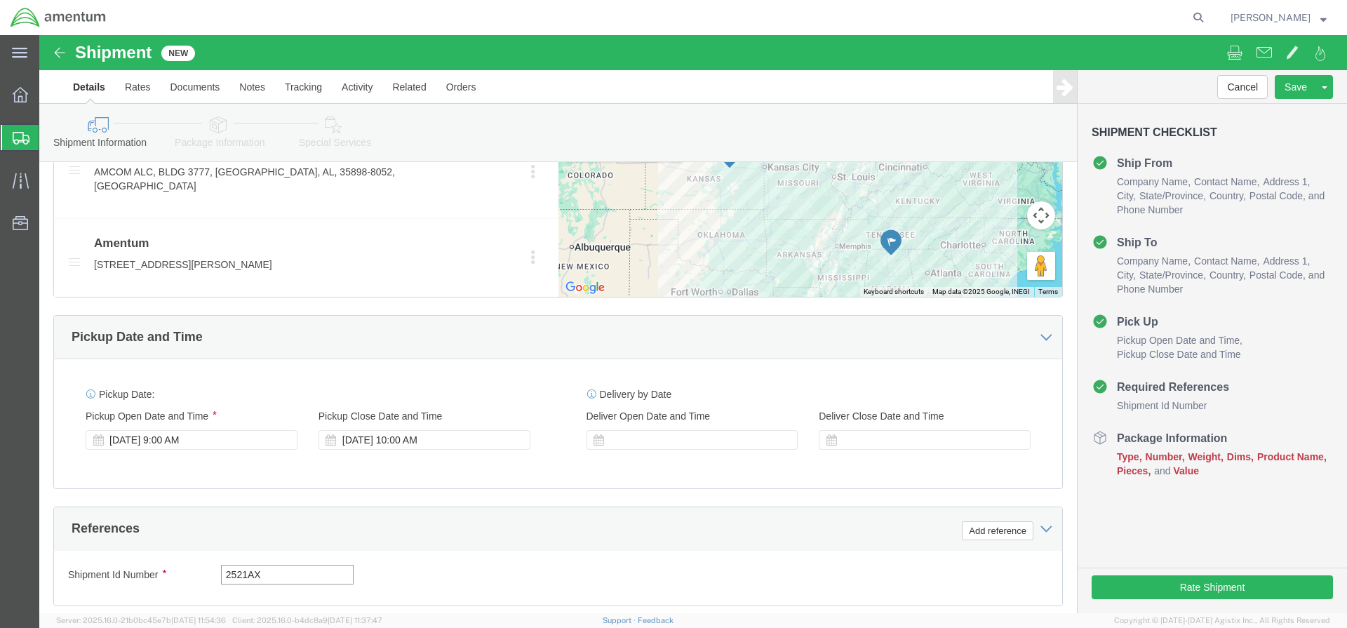
scroll to position [923, 0]
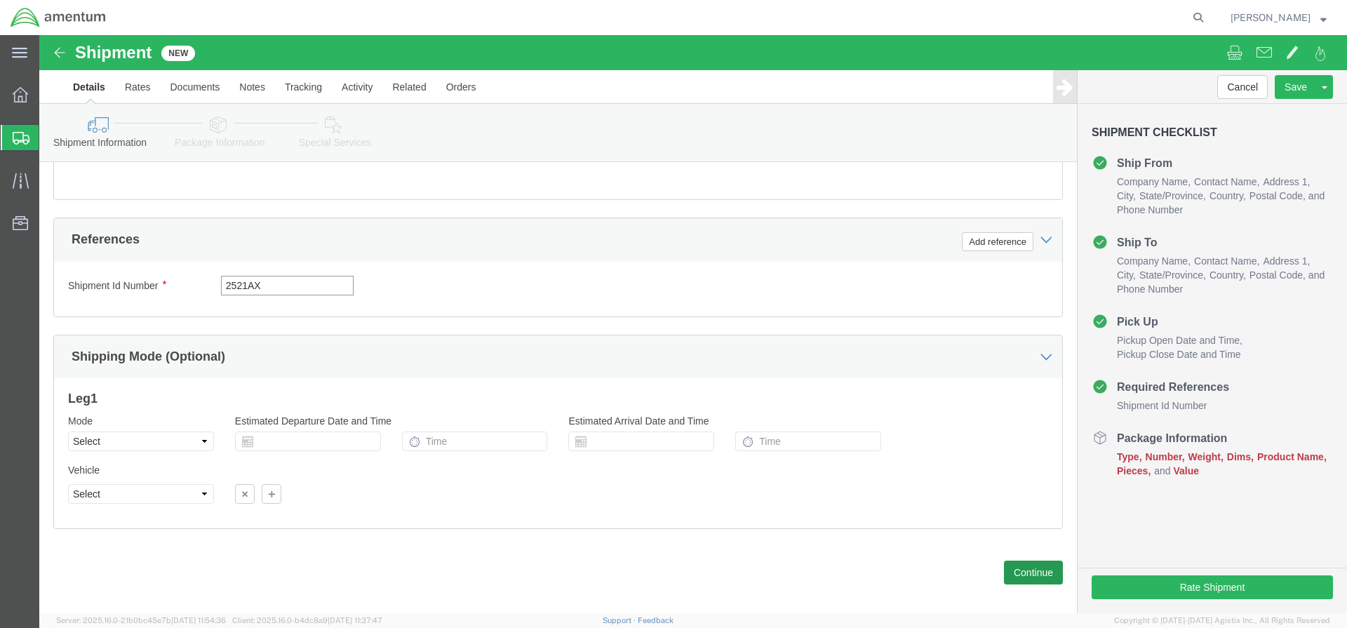
type input "2521AX"
click button "Continue"
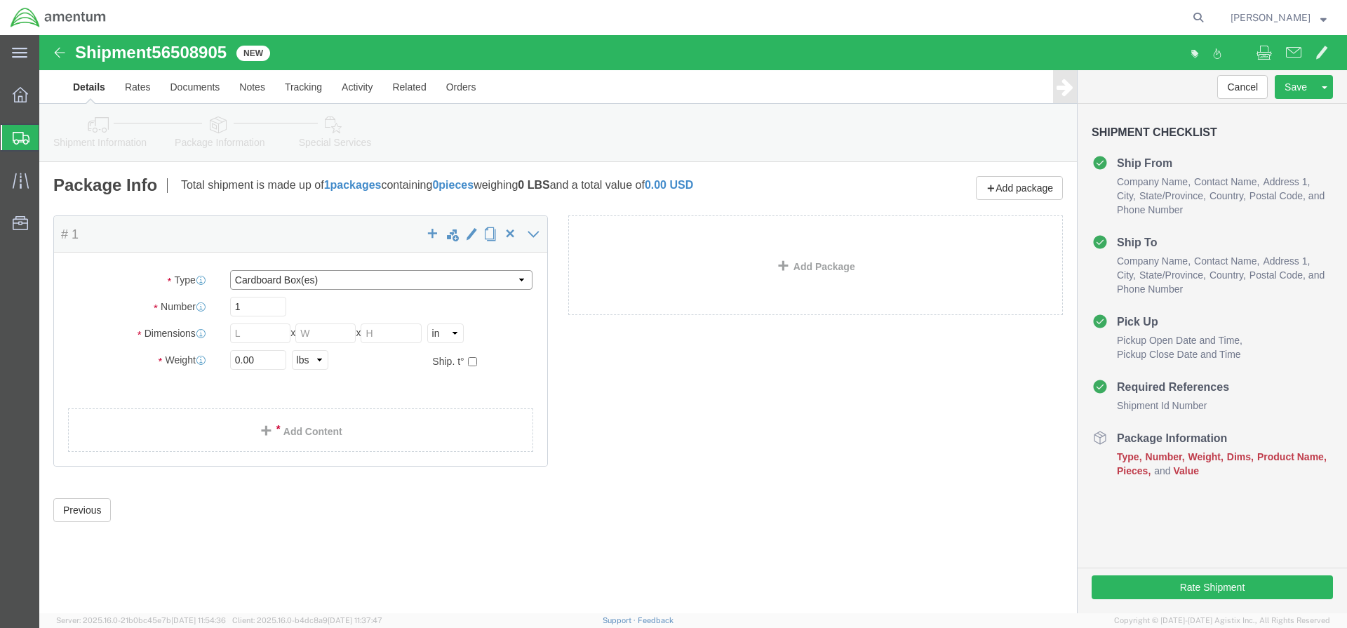
select select "ENV"
type input "9.50"
type input "12.50"
type input "0.25"
type input "1"
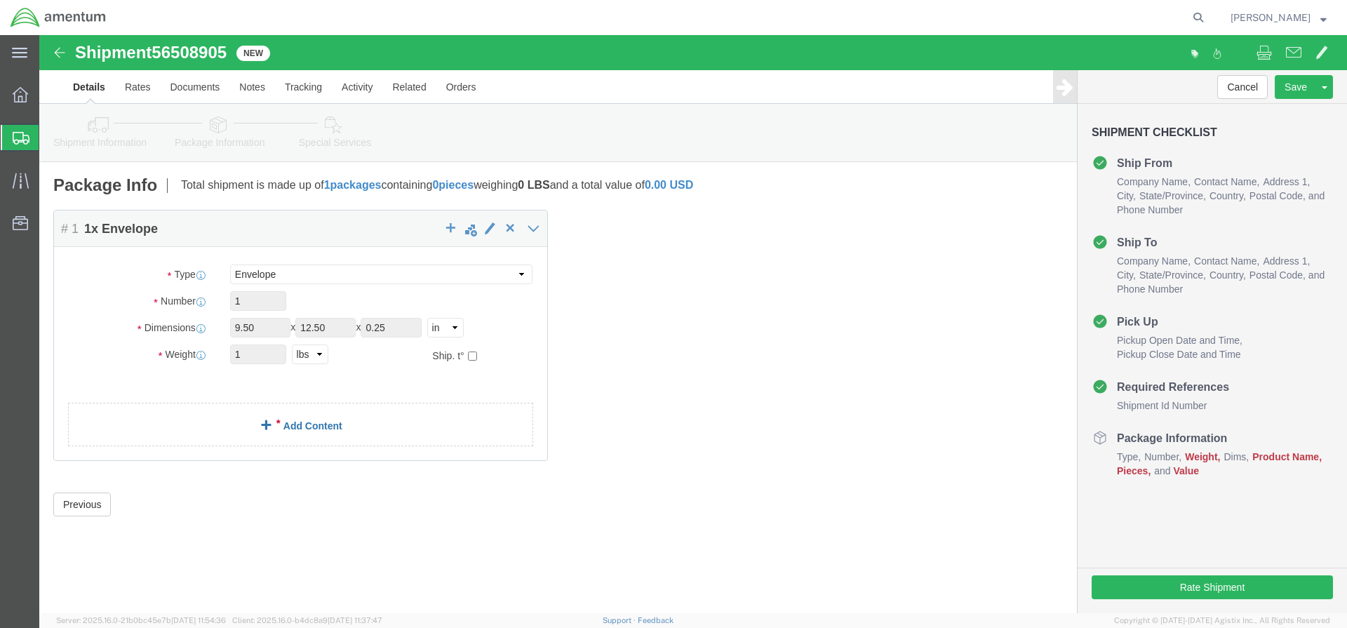
click link "Add Content"
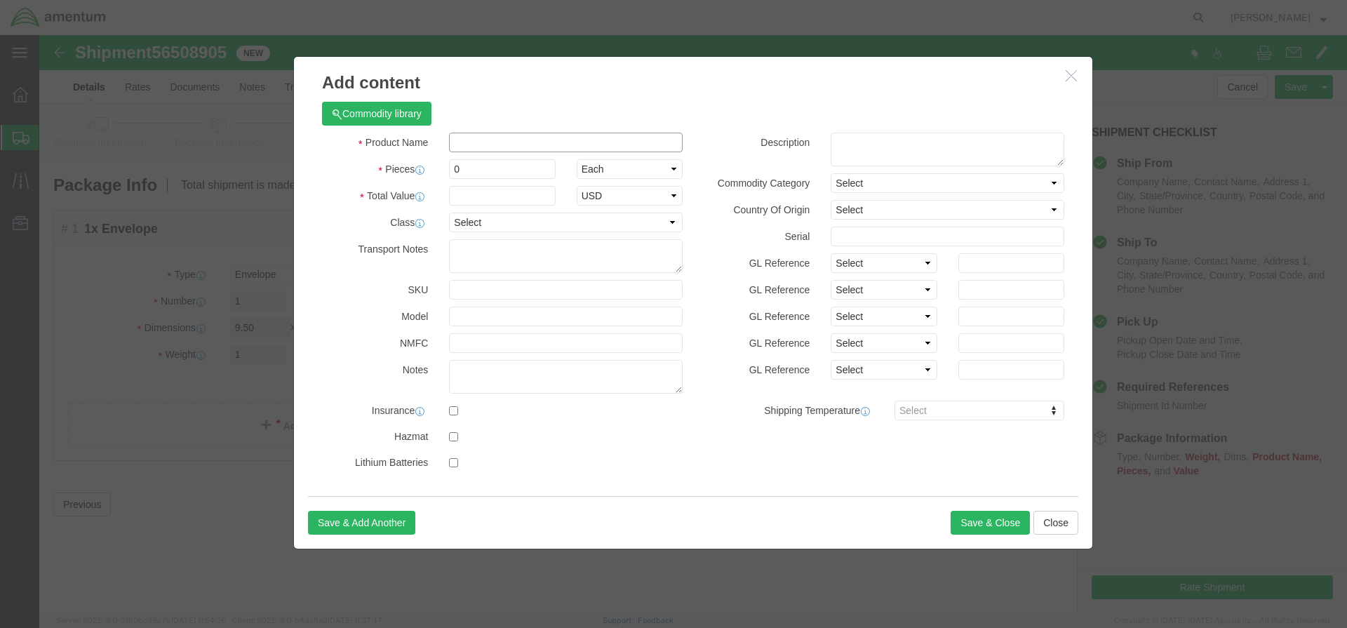
click input "text"
type input "COINS"
click input "0"
type input "2"
click input "text"
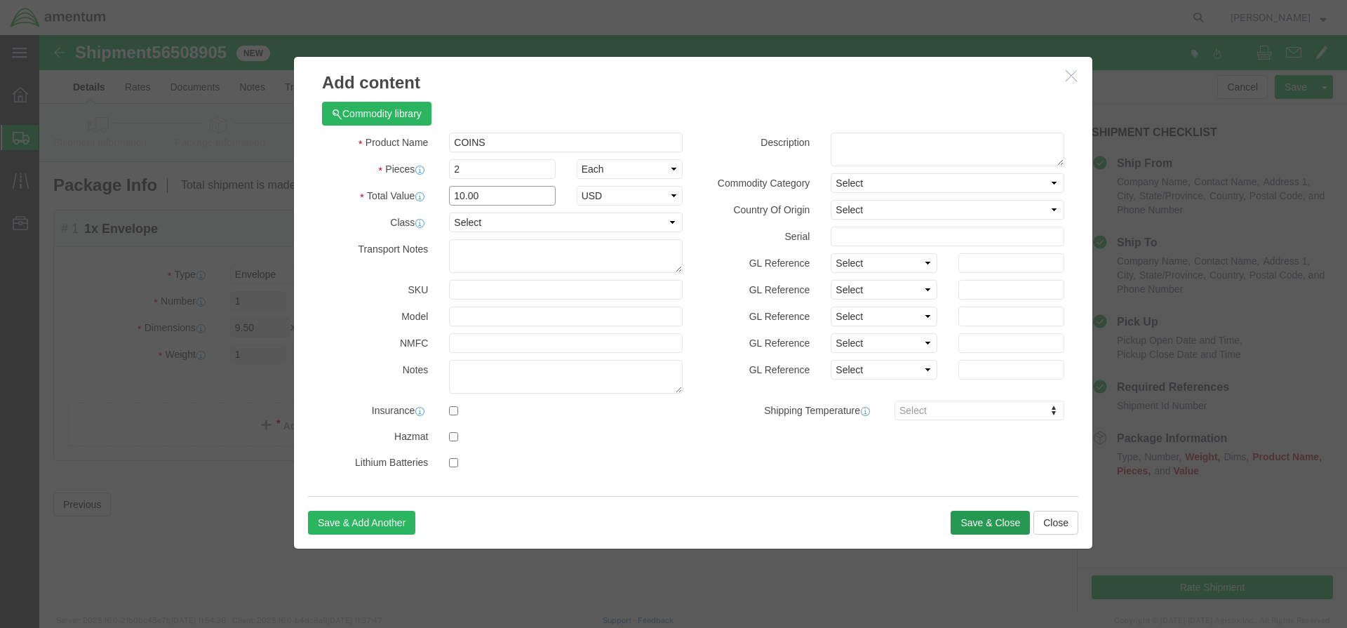
type input "10.00"
click button "Save & Close"
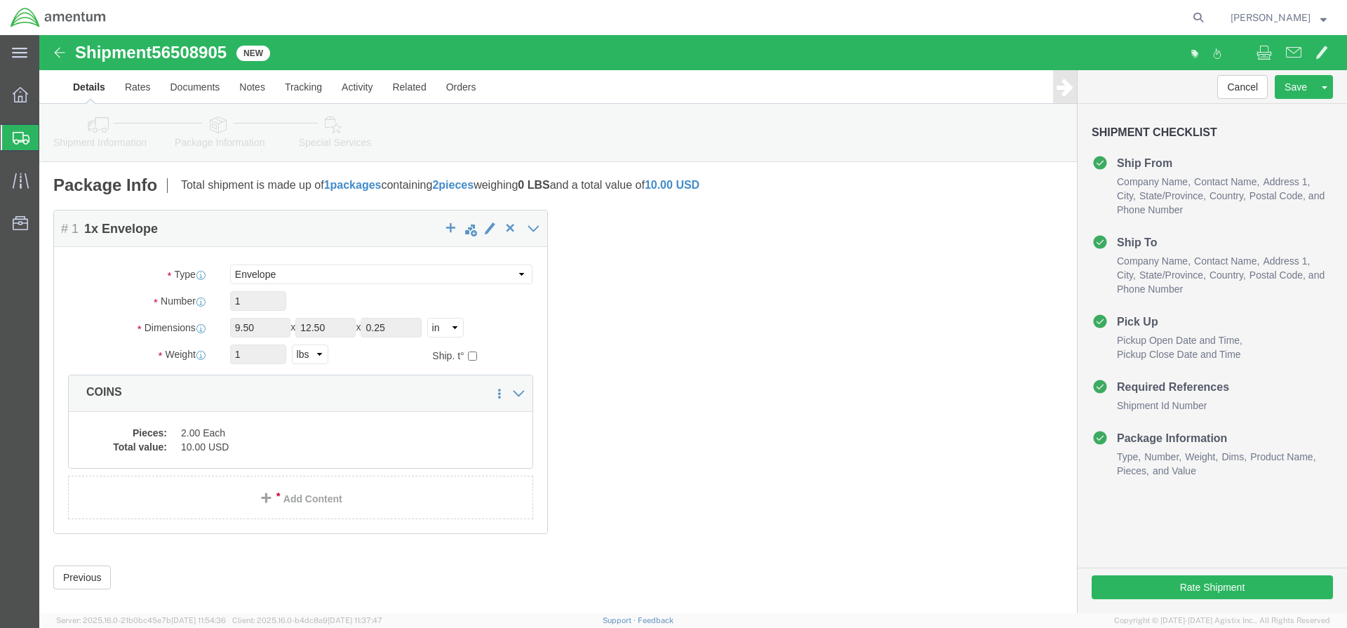
scroll to position [19, 0]
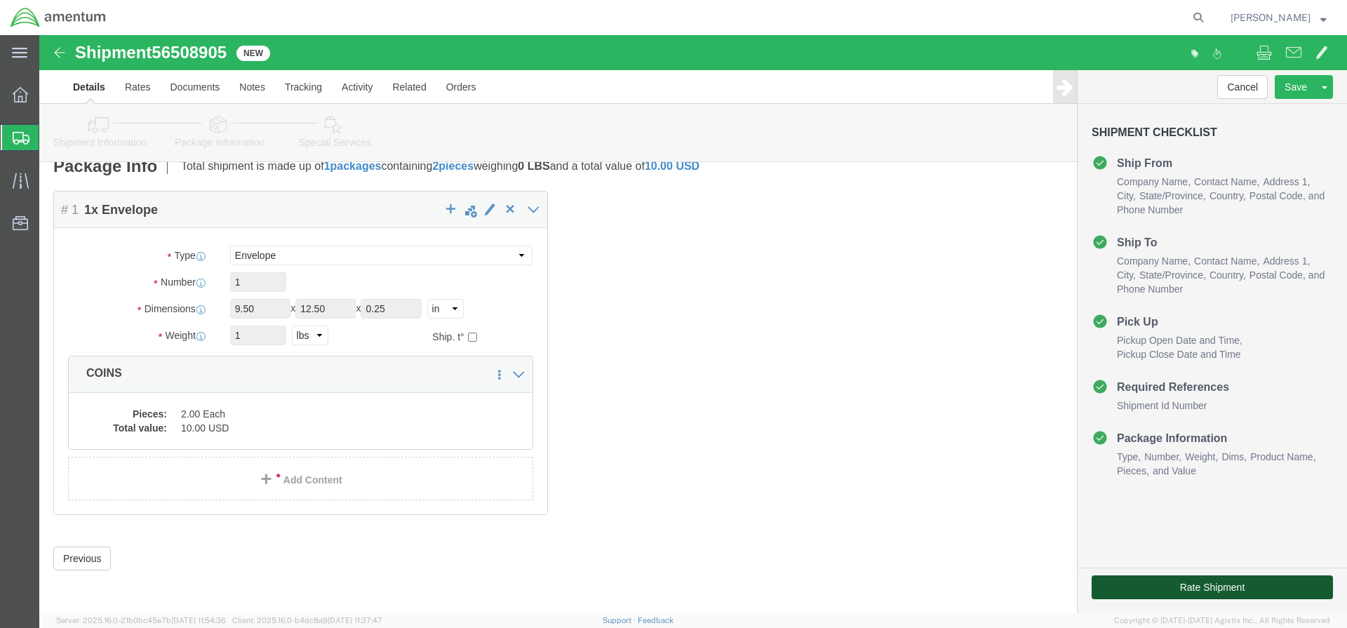
click button "Rate Shipment"
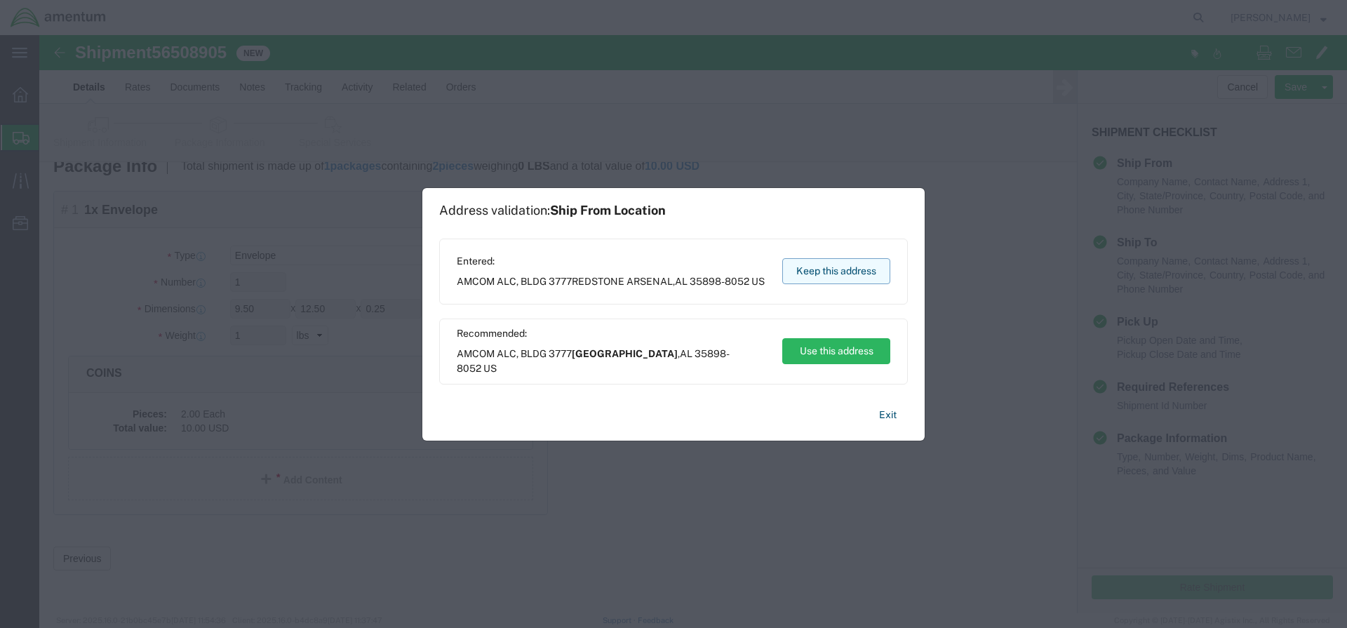
click at [828, 269] on button "Keep this address" at bounding box center [836, 271] width 108 height 26
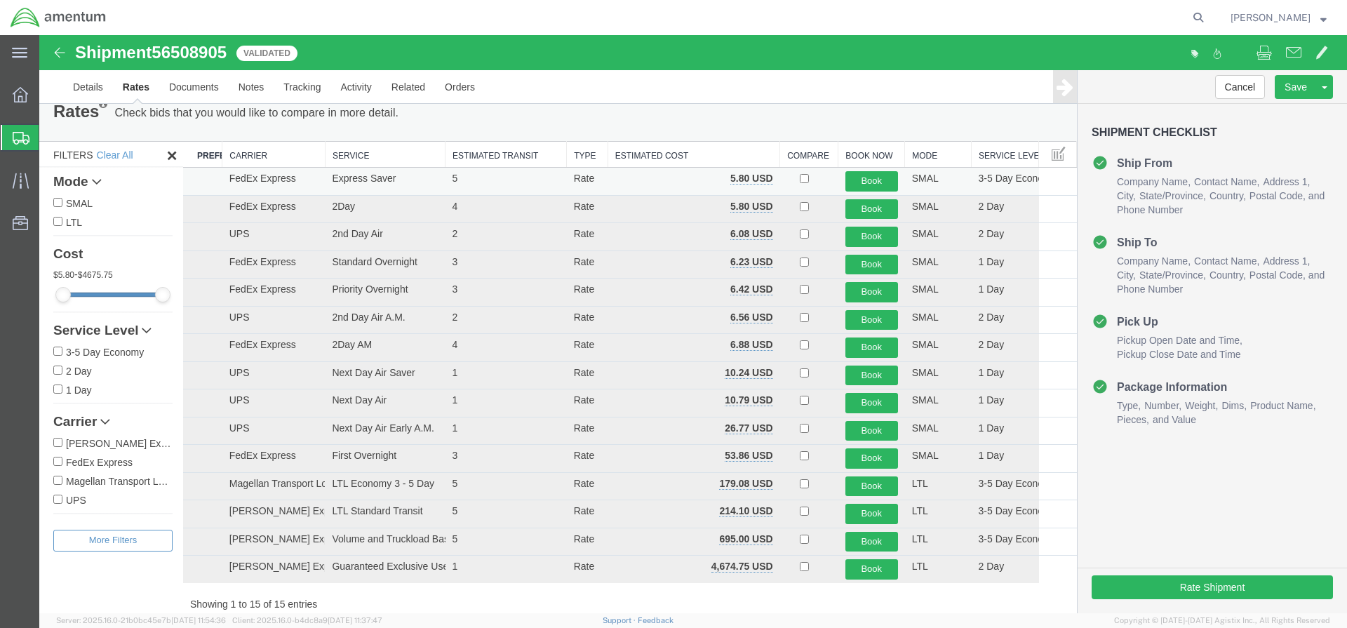
scroll to position [0, 0]
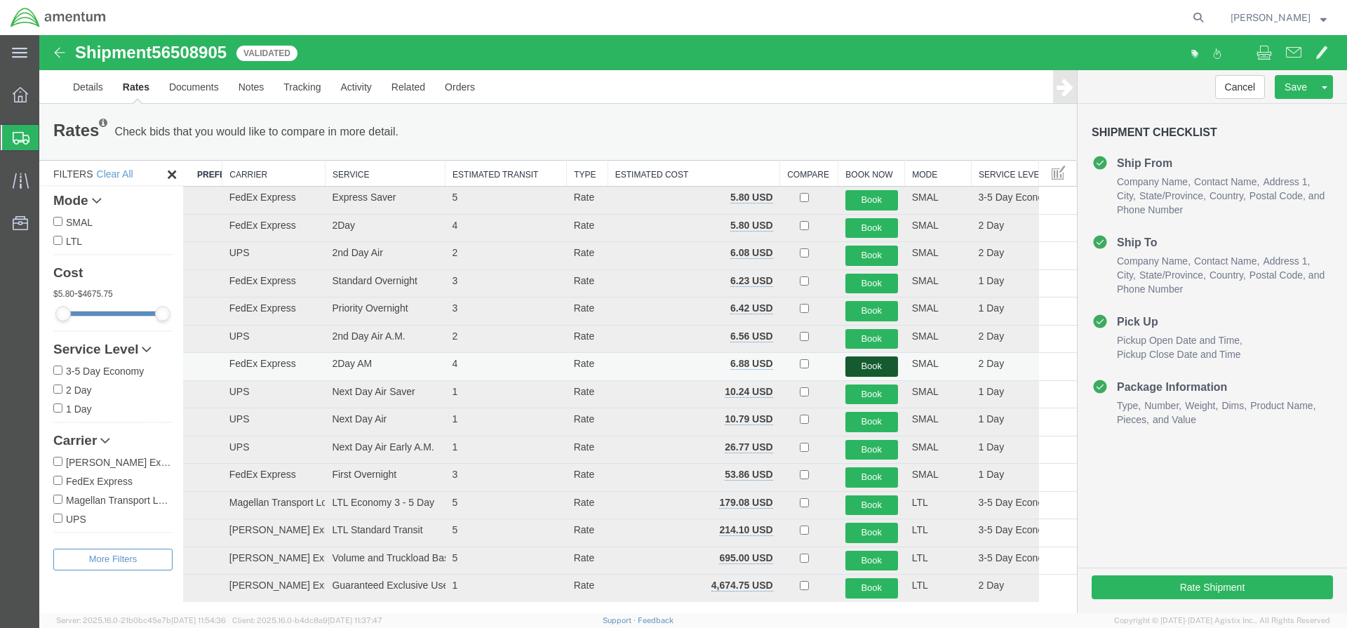
click at [876, 367] on button "Book" at bounding box center [871, 366] width 53 height 20
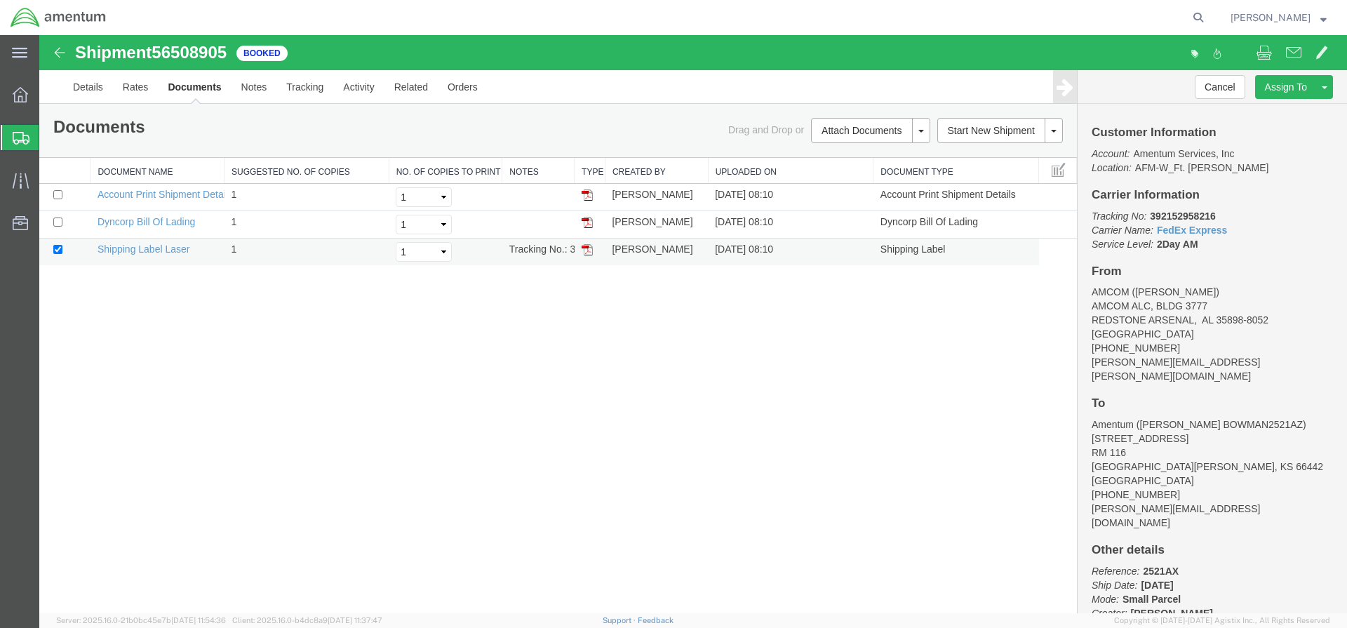
click at [591, 254] on img at bounding box center [586, 249] width 11 height 11
